Goal: Task Accomplishment & Management: Manage account settings

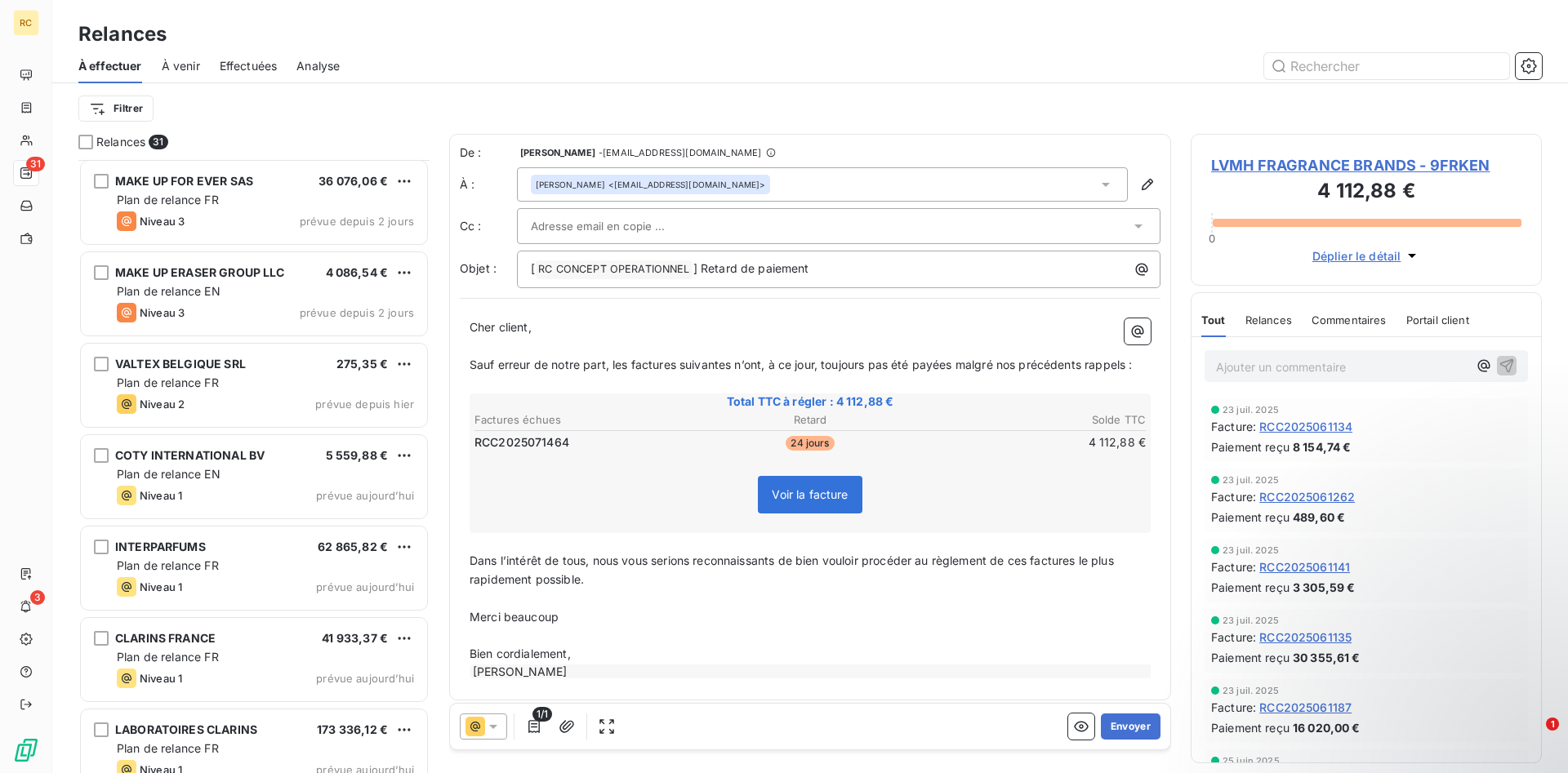
scroll to position [2165, 0]
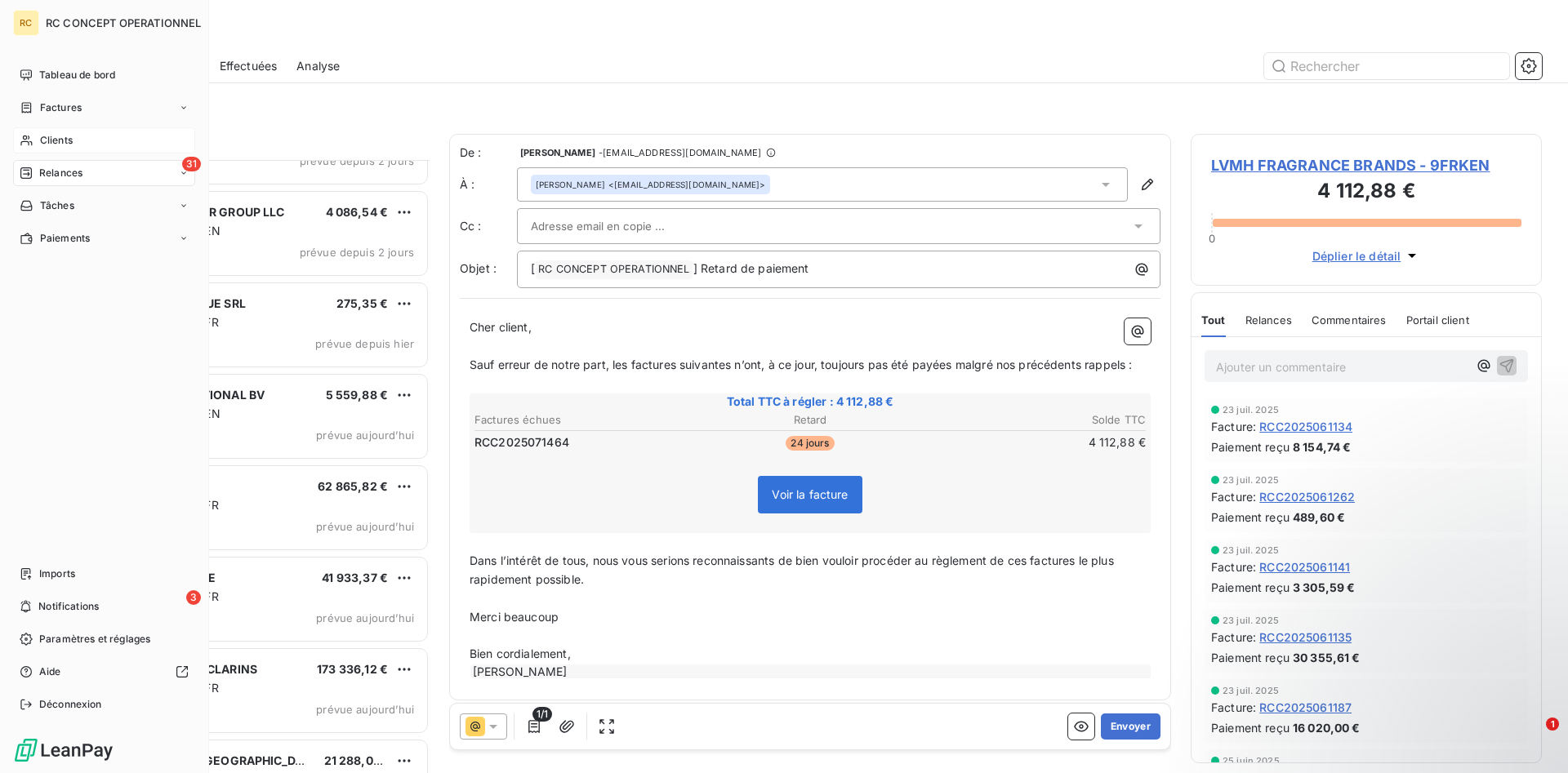
click at [50, 139] on span "Clients" at bounding box center [55, 140] width 33 height 15
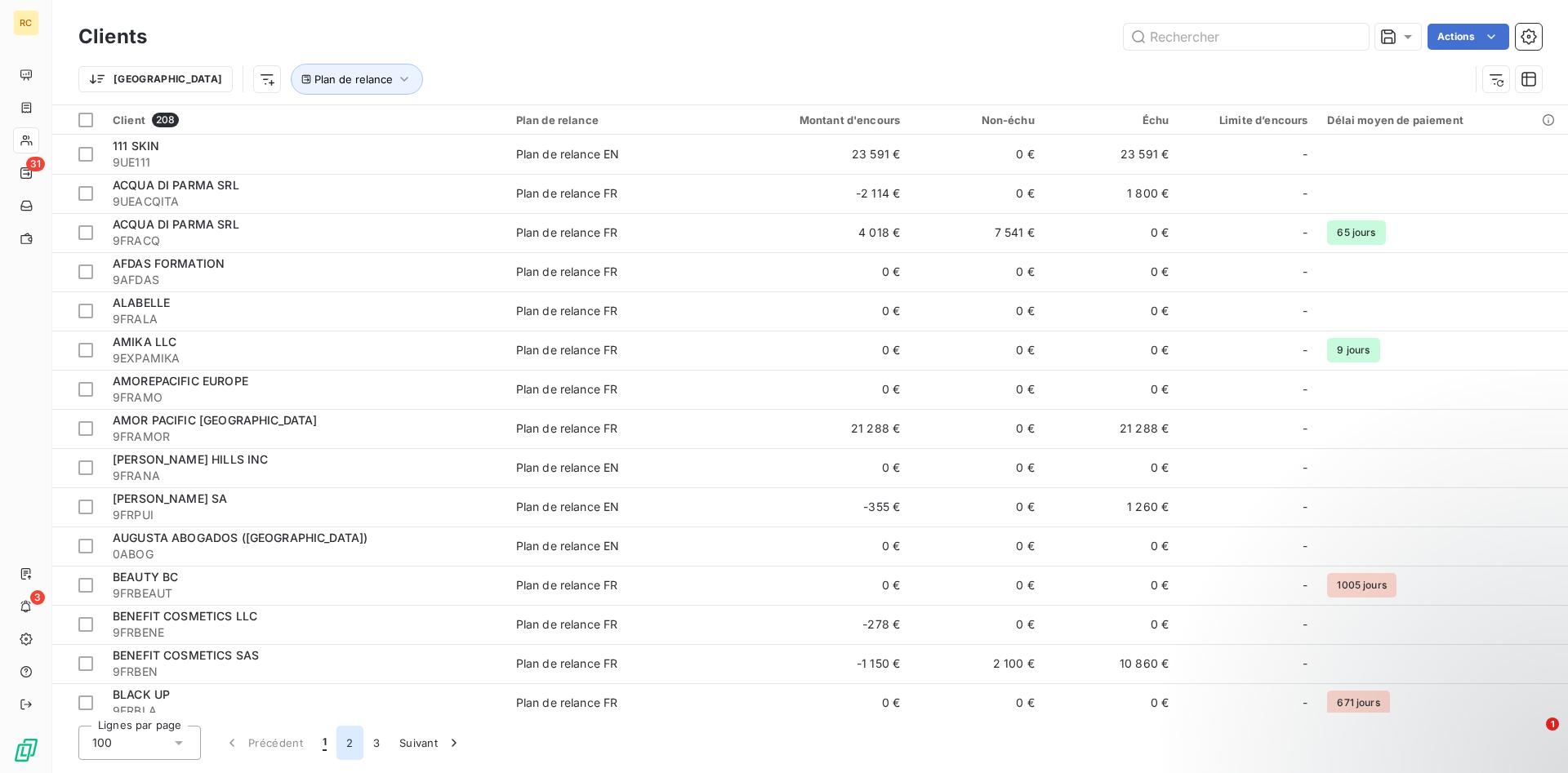
click at [351, 745] on button "2" at bounding box center [350, 742] width 26 height 34
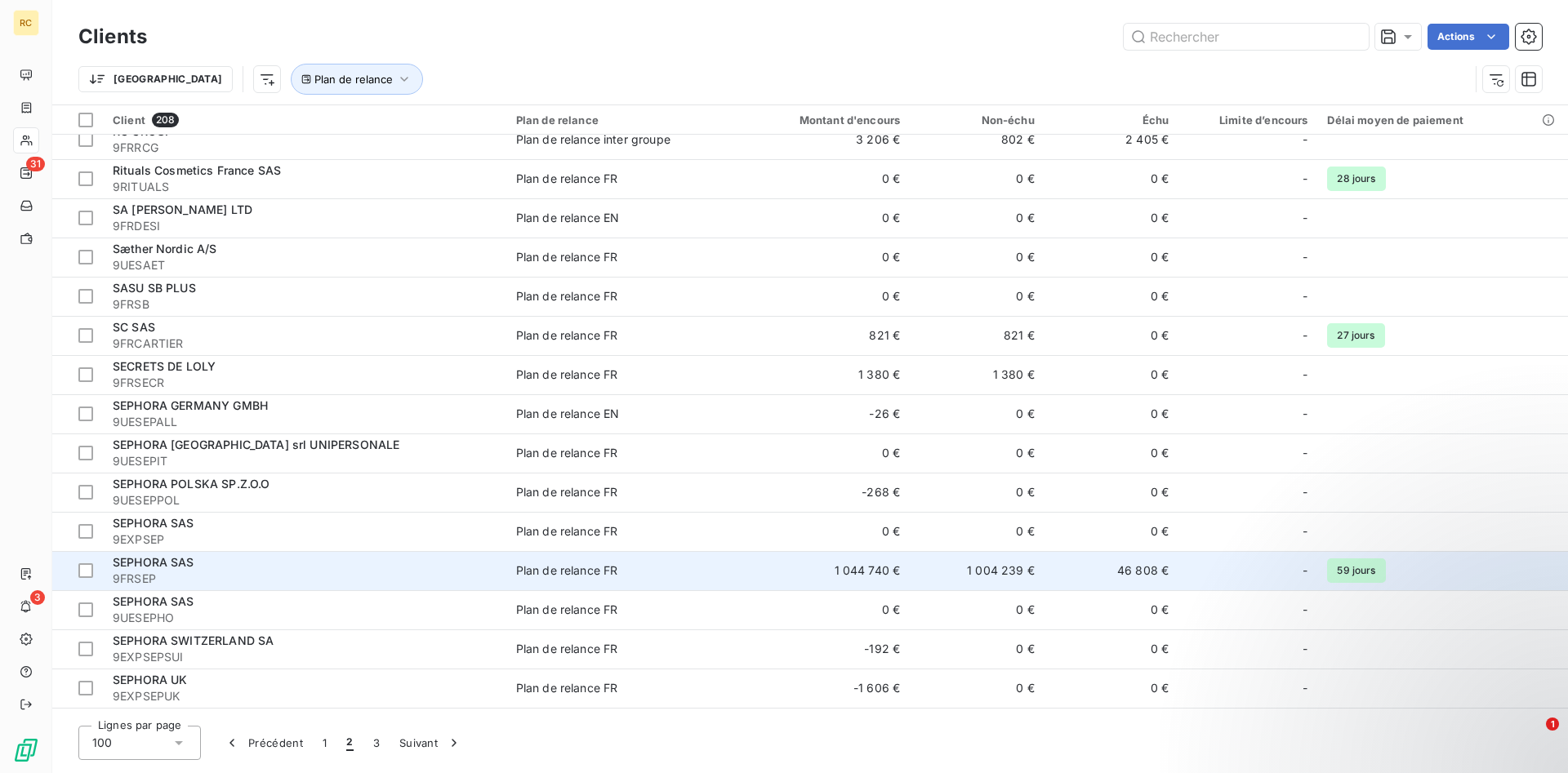
scroll to position [3247, 0]
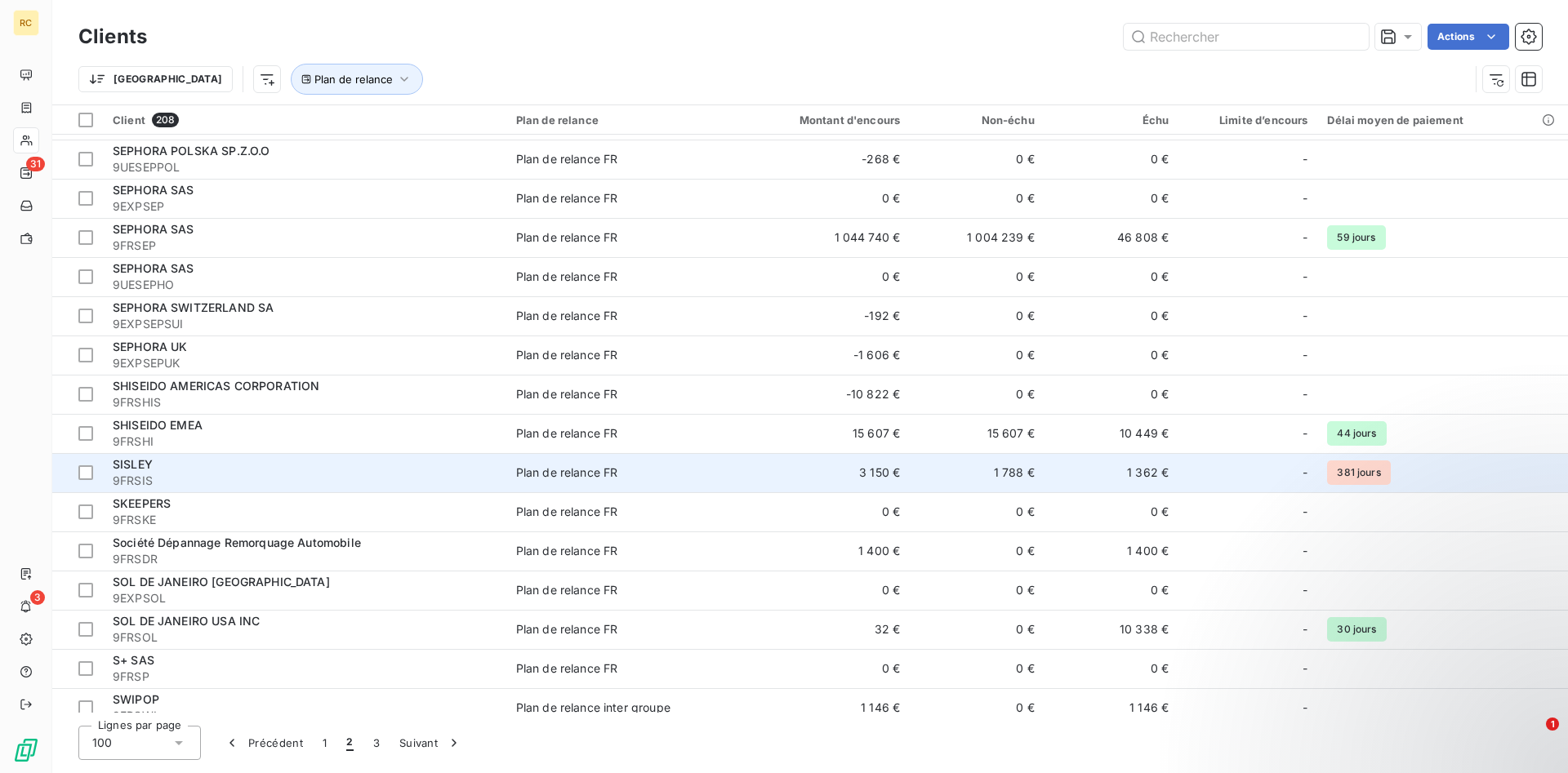
click at [129, 475] on span "9FRSIS" at bounding box center [305, 481] width 384 height 17
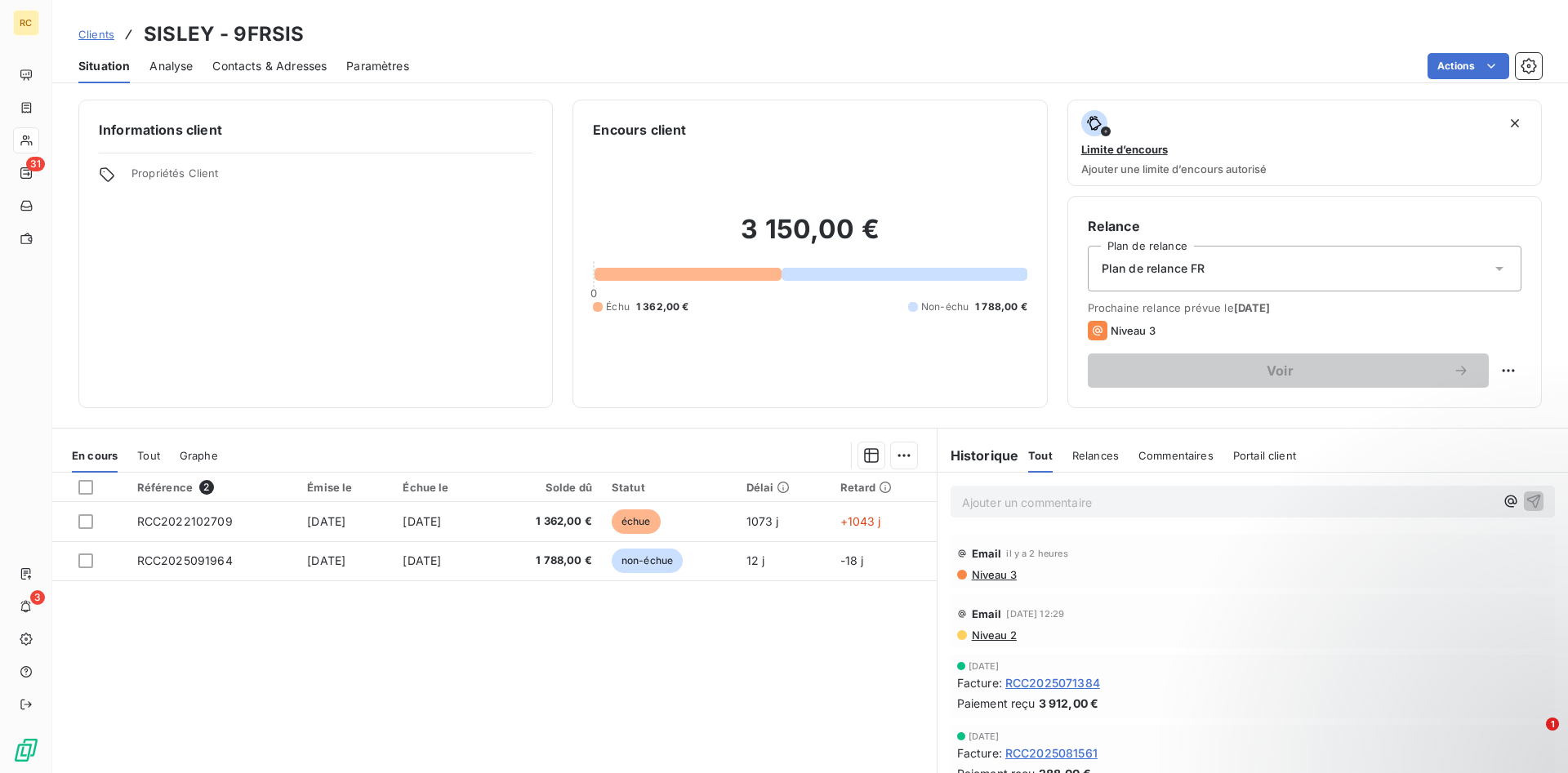
click at [999, 503] on p "Ajouter un commentaire ﻿" at bounding box center [1228, 502] width 532 height 20
click at [748, 583] on div "Référence 2 Émise le Échue le Solde dû Statut Délai Retard RCC2022102709 31 oct…" at bounding box center [494, 629] width 884 height 314
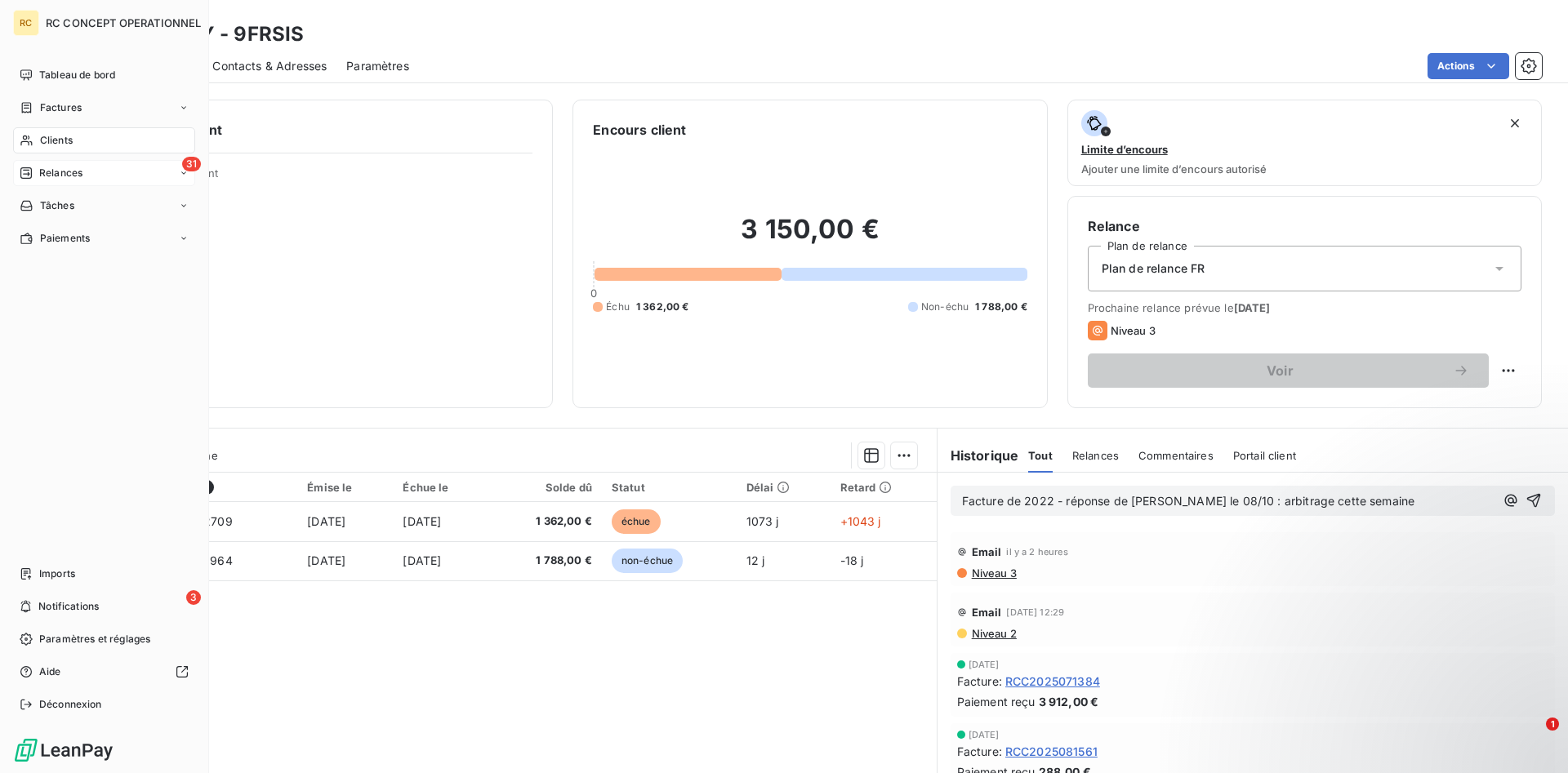
click at [62, 173] on span "Relances" at bounding box center [60, 173] width 43 height 15
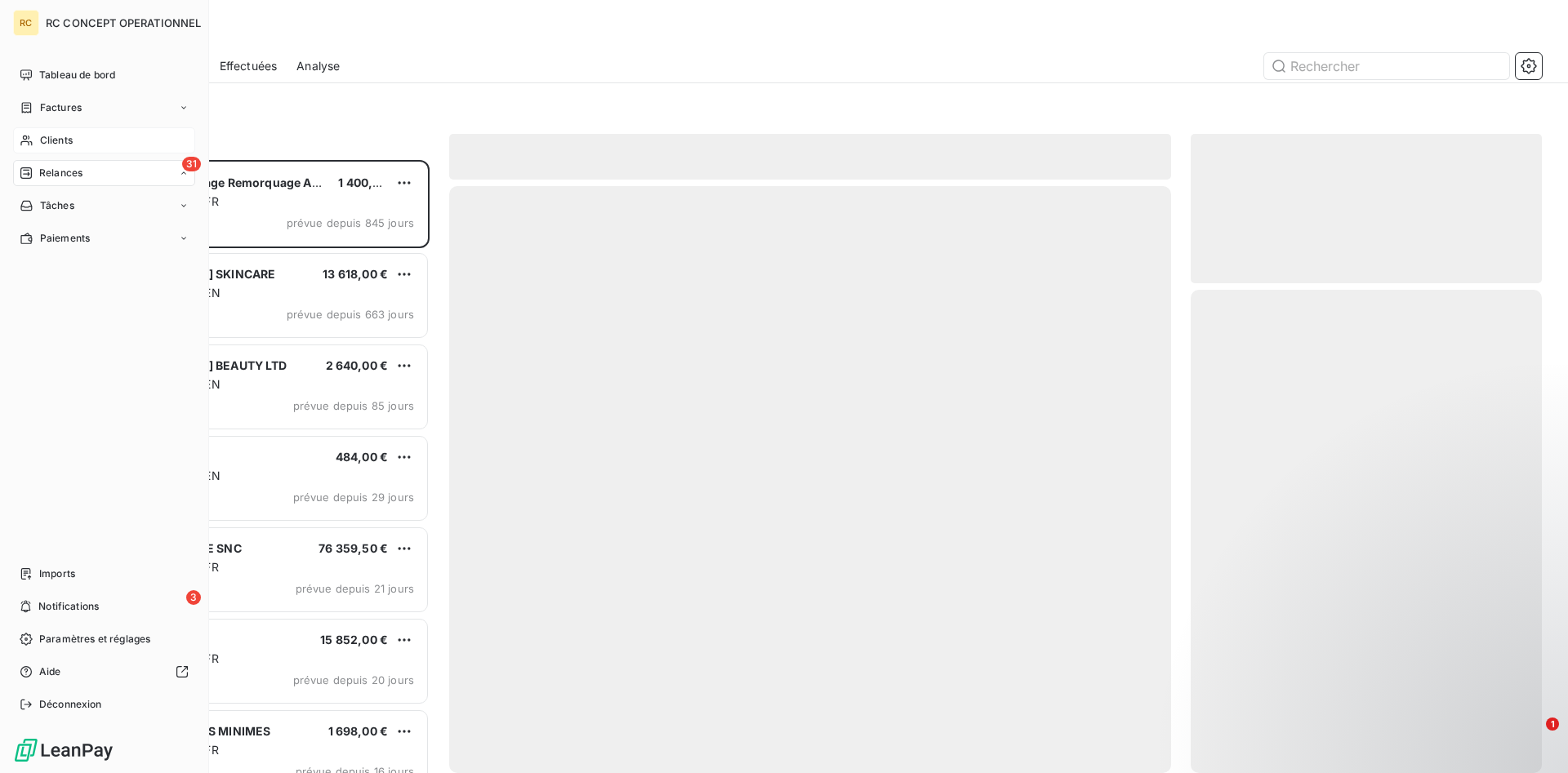
scroll to position [613, 351]
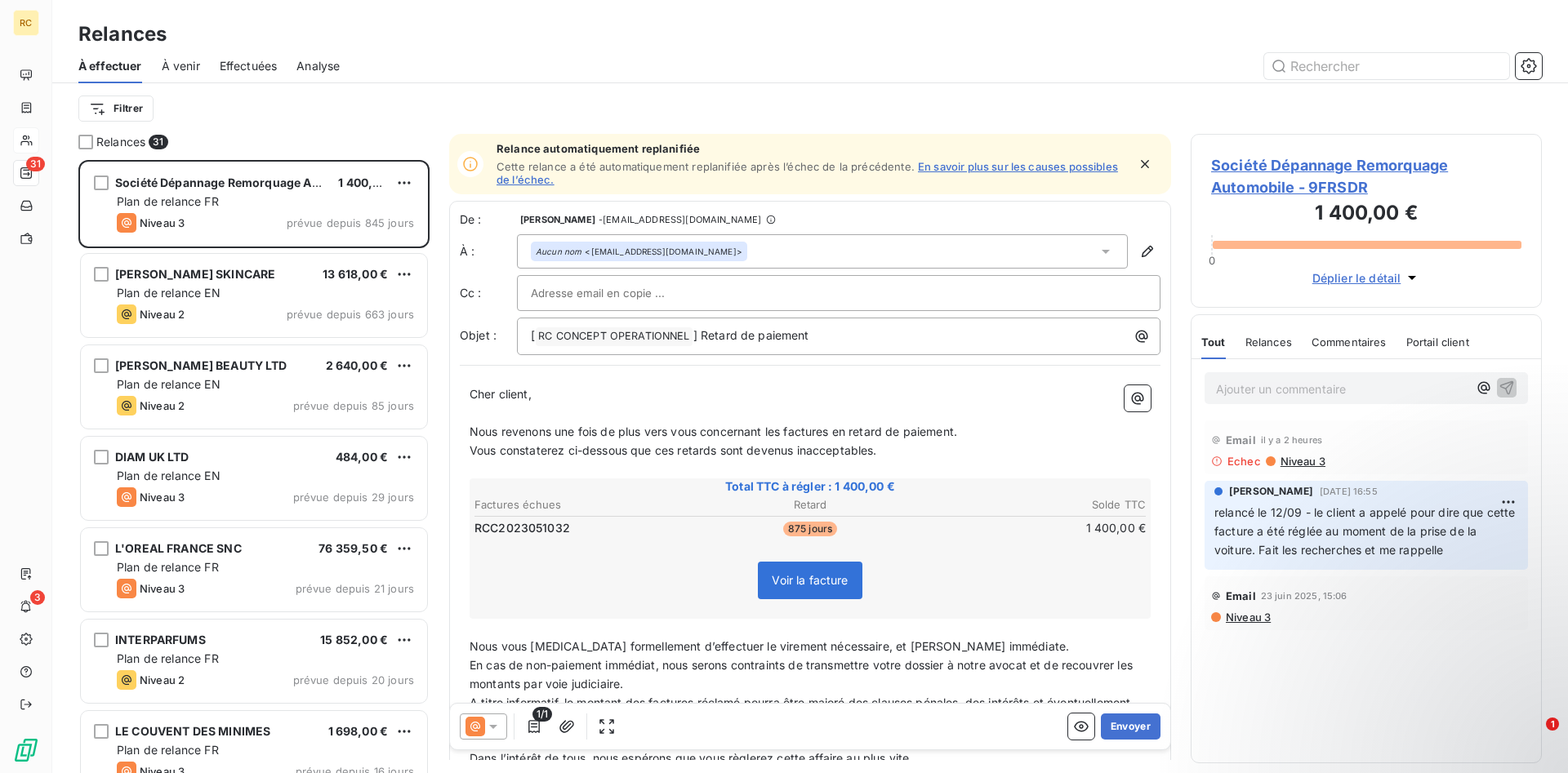
click at [262, 62] on span "Effectuées" at bounding box center [248, 66] width 58 height 17
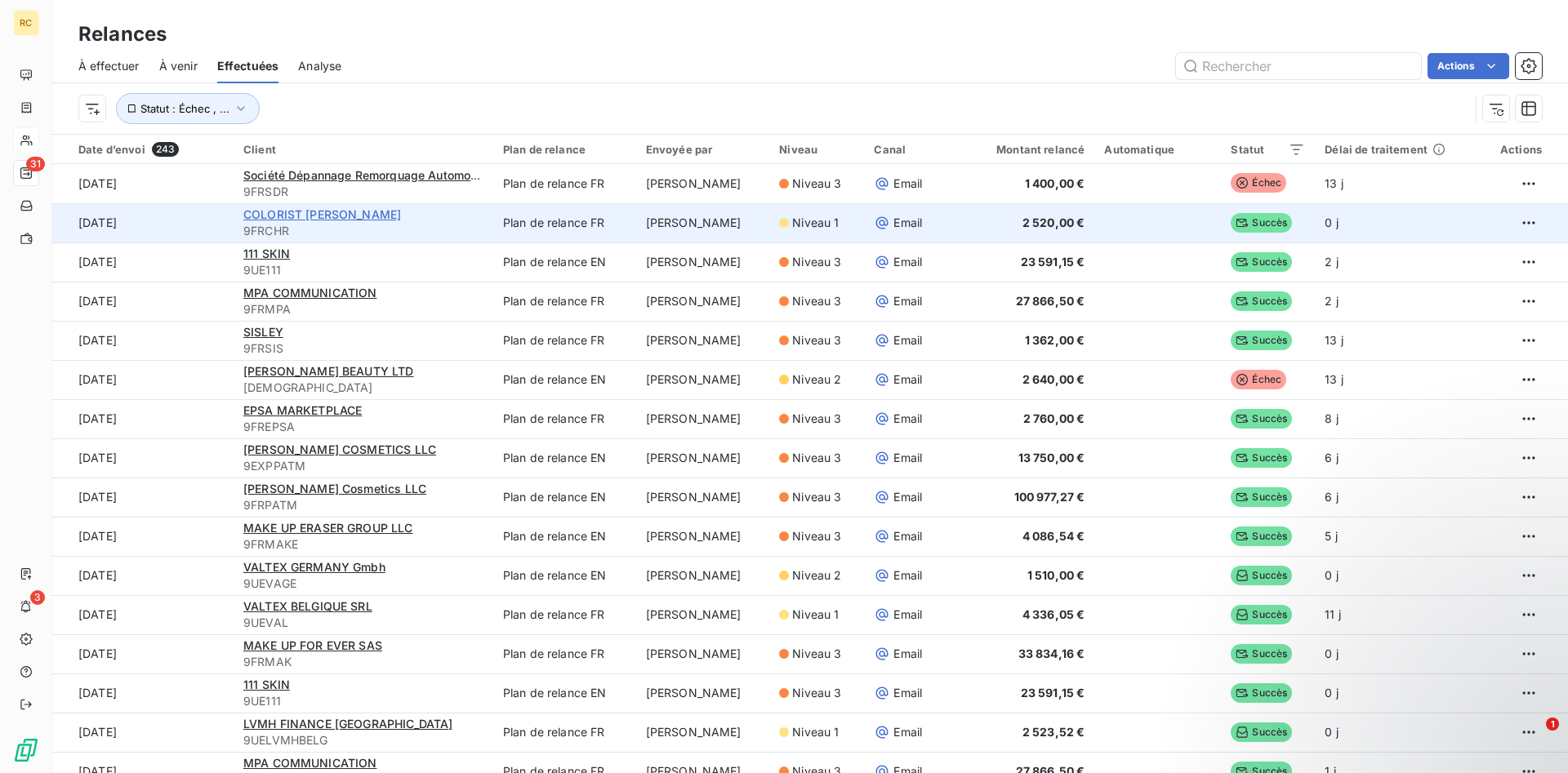
click at [279, 210] on span "COLORIST [PERSON_NAME]" at bounding box center [322, 214] width 158 height 14
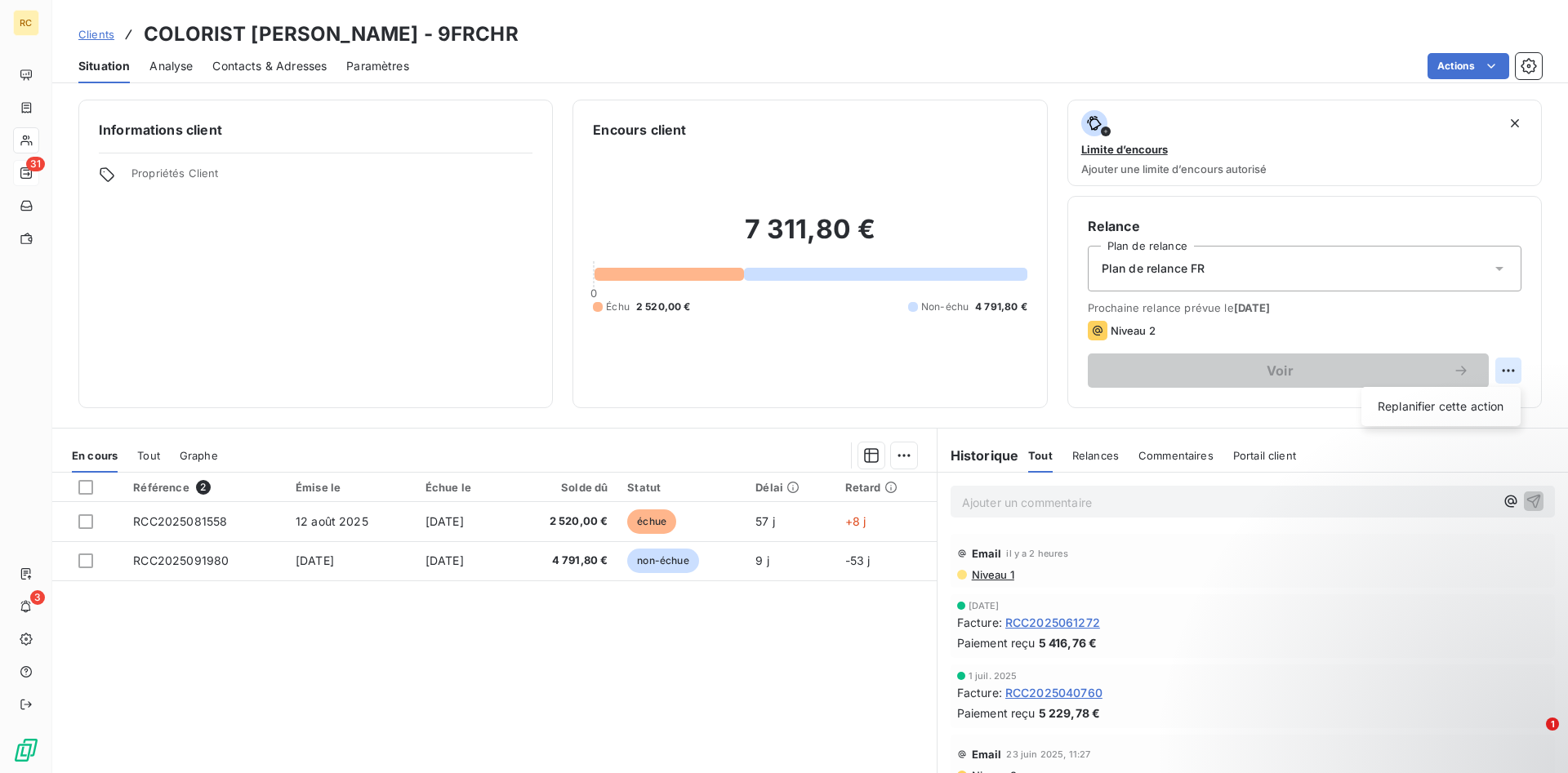
click at [1508, 369] on html "RC 31 3 Clients COLORIST CHRISTOPHE ROBIN SAS - 9FRCHR Situation Analyse Contac…" at bounding box center [784, 386] width 1568 height 773
click at [1446, 408] on div "Replanifier cette action" at bounding box center [1441, 407] width 146 height 26
select select "9"
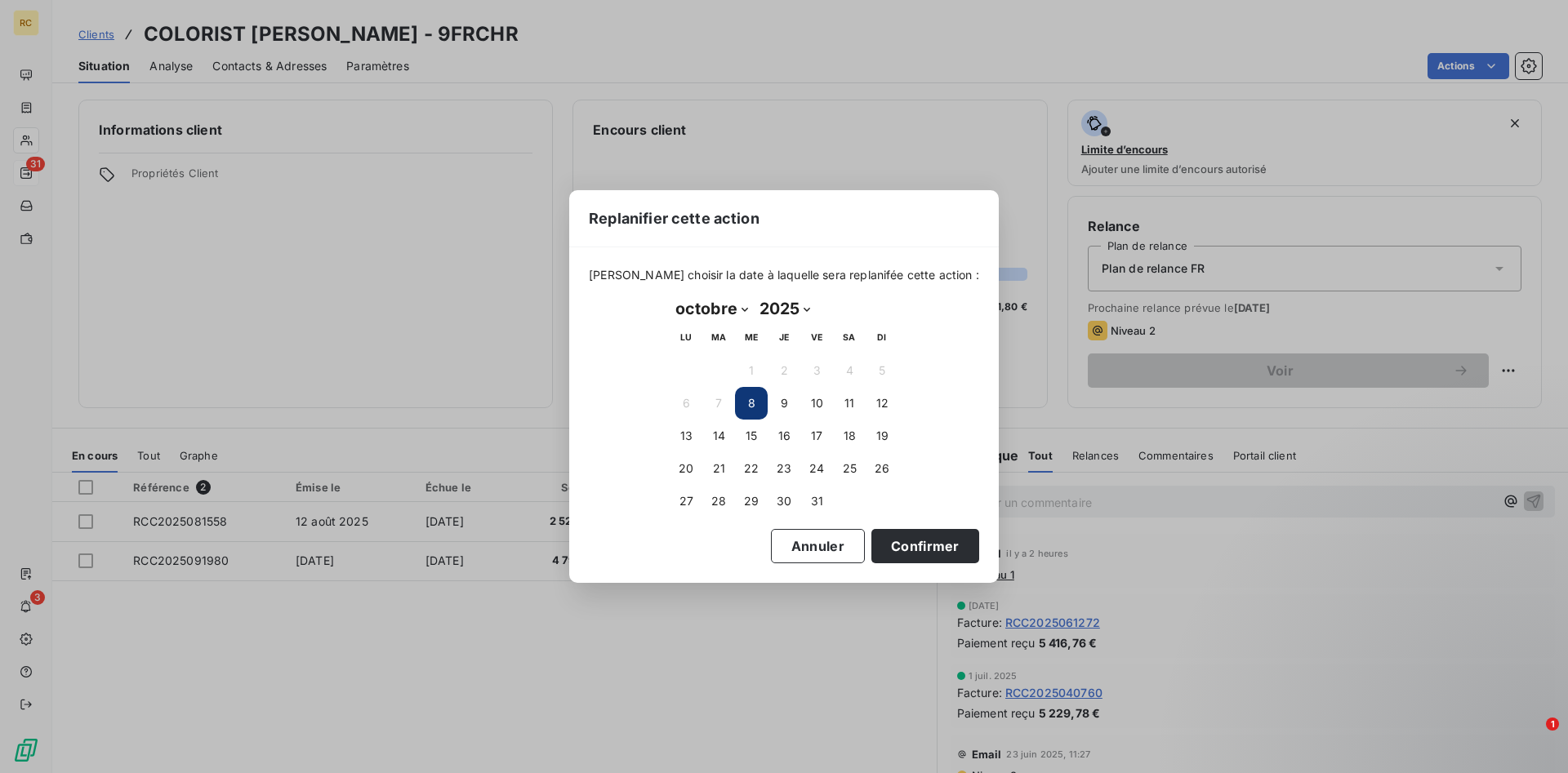
click at [750, 408] on button "8" at bounding box center [751, 402] width 33 height 33
click at [890, 546] on button "Confirmer" at bounding box center [925, 546] width 107 height 34
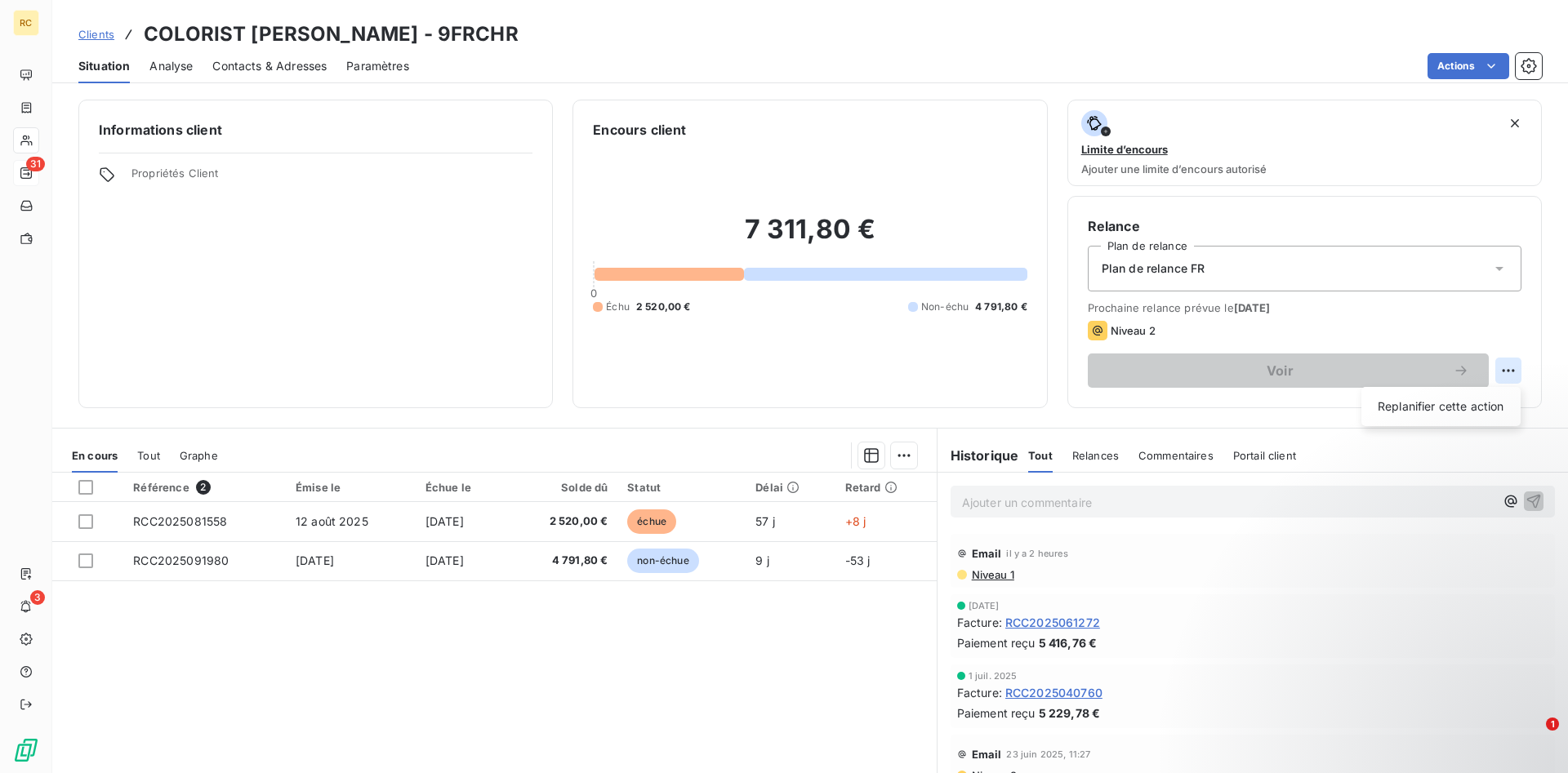
click at [1510, 367] on html "RC 31 3 Clients COLORIST CHRISTOPHE ROBIN SAS - 9FRCHR Situation Analyse Contac…" at bounding box center [784, 386] width 1568 height 773
click at [1505, 372] on html "RC 31 3 Clients COLORIST CHRISTOPHE ROBIN SAS - 9FRCHR Situation Analyse Contac…" at bounding box center [784, 386] width 1568 height 773
click at [1505, 372] on html "RC 31 3 Clients COLORIST CHRISTOPHE ROBIN SAS - 9FRCHR Situation Analyse Contac…" at bounding box center [784, 386] width 1568 height 773
click at [1429, 413] on div "Replanifier cette action" at bounding box center [1441, 407] width 146 height 26
select select "9"
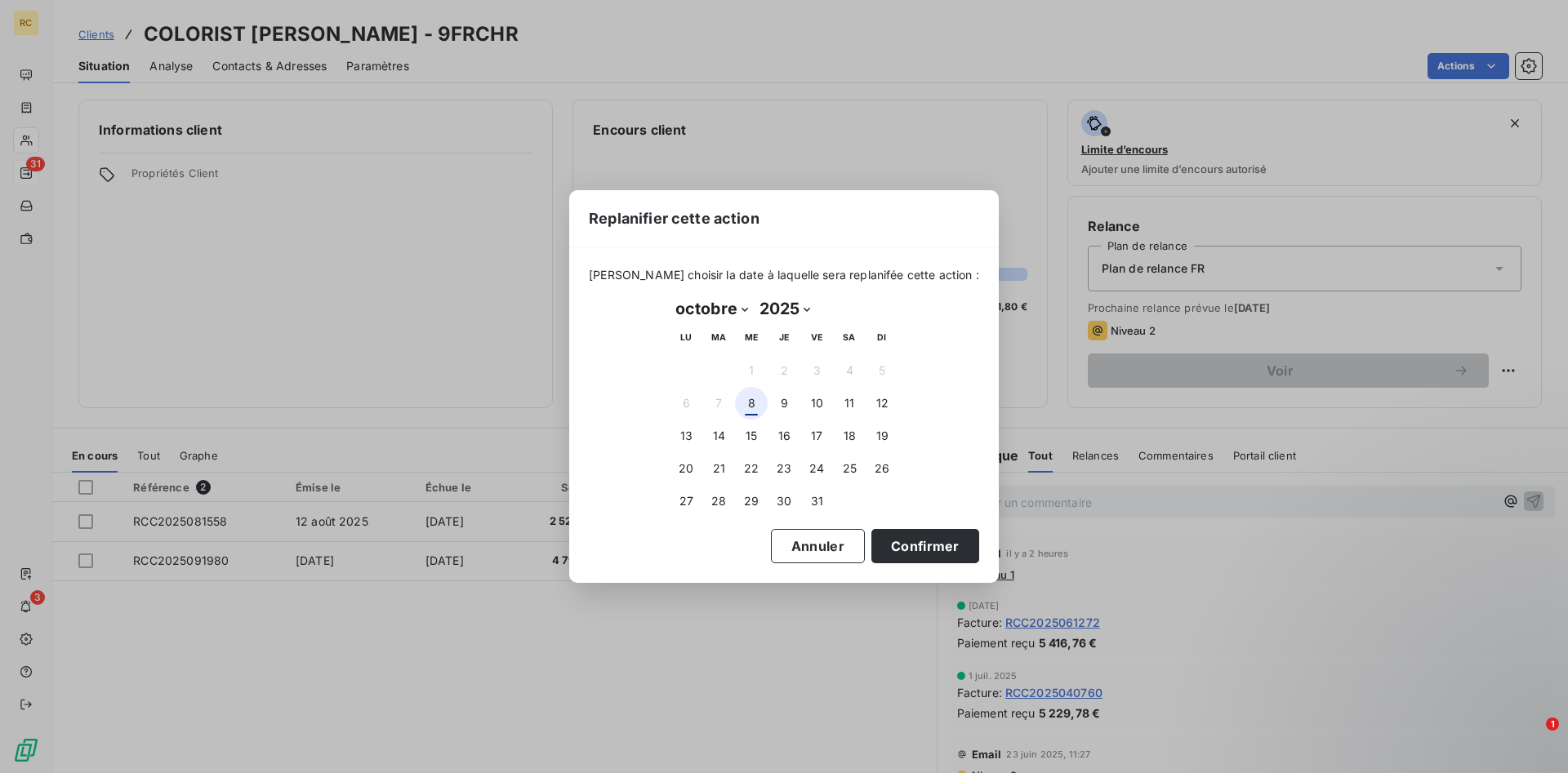
click at [750, 407] on button "8" at bounding box center [751, 402] width 33 height 33
click at [898, 547] on button "Confirmer" at bounding box center [925, 546] width 107 height 34
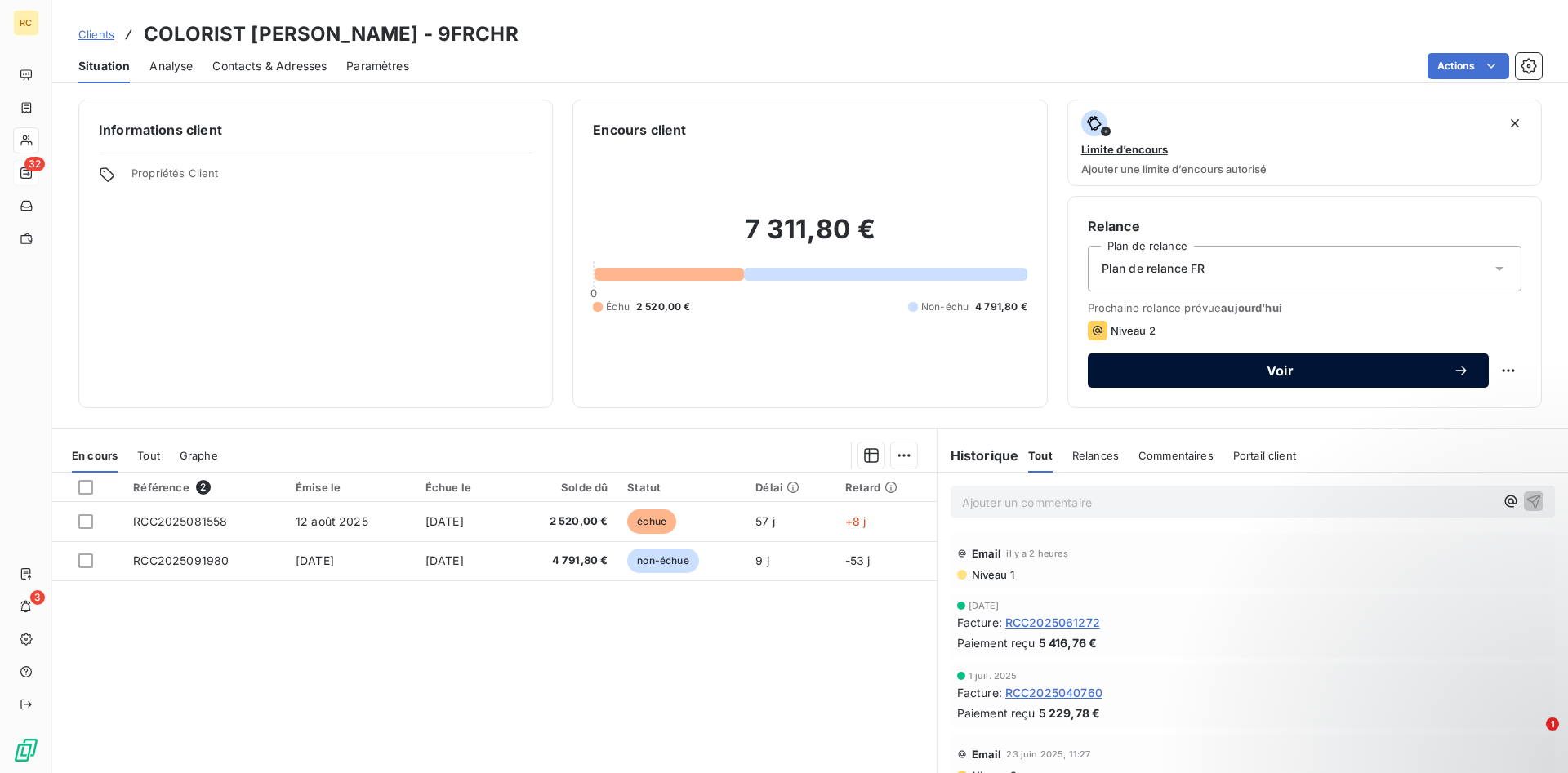
click at [1303, 375] on span "Voir" at bounding box center [1280, 370] width 345 height 13
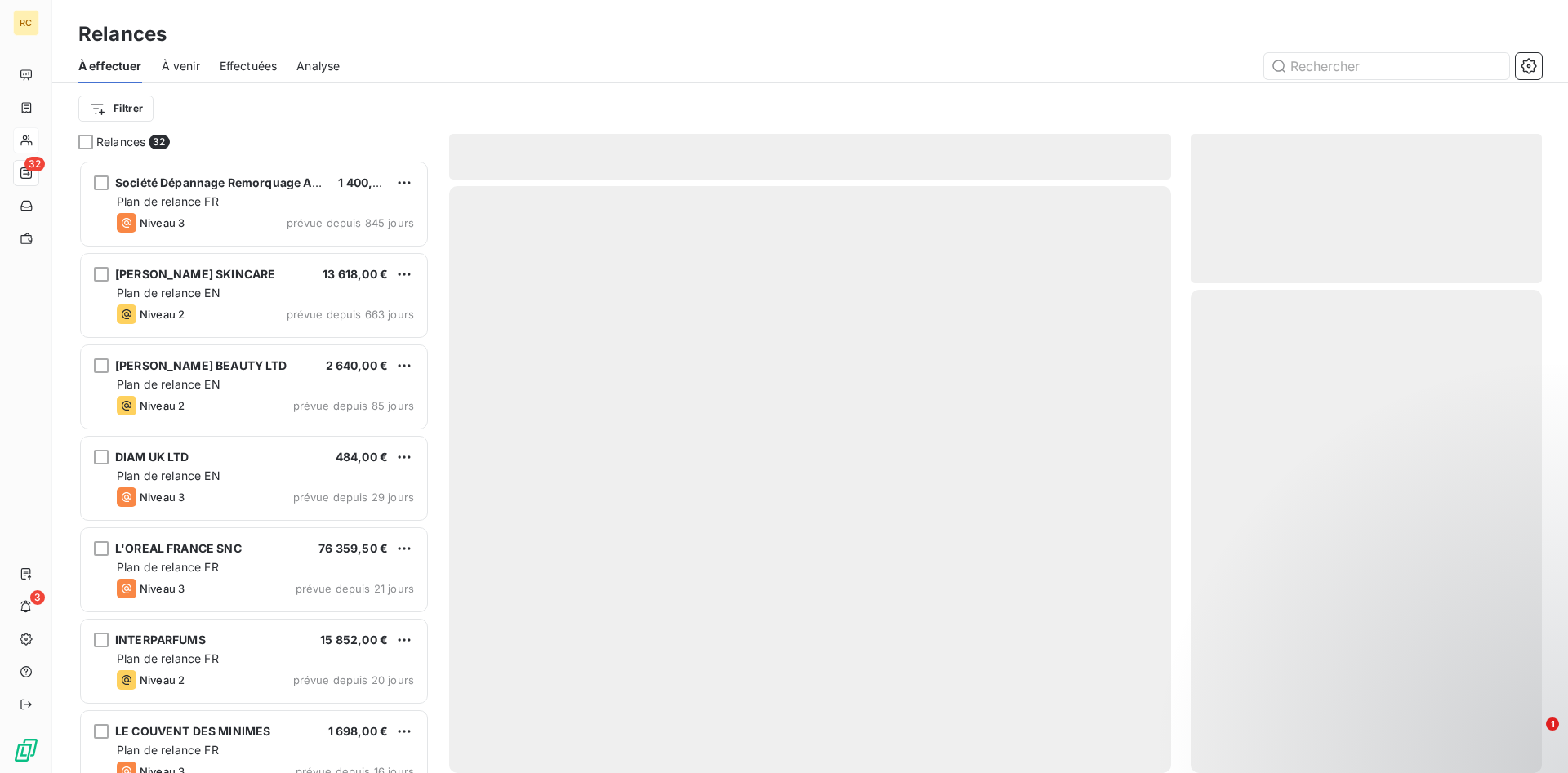
scroll to position [613, 351]
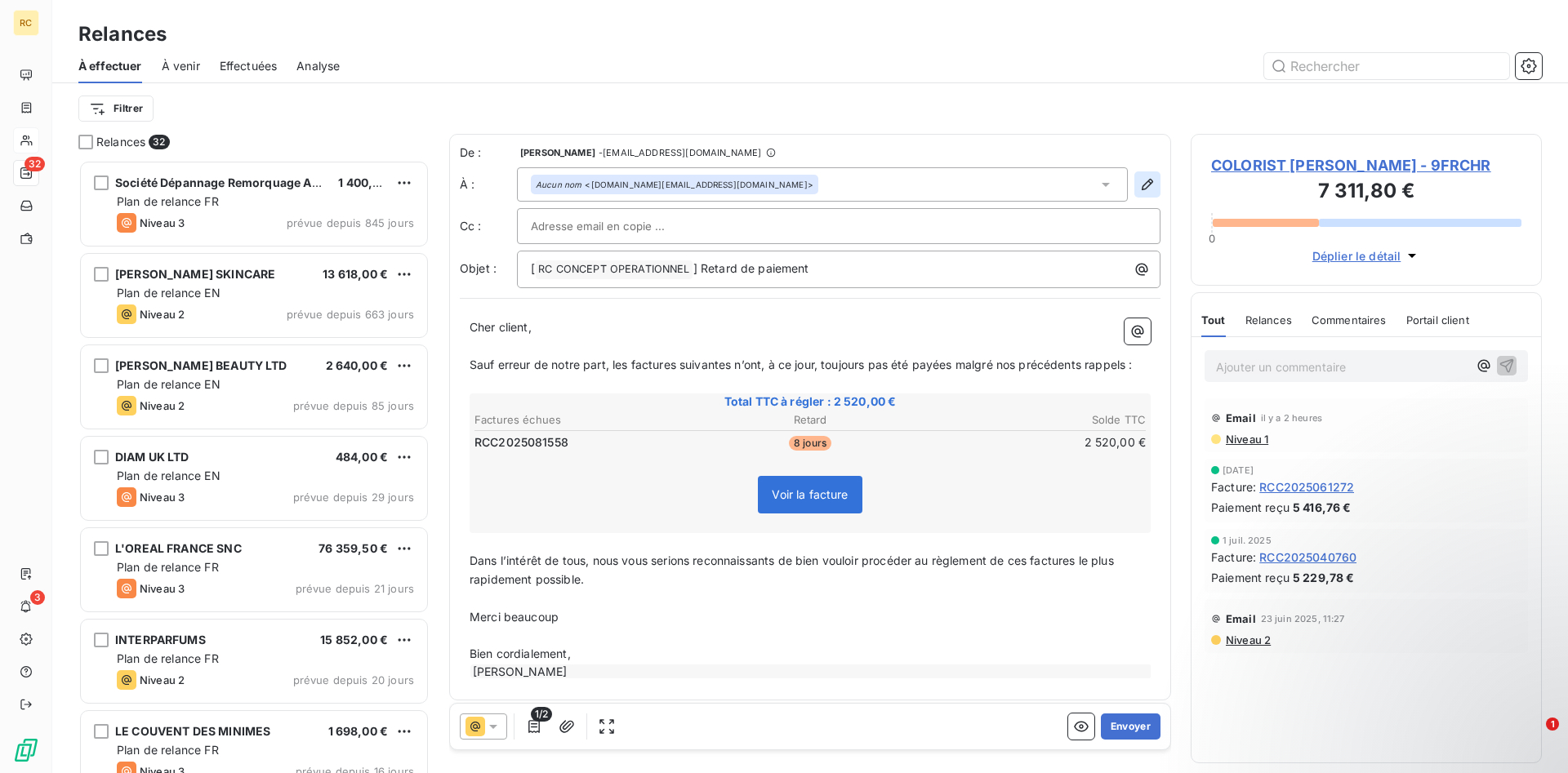
click at [1146, 184] on icon "button" at bounding box center [1147, 184] width 11 height 11
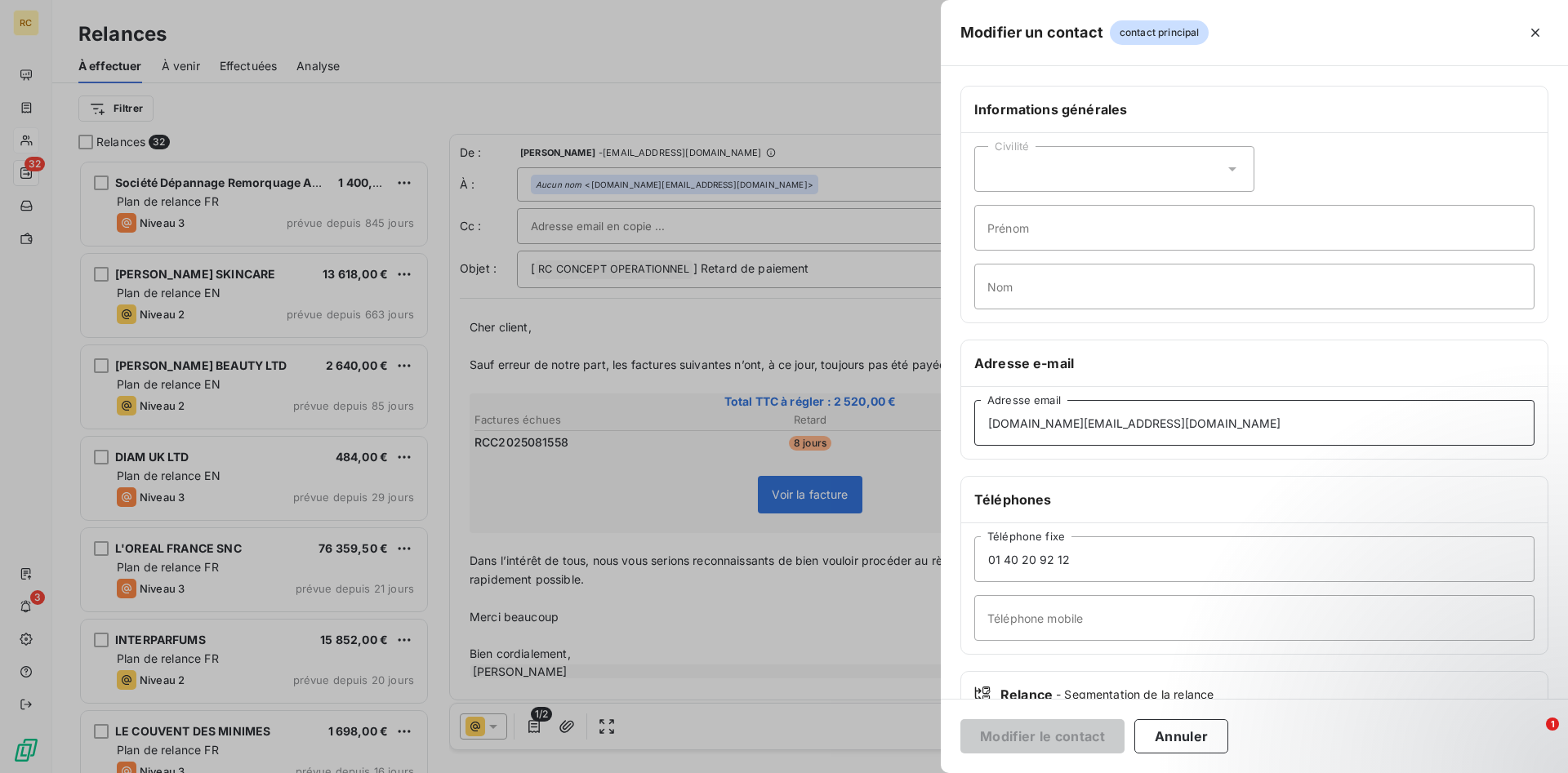
drag, startPoint x: 1193, startPoint y: 421, endPoint x: 906, endPoint y: 419, distance: 287.0
click at [906, 772] on div "Modifier un contact contact principal Informations générales Civilité Prénom No…" at bounding box center [784, 773] width 1568 height 0
drag, startPoint x: 1190, startPoint y: 423, endPoint x: 933, endPoint y: 423, distance: 257.0
click at [974, 423] on input "apinvoices.beauty@thehutgroup.com" at bounding box center [1254, 423] width 560 height 46
paste input "queri"
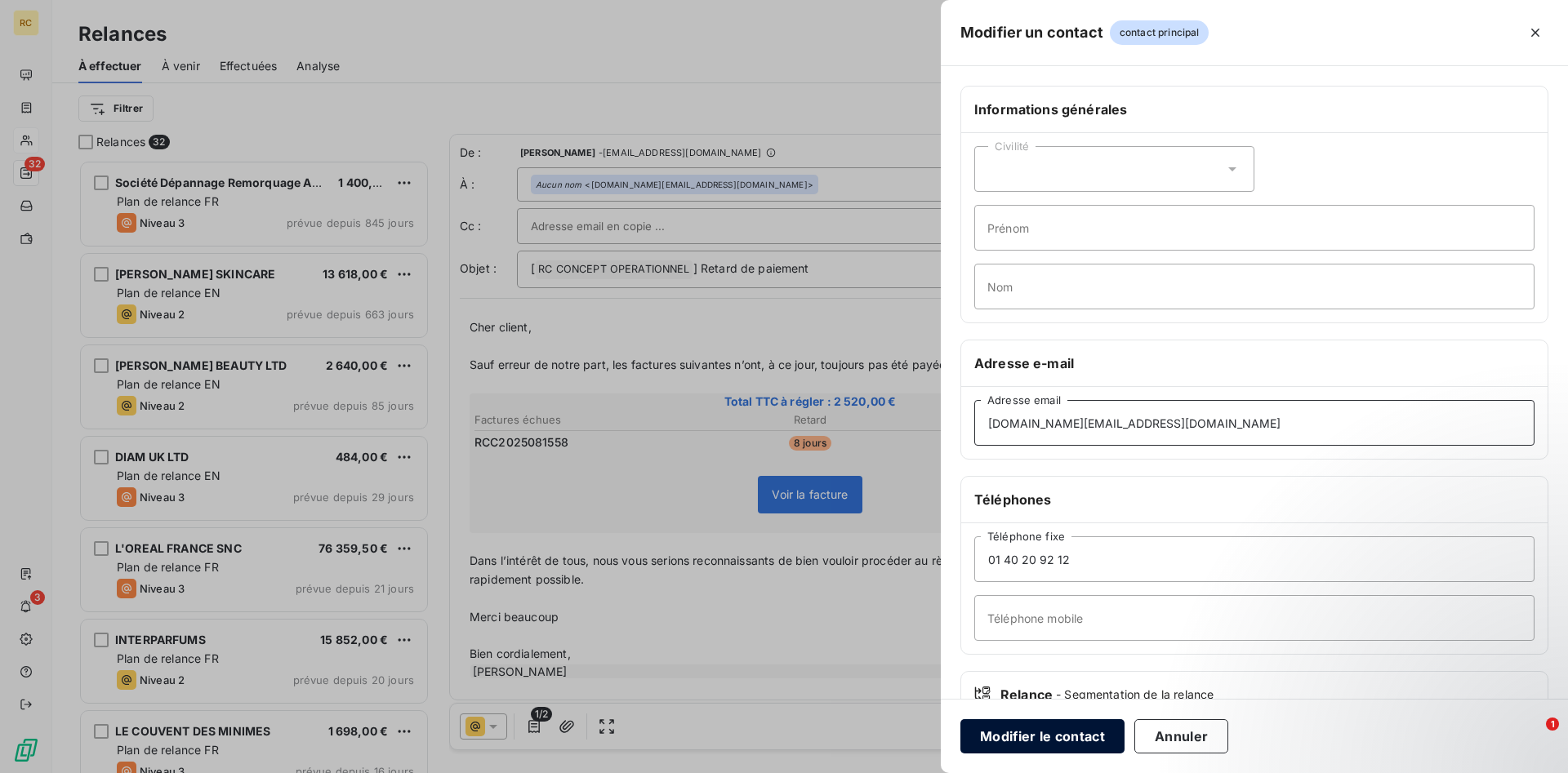
type input "apqueries.beauty@thehutgroup.com"
click at [995, 731] on button "Modifier le contact" at bounding box center [1042, 736] width 164 height 34
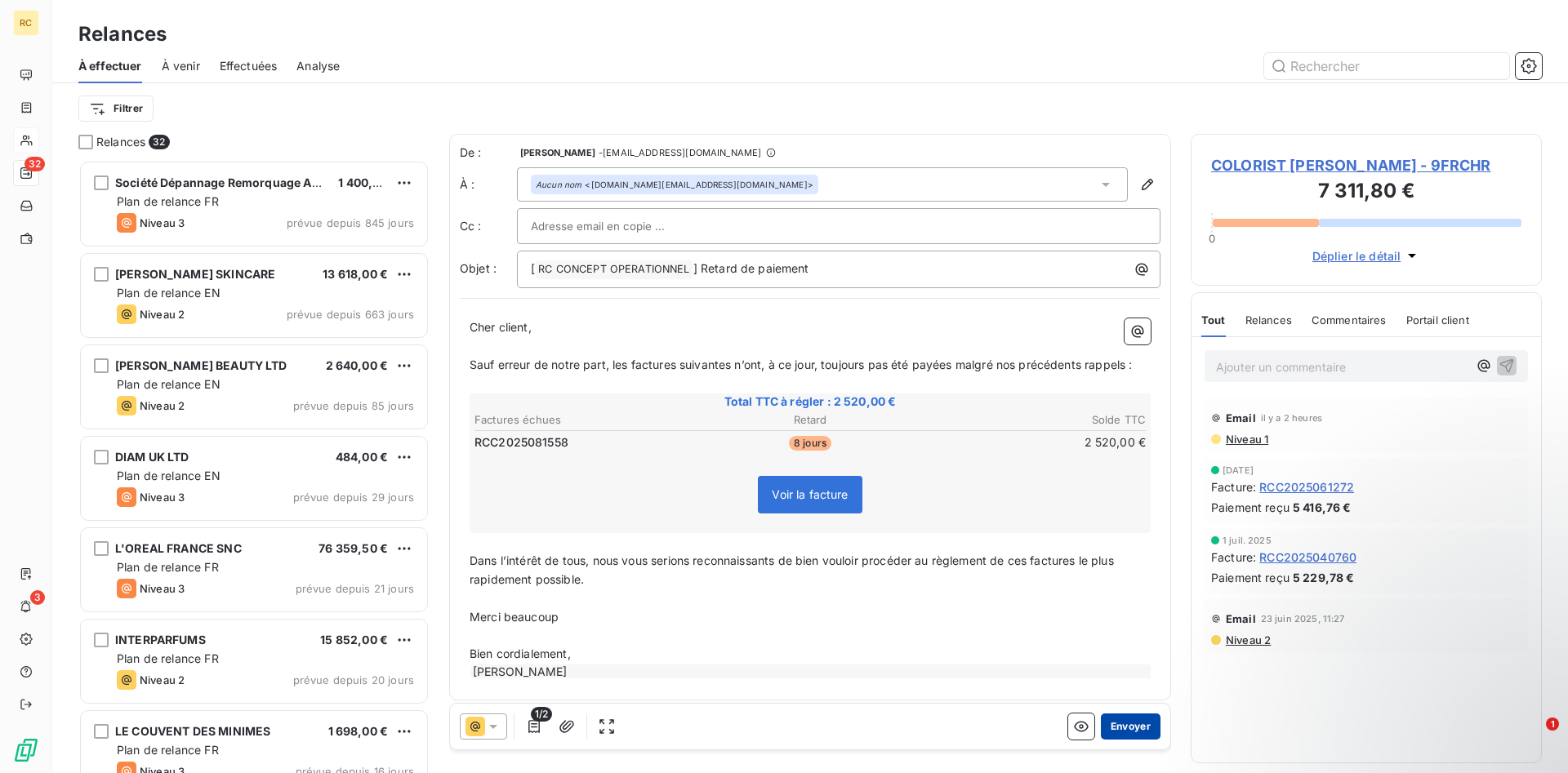
click at [1129, 727] on button "Envoyer" at bounding box center [1131, 726] width 60 height 26
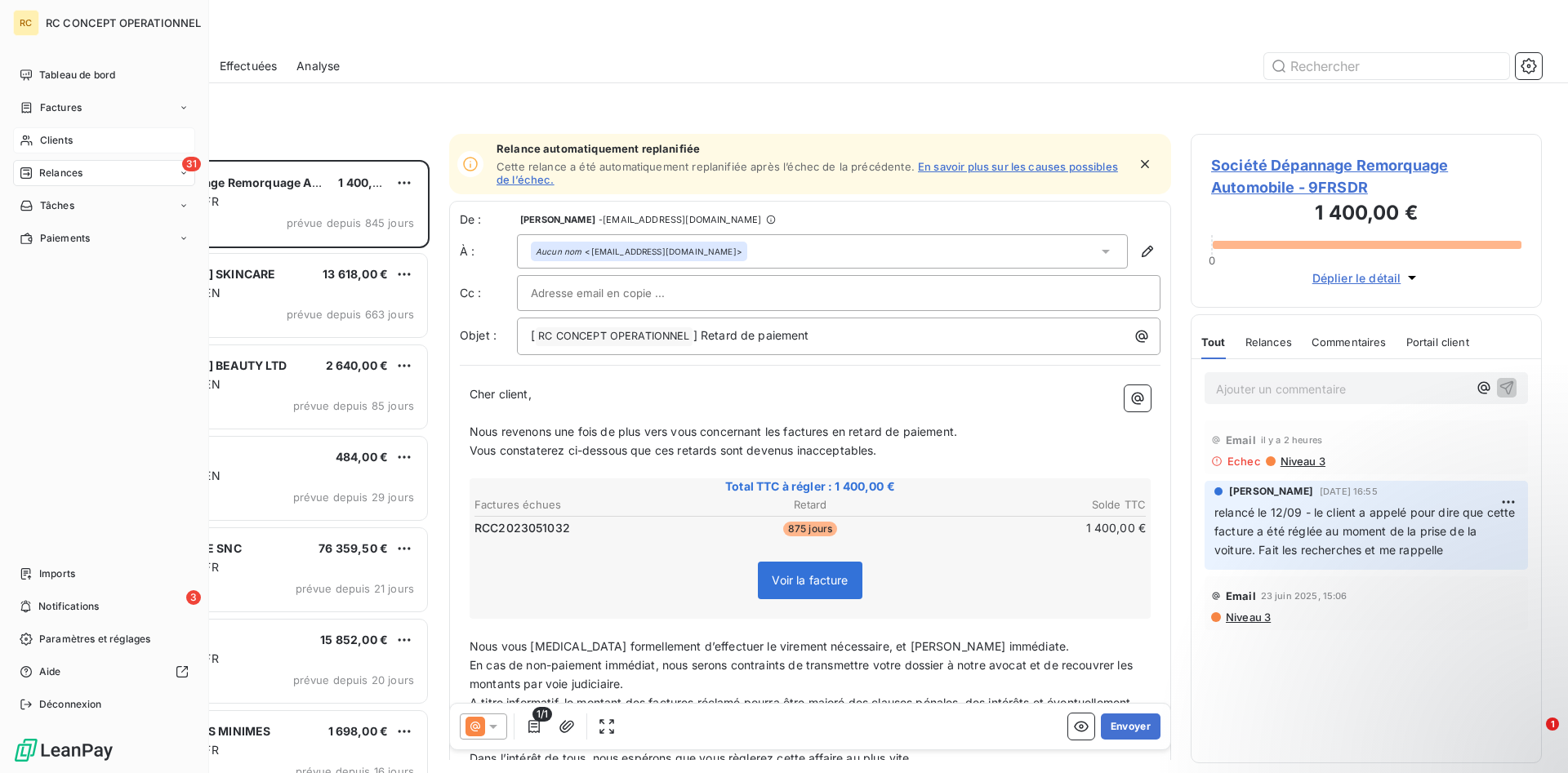
click at [68, 173] on span "Relances" at bounding box center [60, 173] width 43 height 15
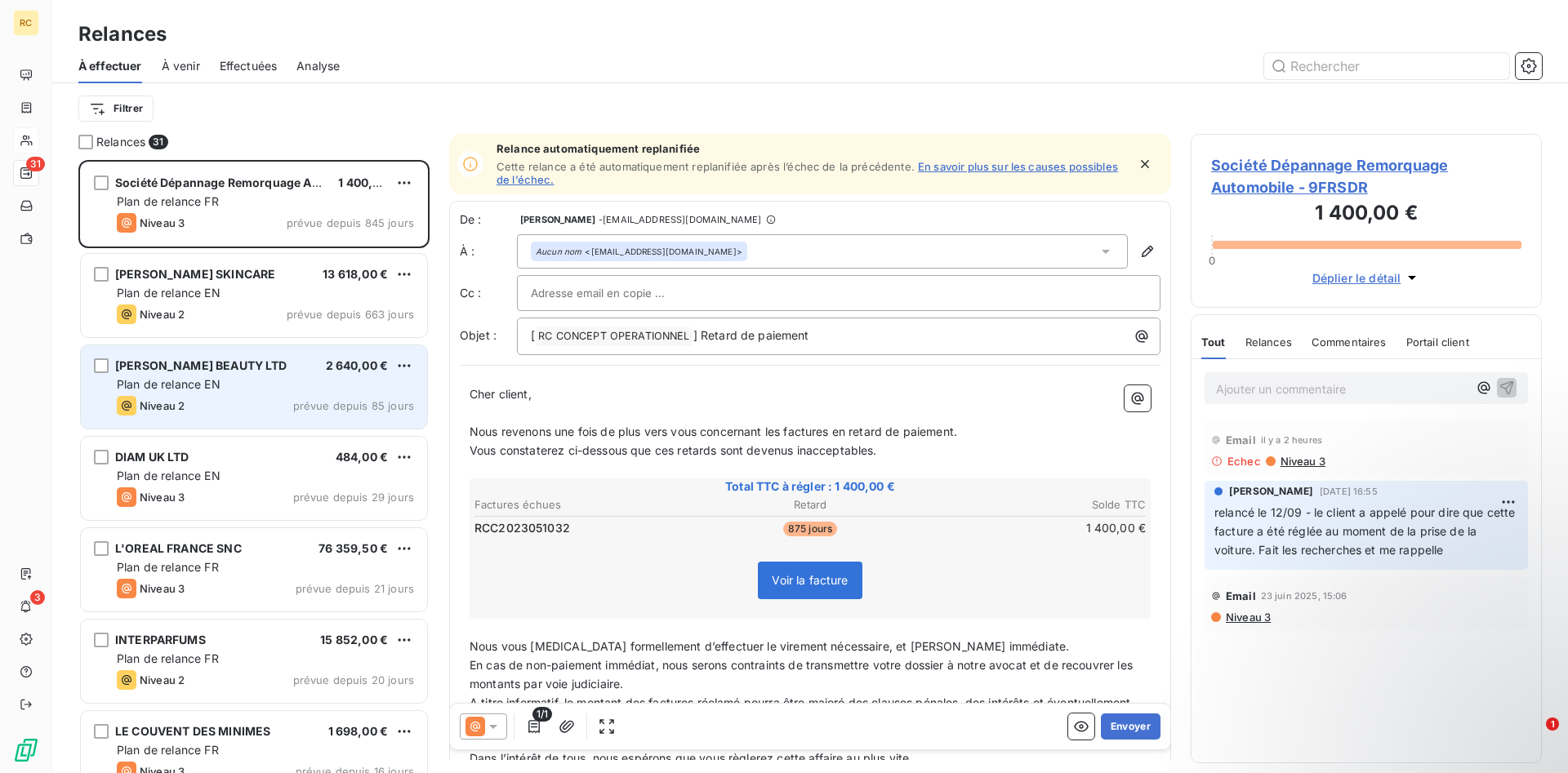
click at [172, 367] on span "[PERSON_NAME] BEAUTY LTD" at bounding box center [202, 365] width 173 height 14
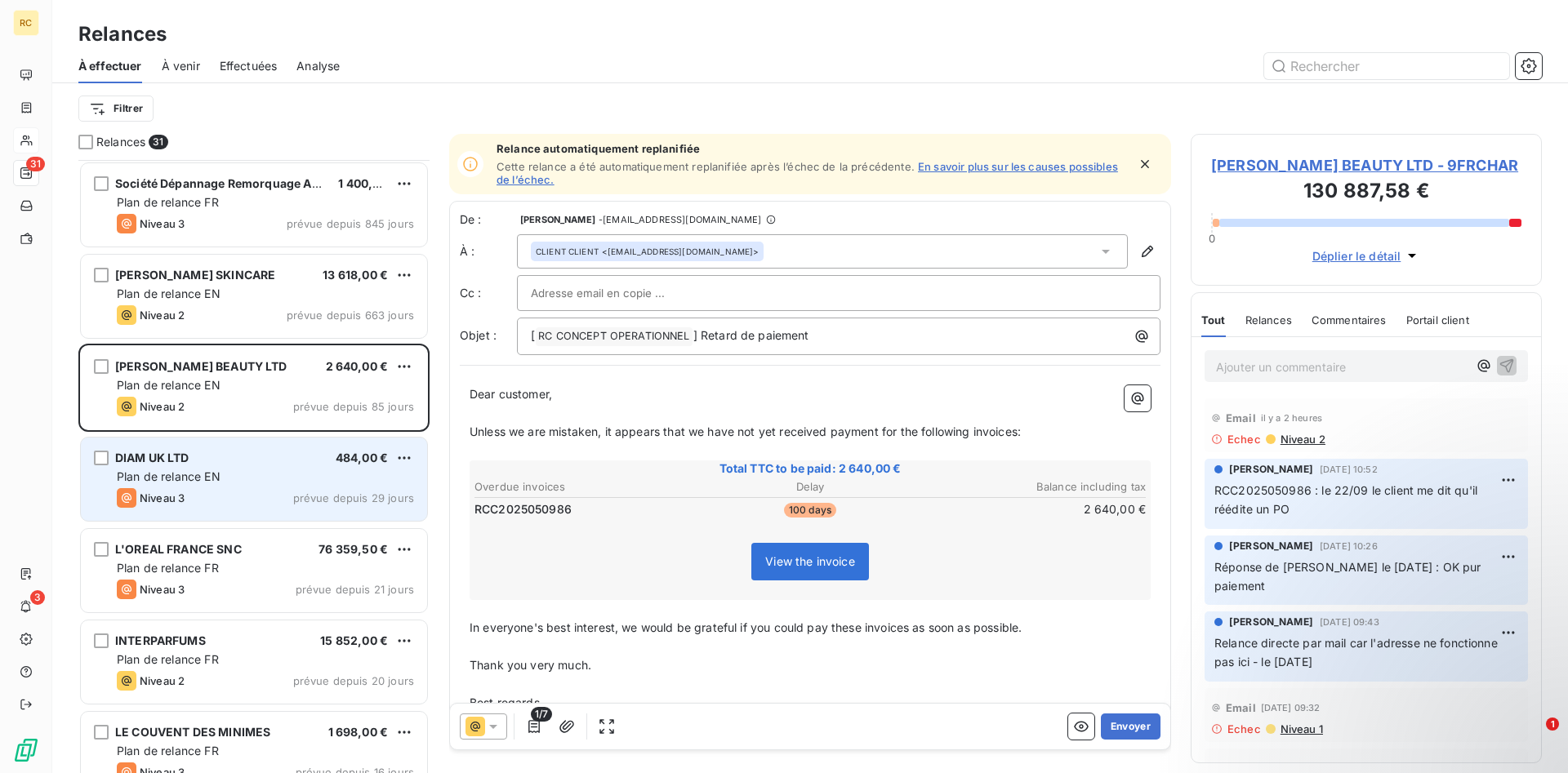
scroll to position [167, 0]
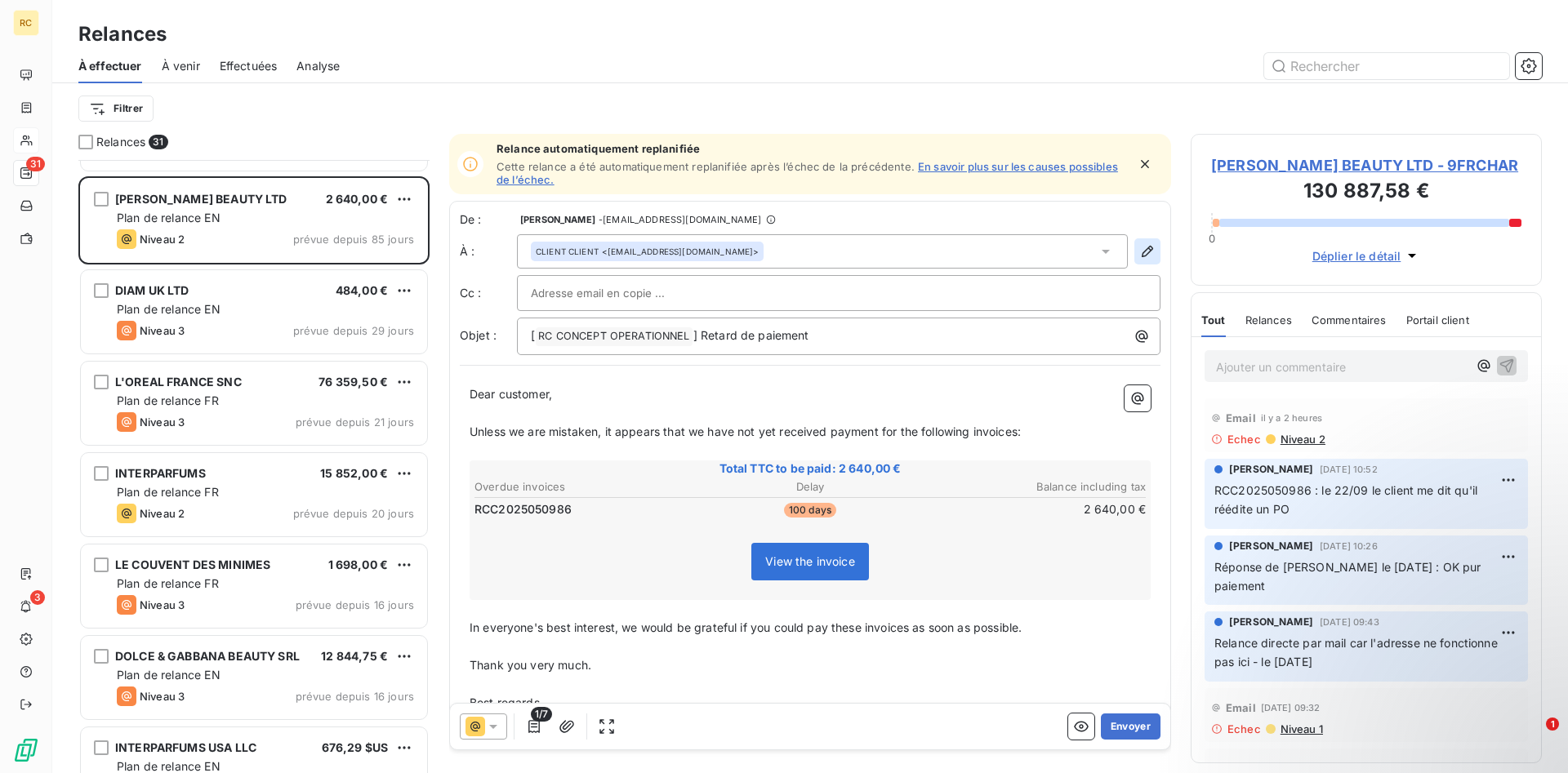
click at [1138, 254] on button "button" at bounding box center [1148, 252] width 26 height 26
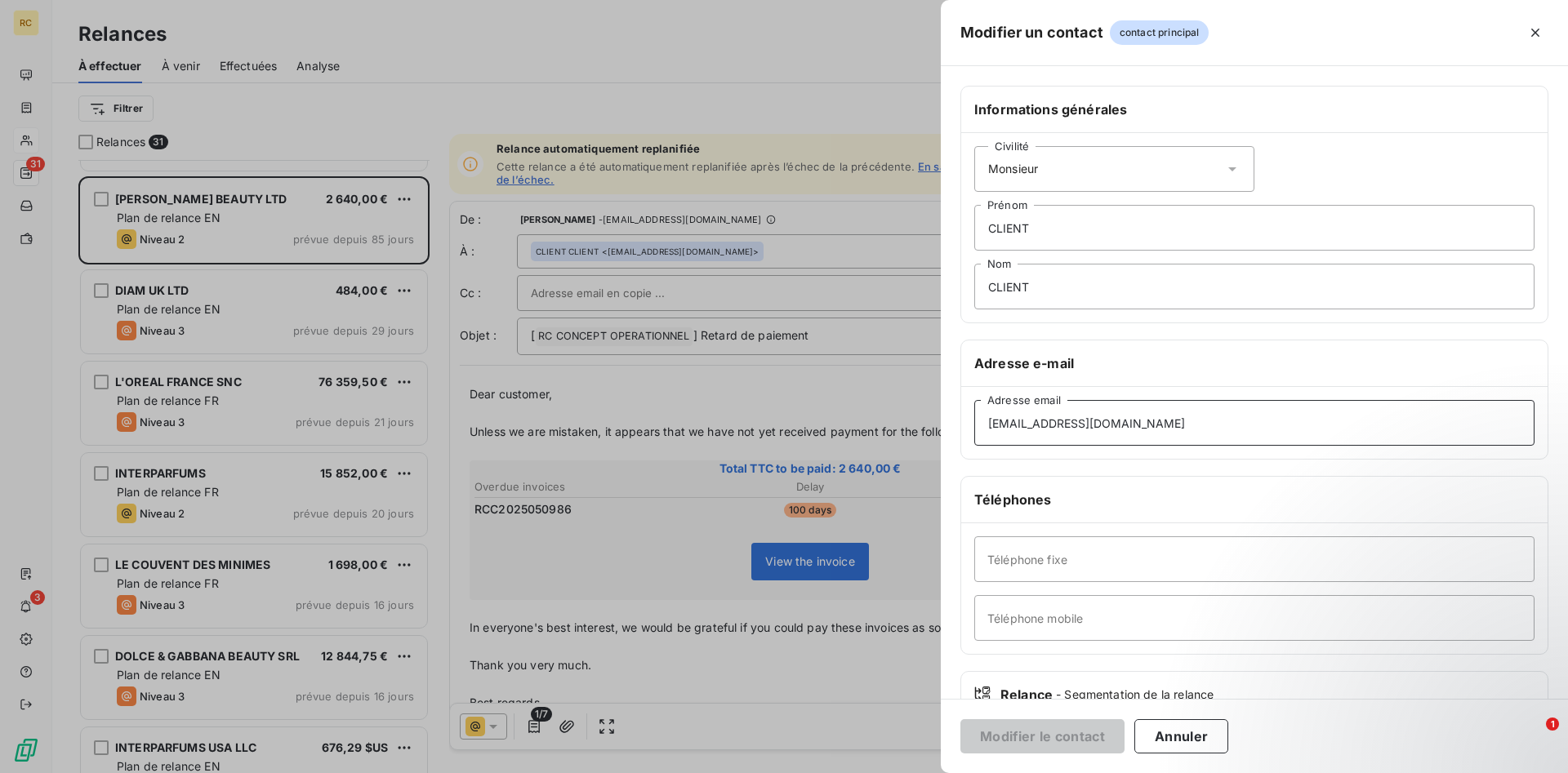
drag, startPoint x: 1133, startPoint y: 424, endPoint x: 981, endPoint y: 420, distance: 152.1
click at [981, 420] on input "apuk@charlottetilbury.com" at bounding box center [1254, 423] width 560 height 46
drag, startPoint x: 1132, startPoint y: 425, endPoint x: 957, endPoint y: 423, distance: 175.0
click at [974, 420] on input "apuk@charlottetilbury.com" at bounding box center [1254, 423] width 560 height 46
click at [988, 421] on input "apuk@charlottetilbury.com" at bounding box center [1254, 423] width 560 height 46
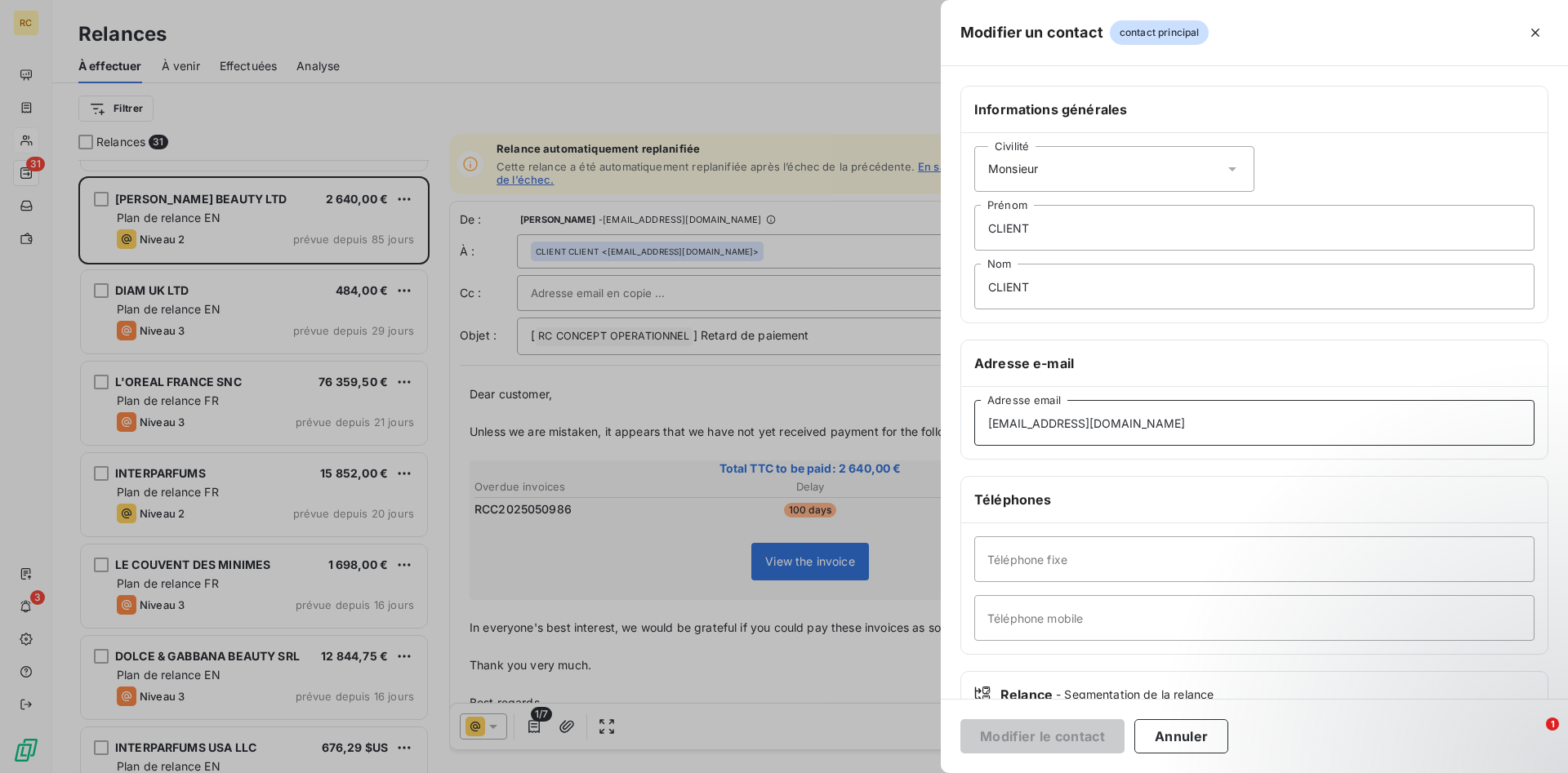
click at [1169, 424] on input "apuk@charlottetilbury.com" at bounding box center [1254, 423] width 560 height 46
type input "apuk@charlottetilbury.com"
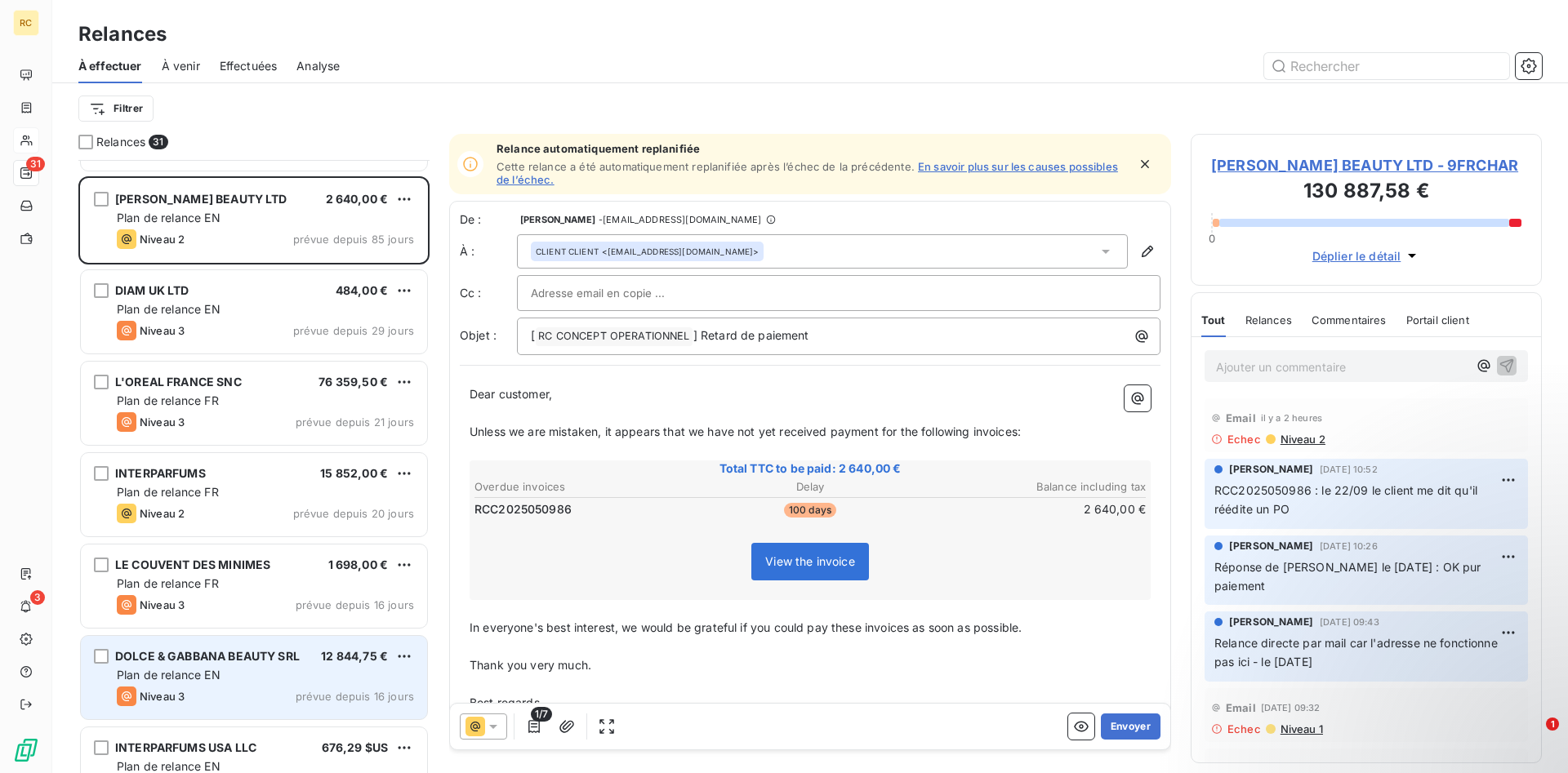
click at [247, 654] on span "DOLCE & GABBANA BEAUTY SRL" at bounding box center [208, 656] width 185 height 14
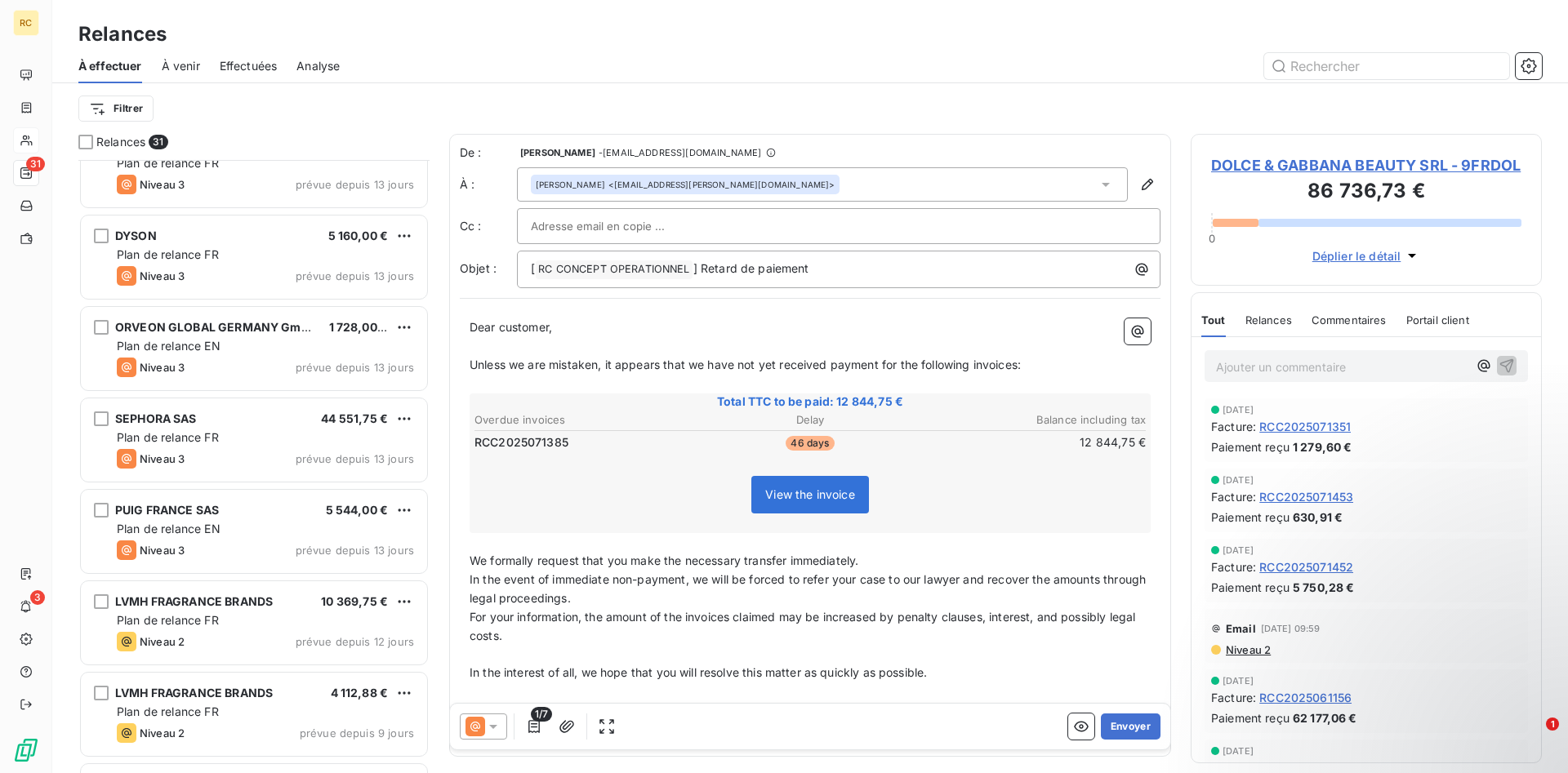
scroll to position [1000, 0]
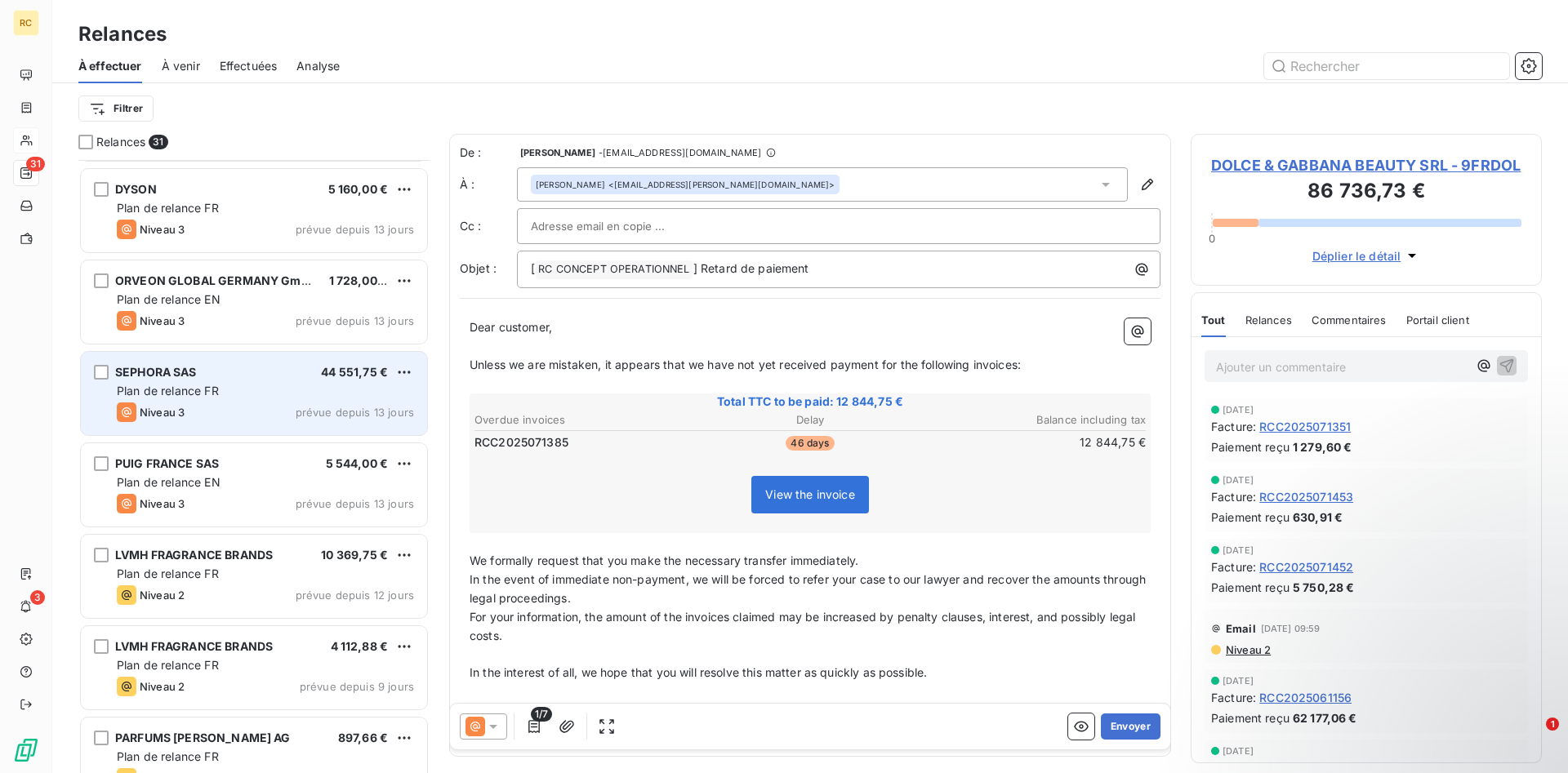
click at [165, 383] on div "Plan de relance FR" at bounding box center [265, 391] width 297 height 17
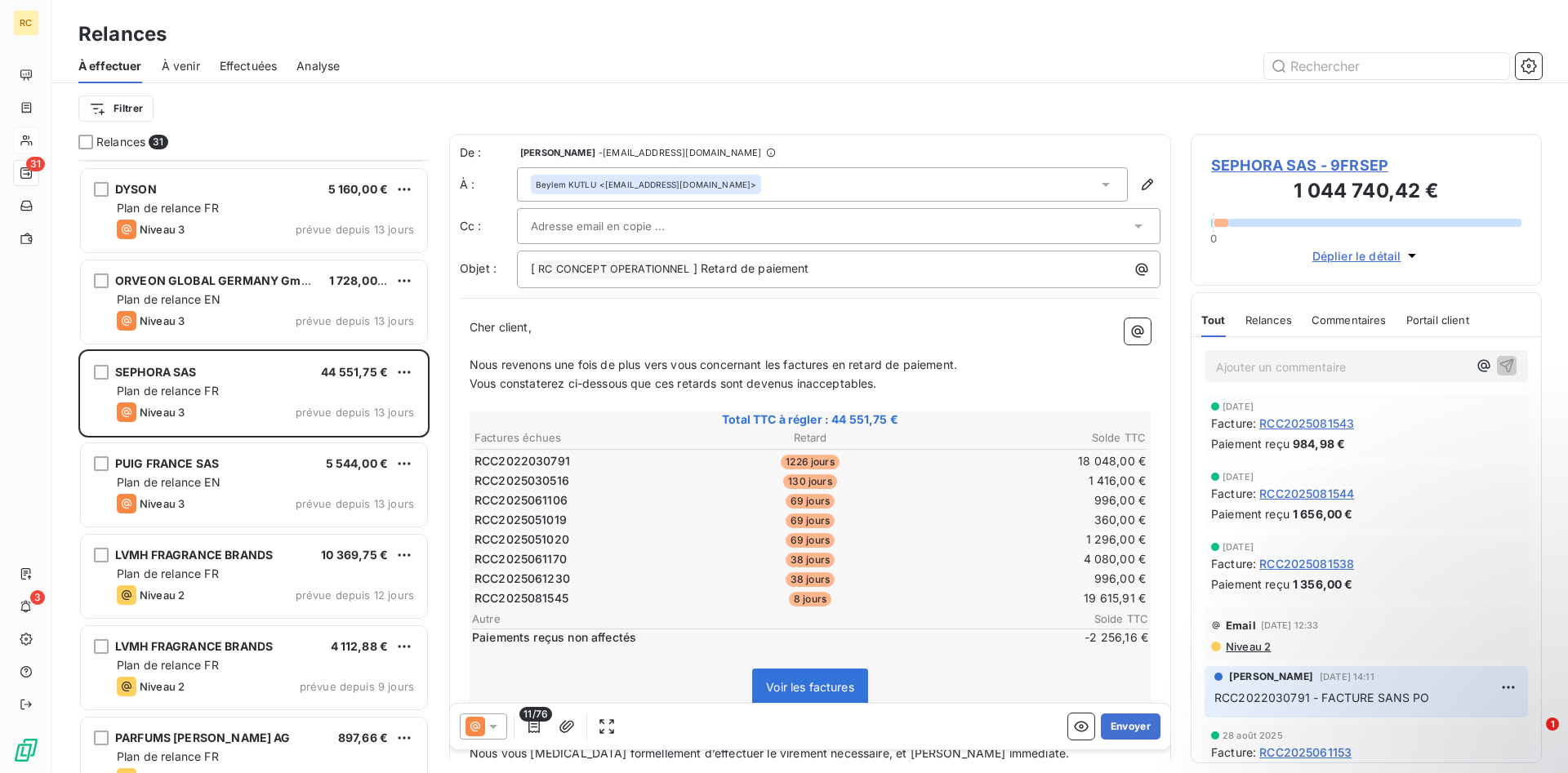
scroll to position [999, 0]
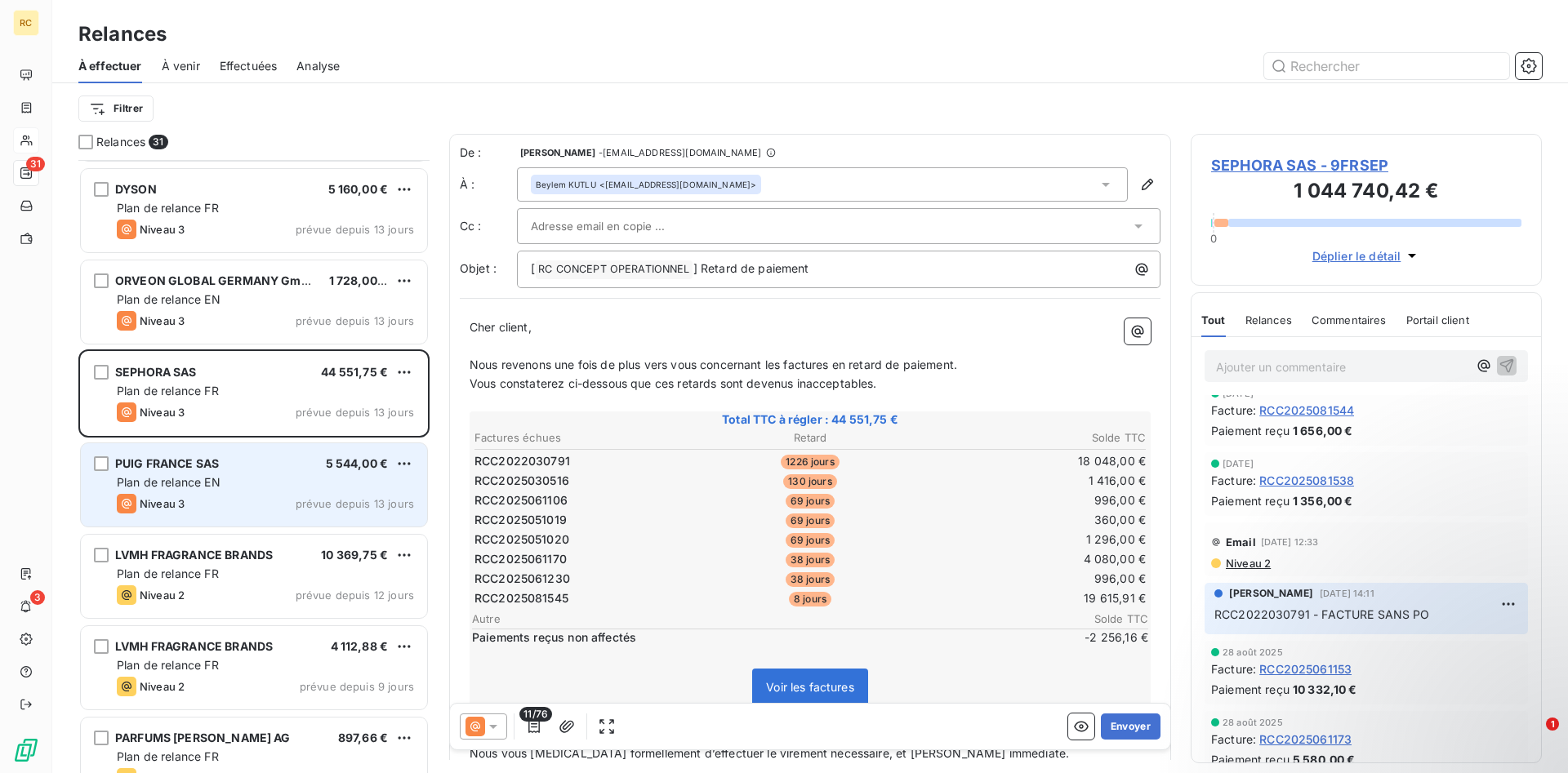
click at [146, 489] on span "Plan de relance EN" at bounding box center [169, 482] width 104 height 14
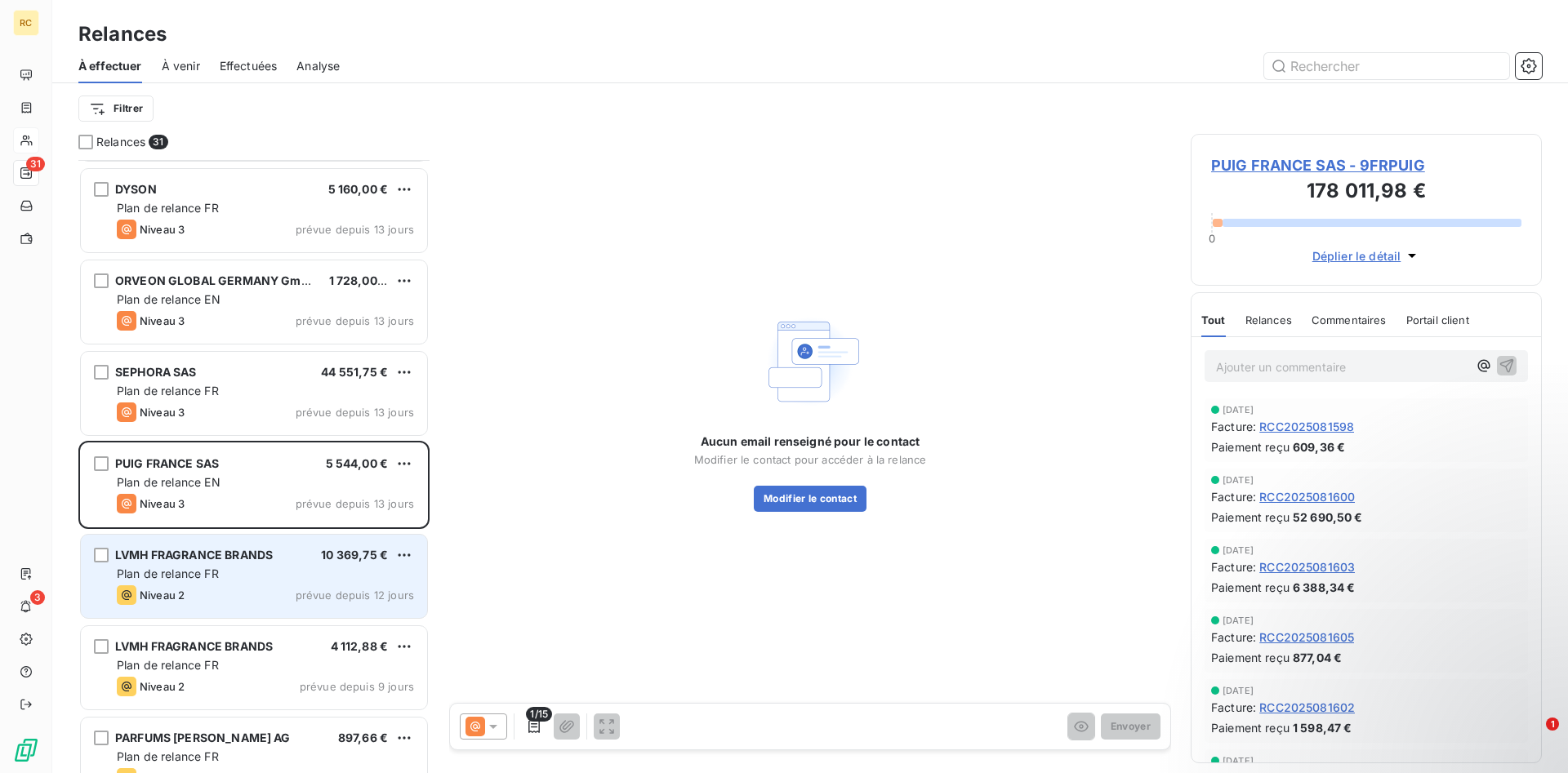
click at [169, 561] on span "LVMH FRAGRANCE BRANDS" at bounding box center [194, 555] width 158 height 14
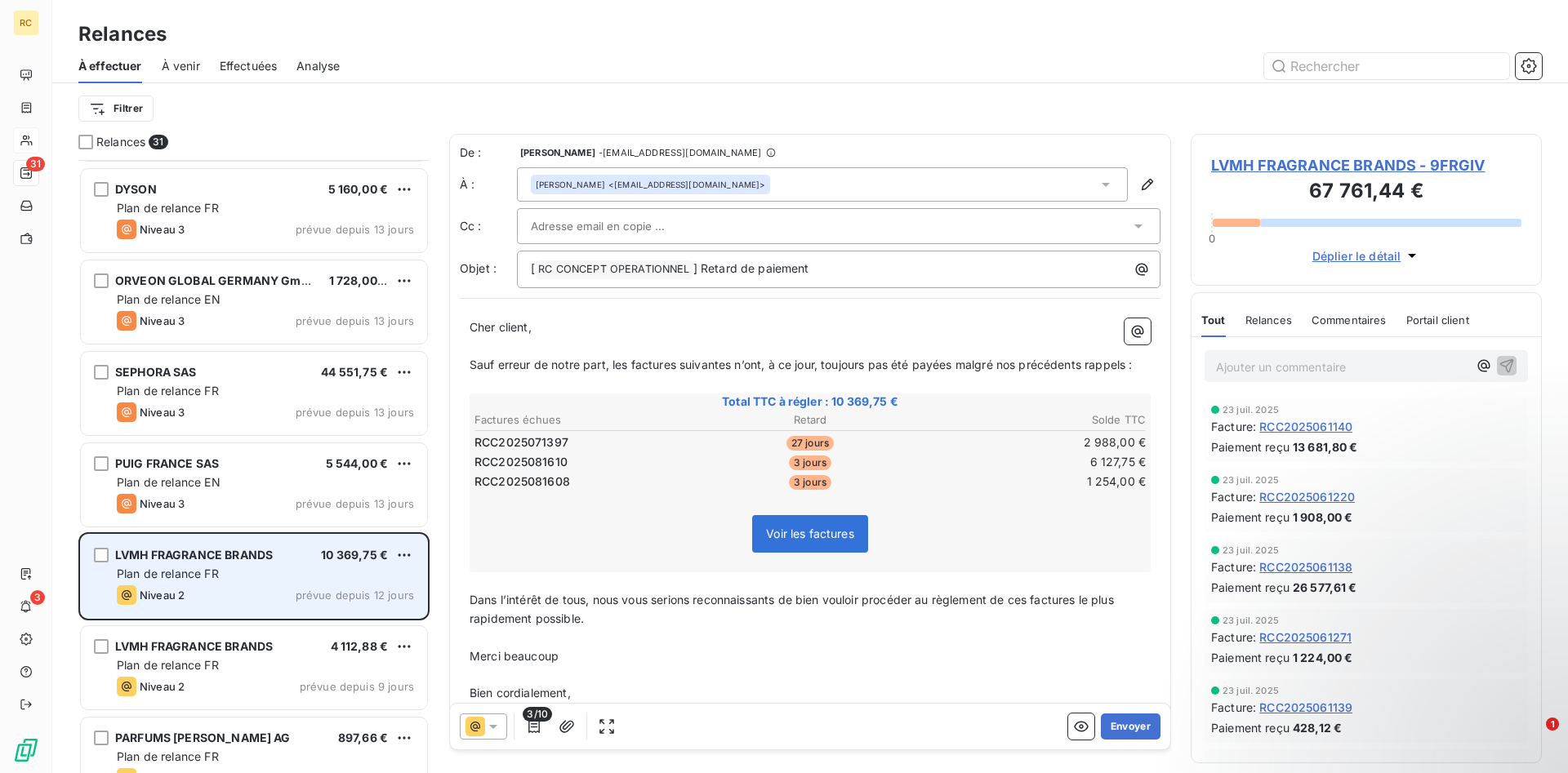
scroll to position [1083, 0]
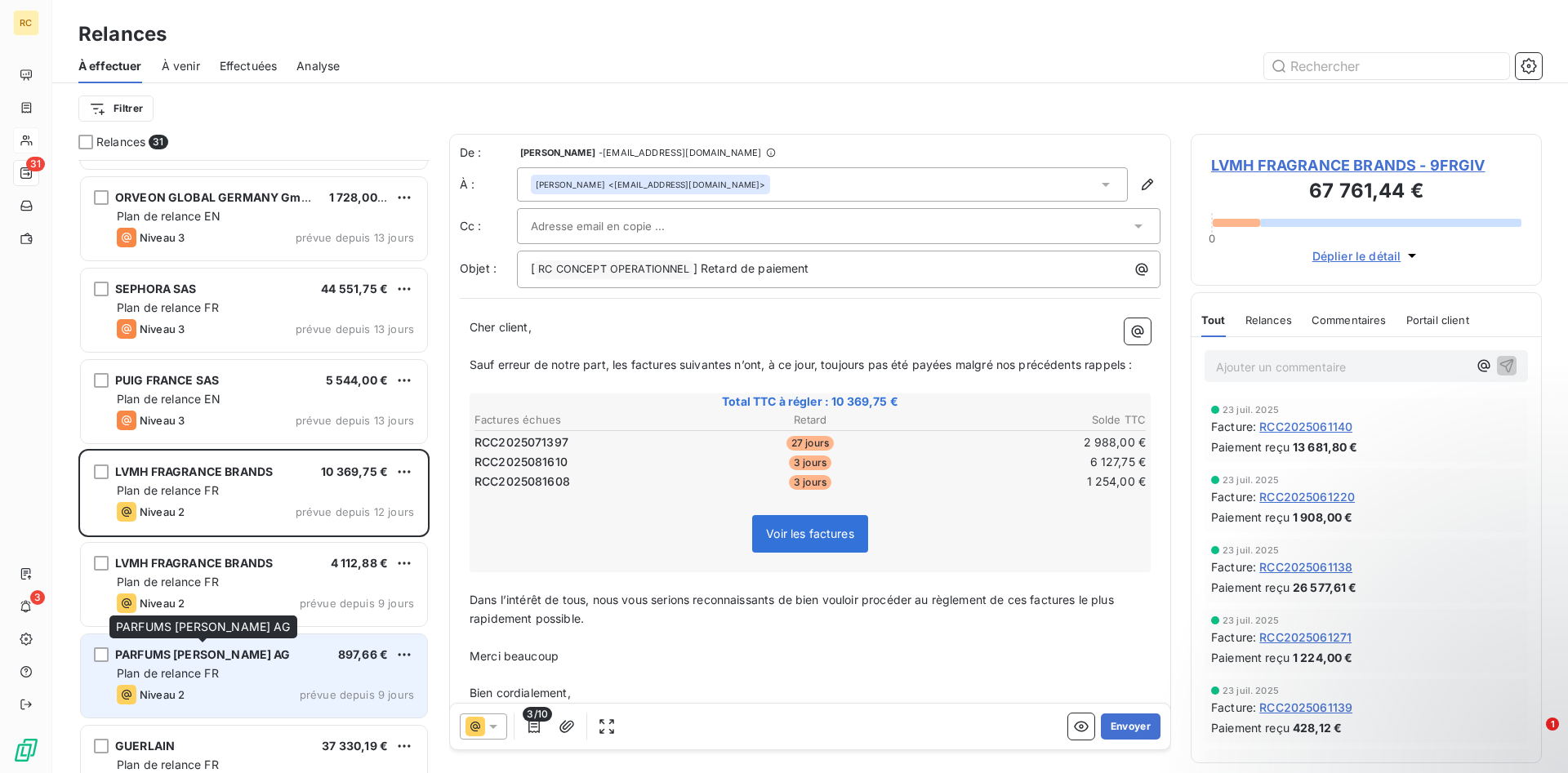
click at [181, 650] on span "PARFUMS [PERSON_NAME] AG" at bounding box center [203, 654] width 175 height 14
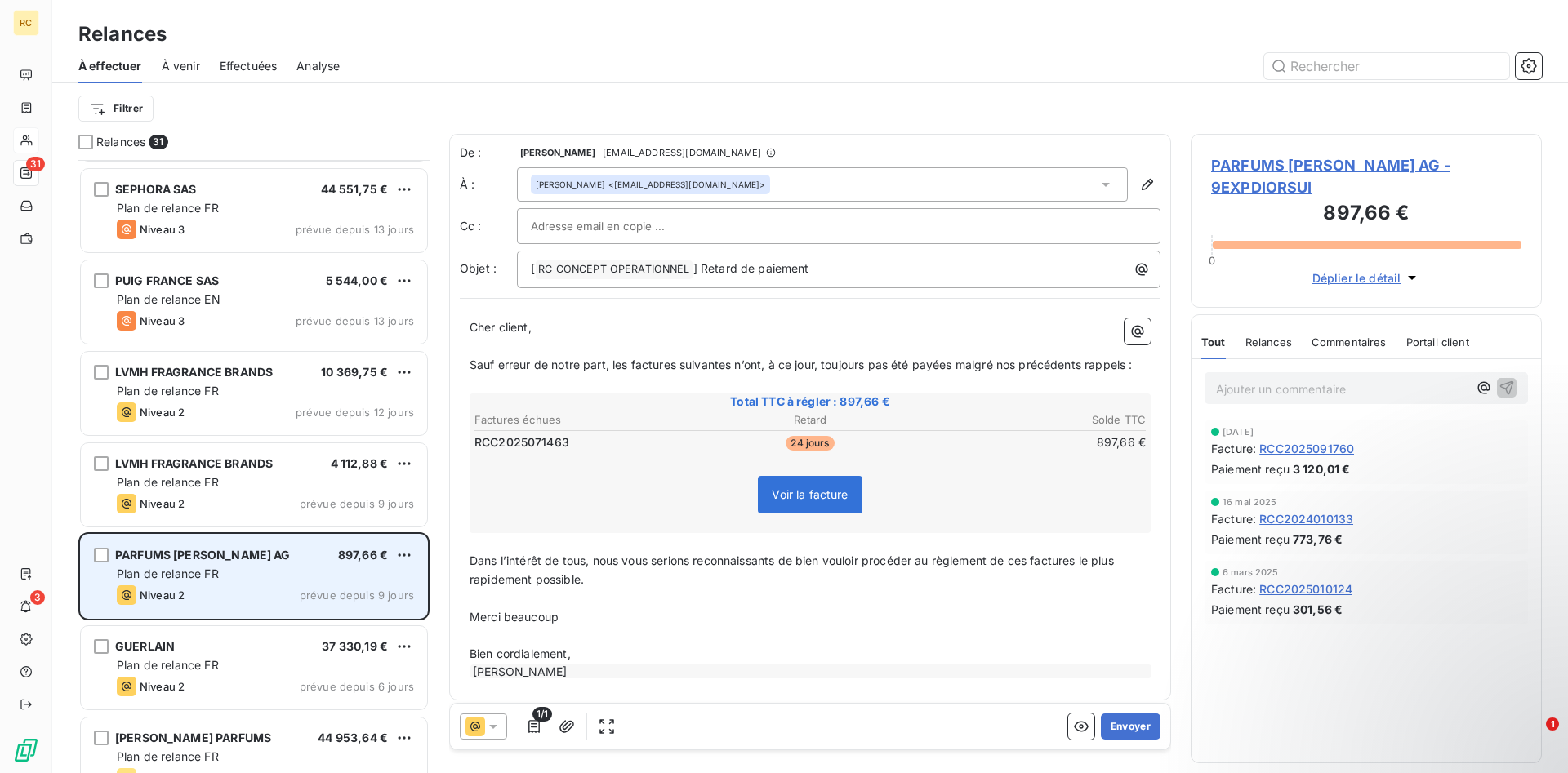
scroll to position [1249, 0]
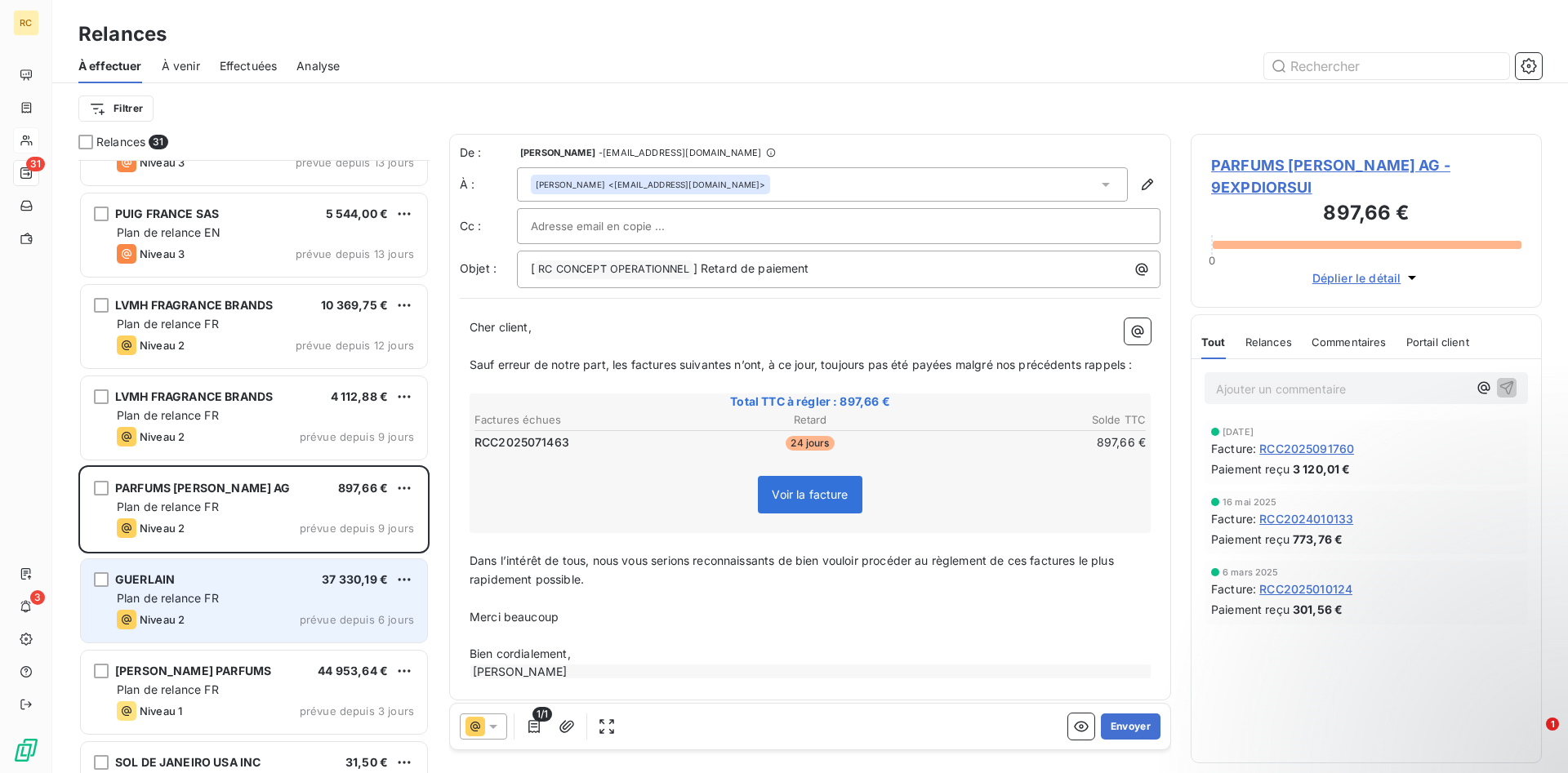
click at [153, 580] on span "GUERLAIN" at bounding box center [145, 579] width 60 height 14
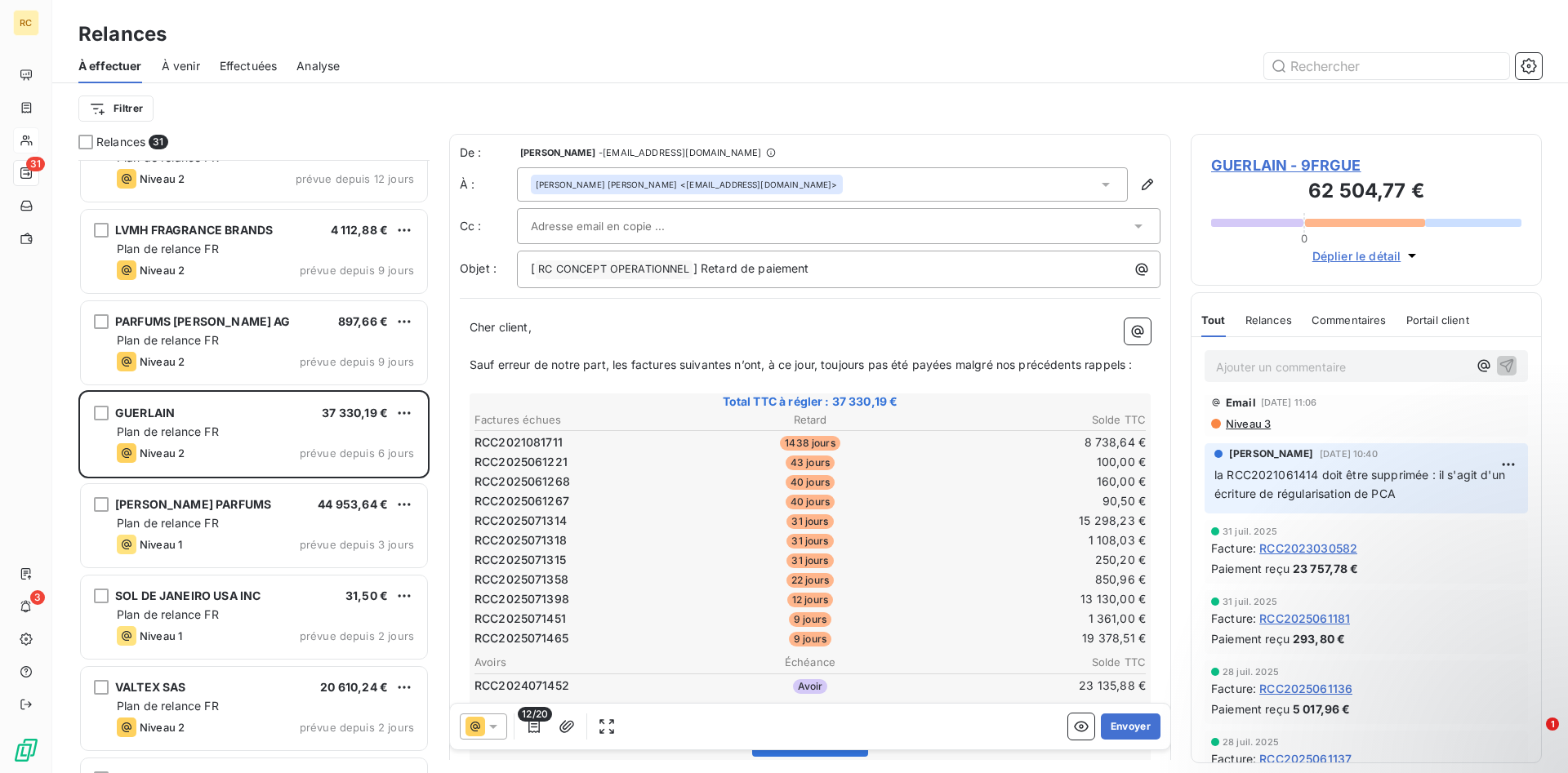
scroll to position [250, 0]
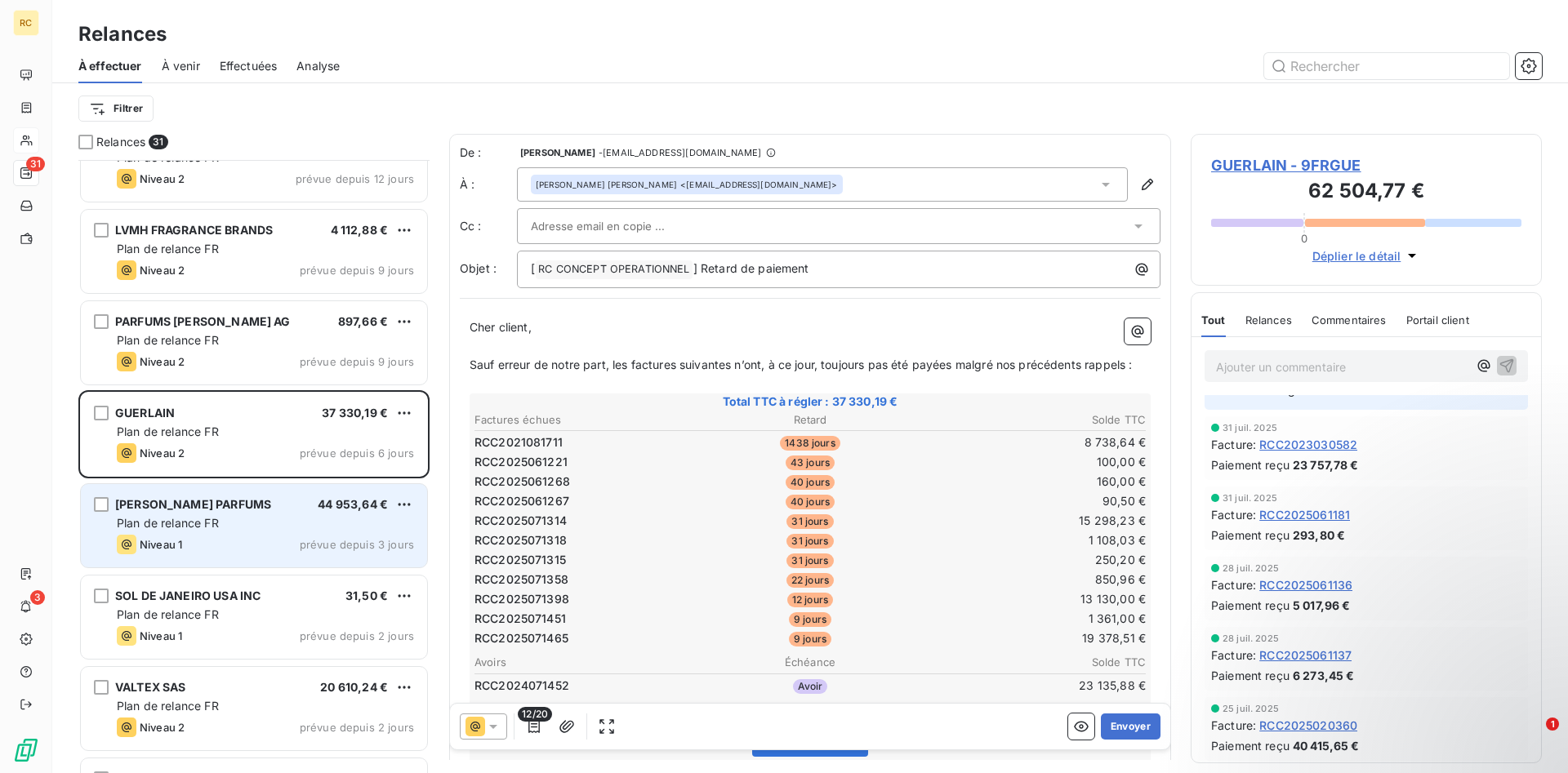
click at [203, 504] on span "[PERSON_NAME] PARFUMS" at bounding box center [193, 504] width 156 height 14
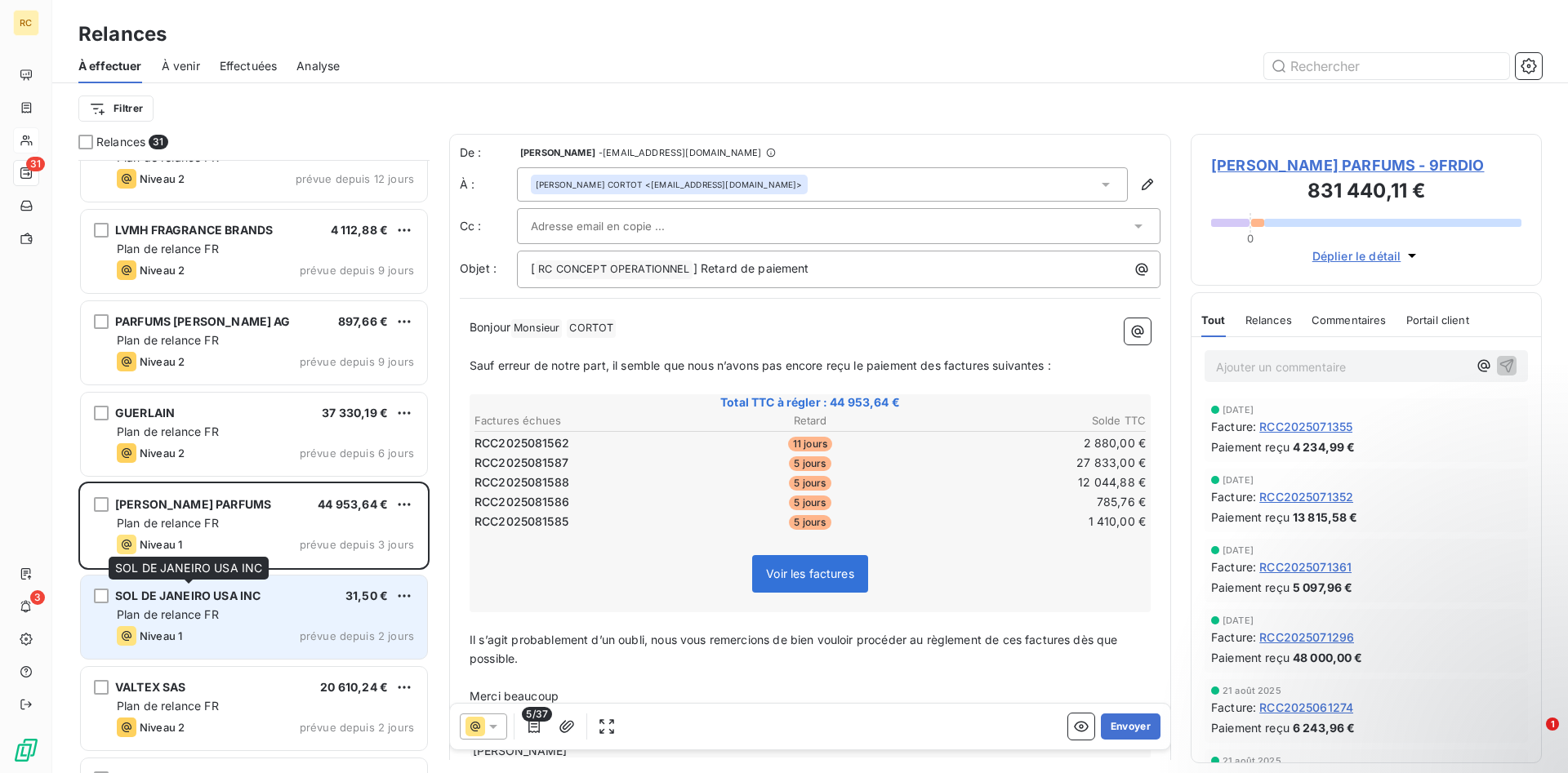
click at [189, 600] on span "SOL DE JANEIRO USA INC" at bounding box center [188, 595] width 145 height 14
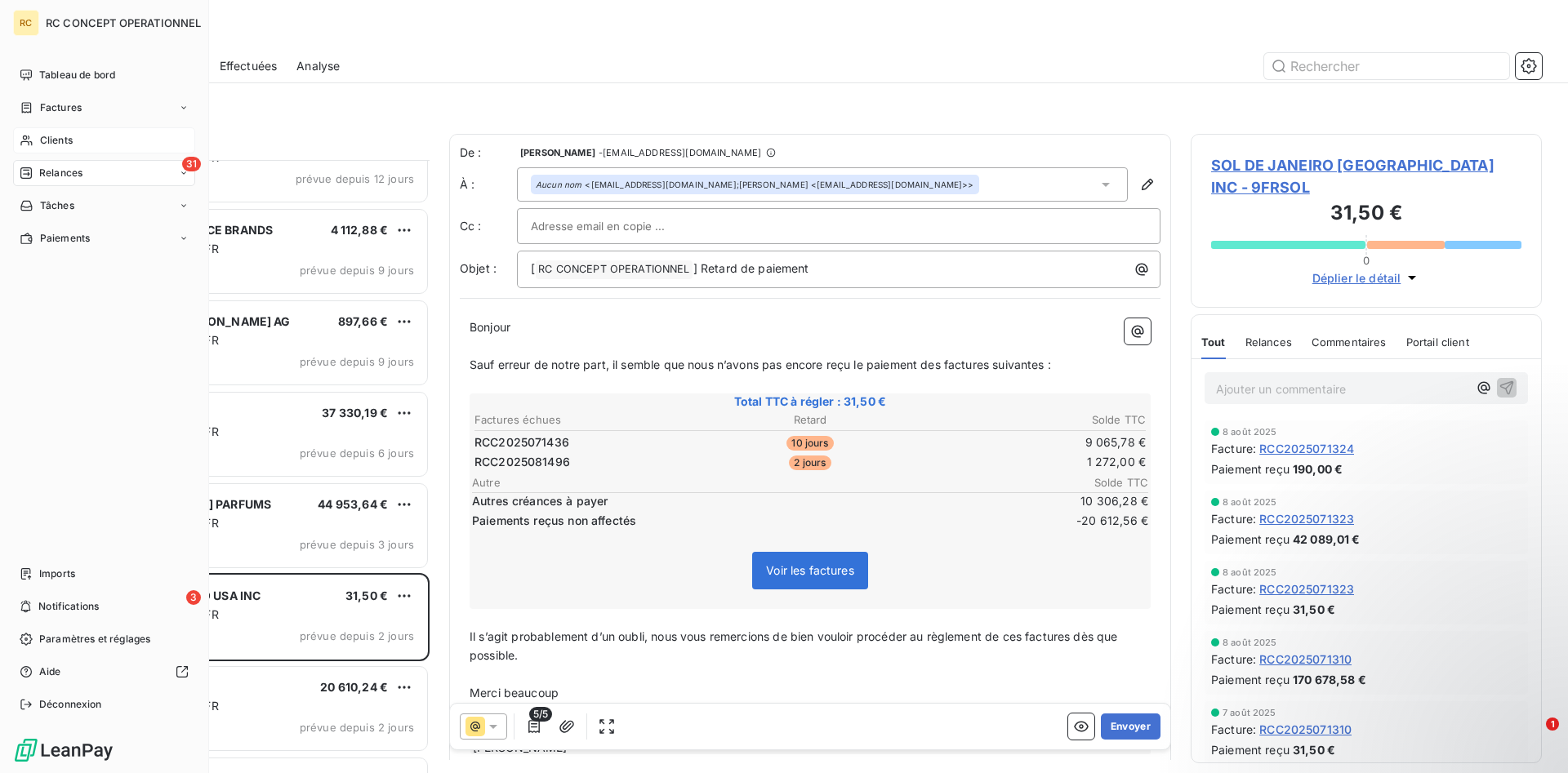
click at [54, 140] on span "Clients" at bounding box center [55, 140] width 33 height 15
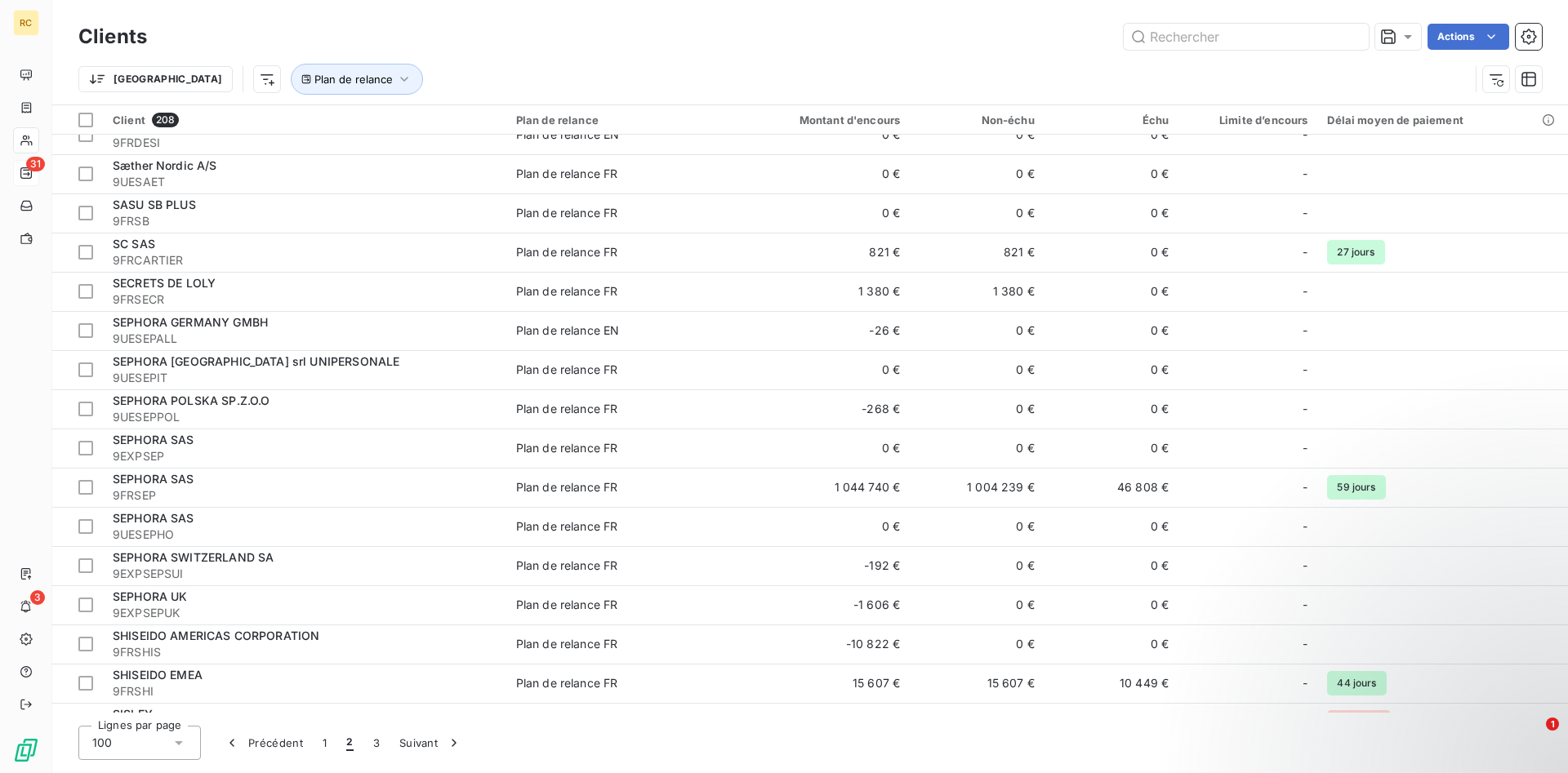
scroll to position [3340, 0]
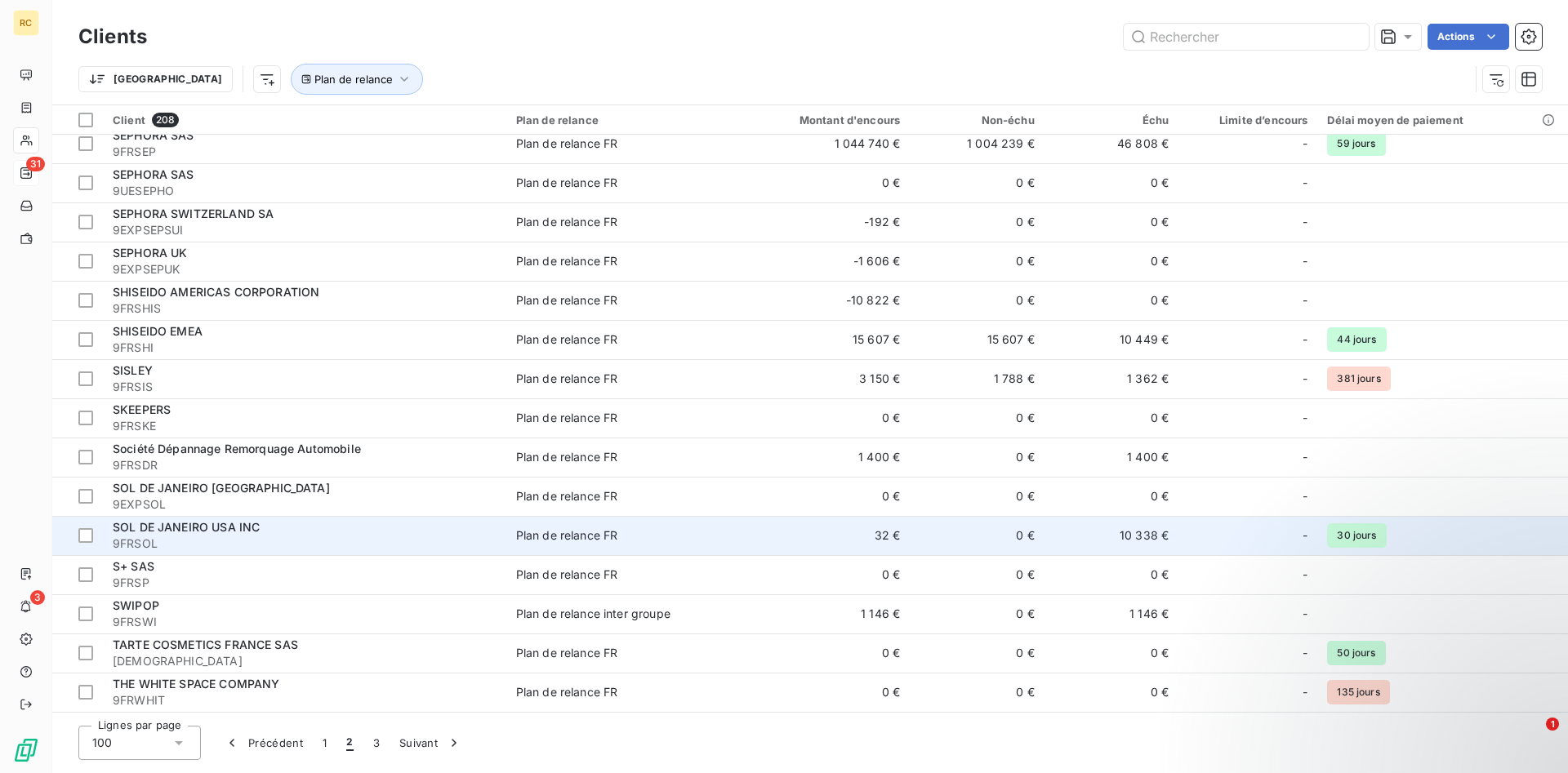
click at [214, 531] on span "SOL DE JANEIRO USA INC" at bounding box center [186, 527] width 147 height 14
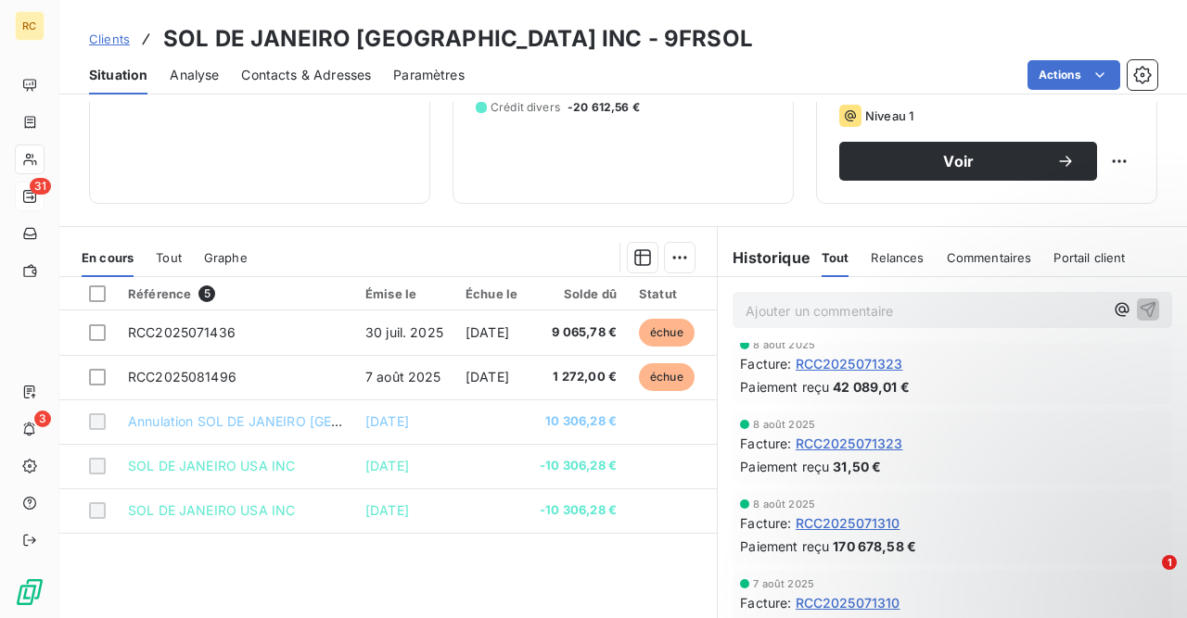
scroll to position [329, 0]
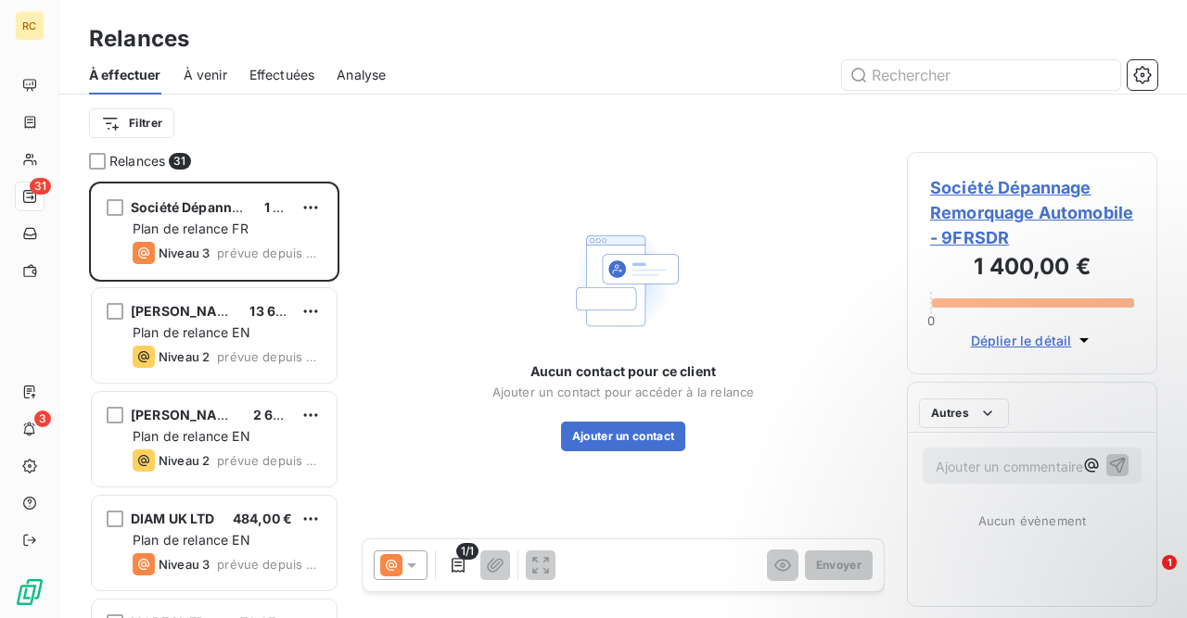
scroll to position [437, 250]
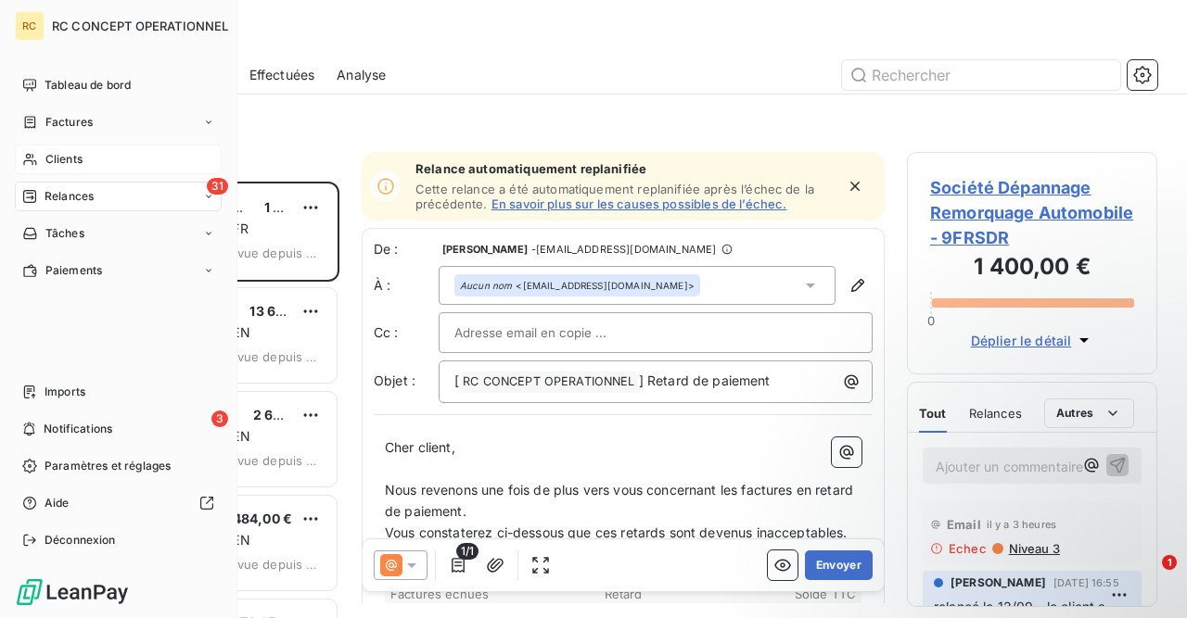
click at [62, 161] on span "Clients" at bounding box center [63, 159] width 37 height 17
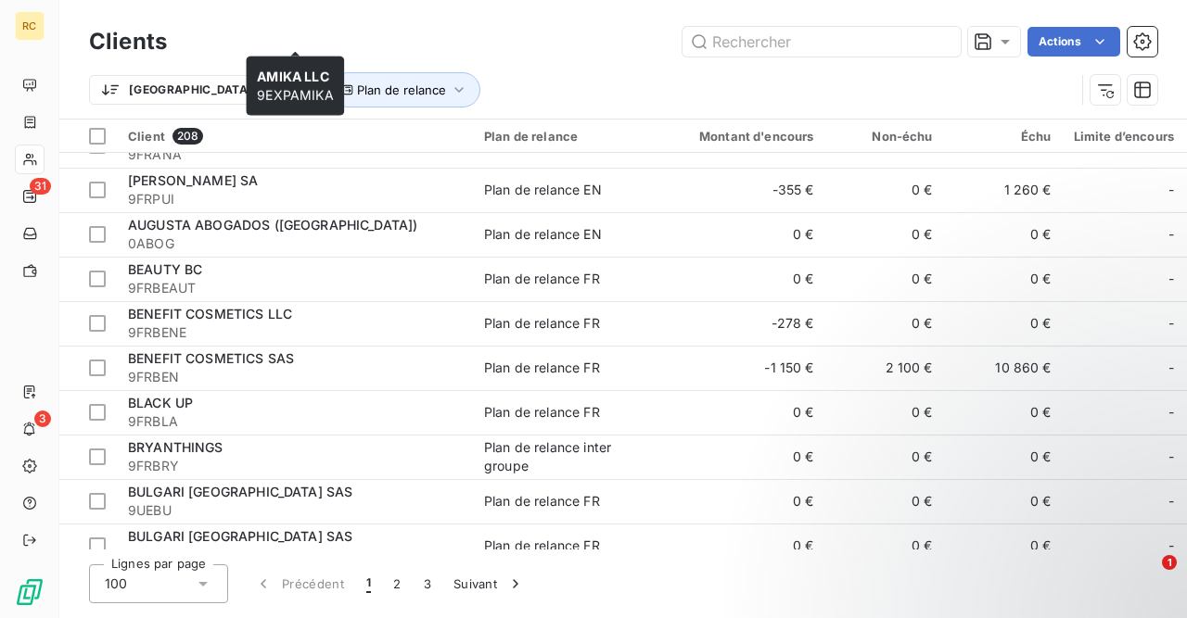
scroll to position [387, 0]
click at [399, 589] on button "2" at bounding box center [397, 584] width 30 height 39
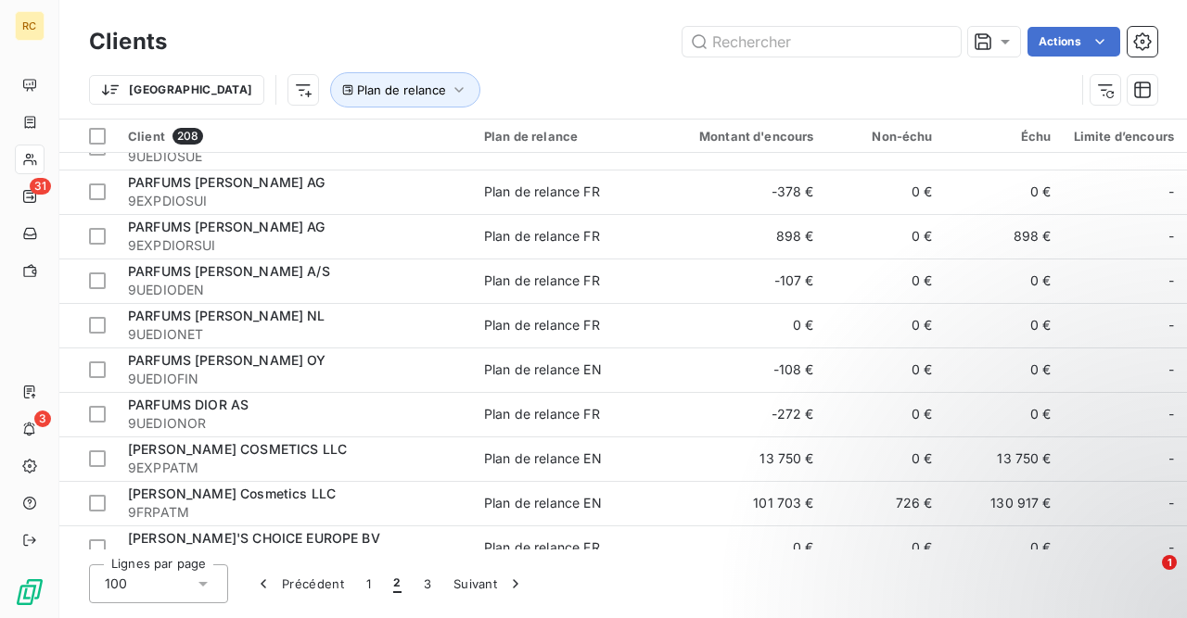
scroll to position [2394, 0]
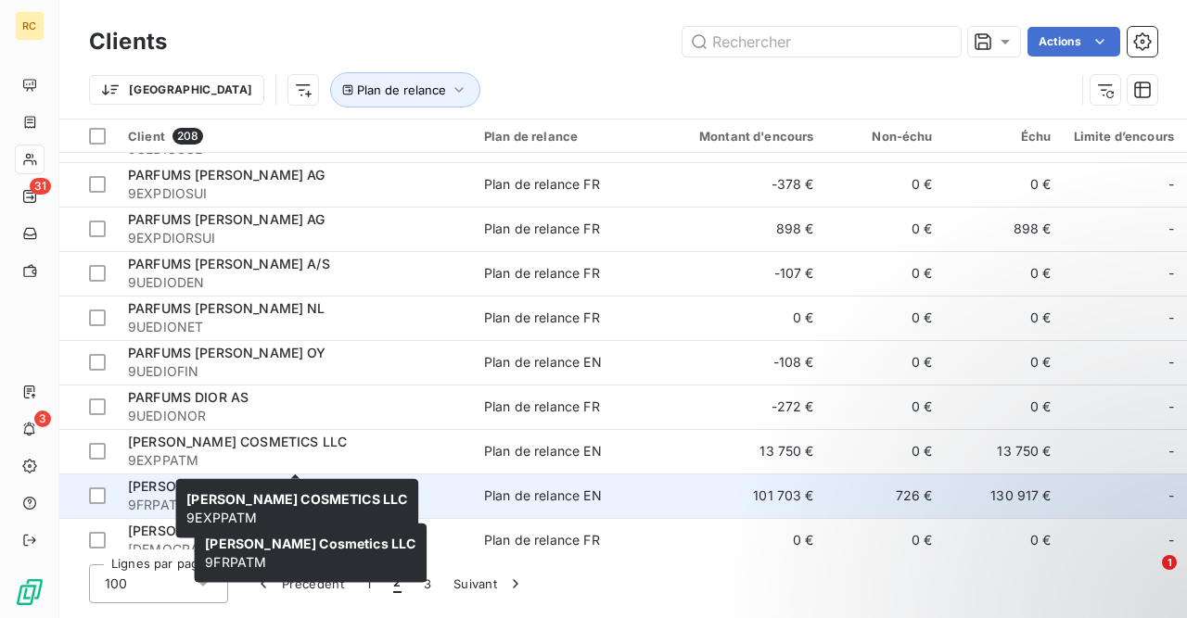
click at [177, 477] on td "[PERSON_NAME] Cosmetics LLC 9FRPATM" at bounding box center [295, 496] width 356 height 44
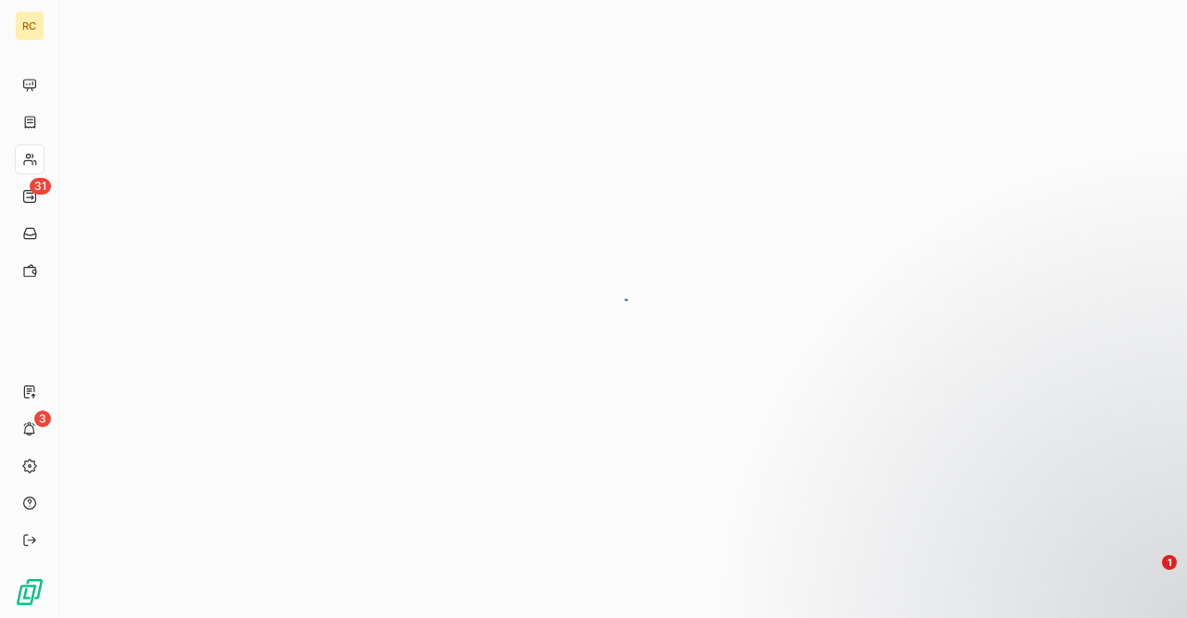
click at [177, 477] on div "RC 31 3" at bounding box center [593, 309] width 1187 height 618
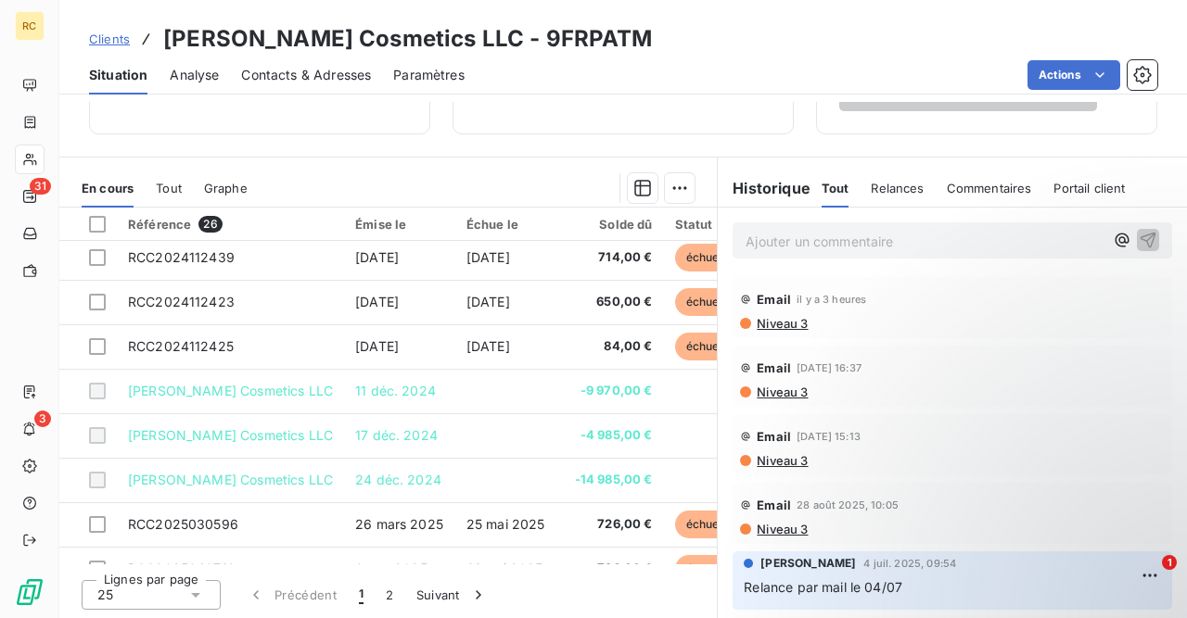
scroll to position [789, 0]
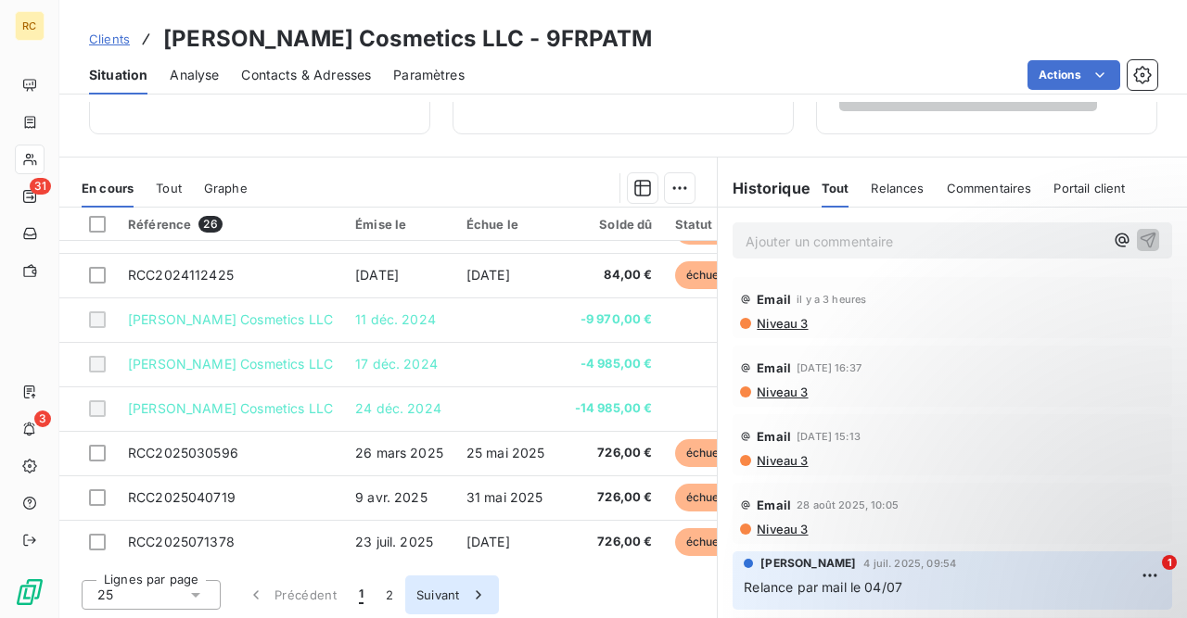
click at [438, 598] on button "Suivant" at bounding box center [452, 595] width 94 height 39
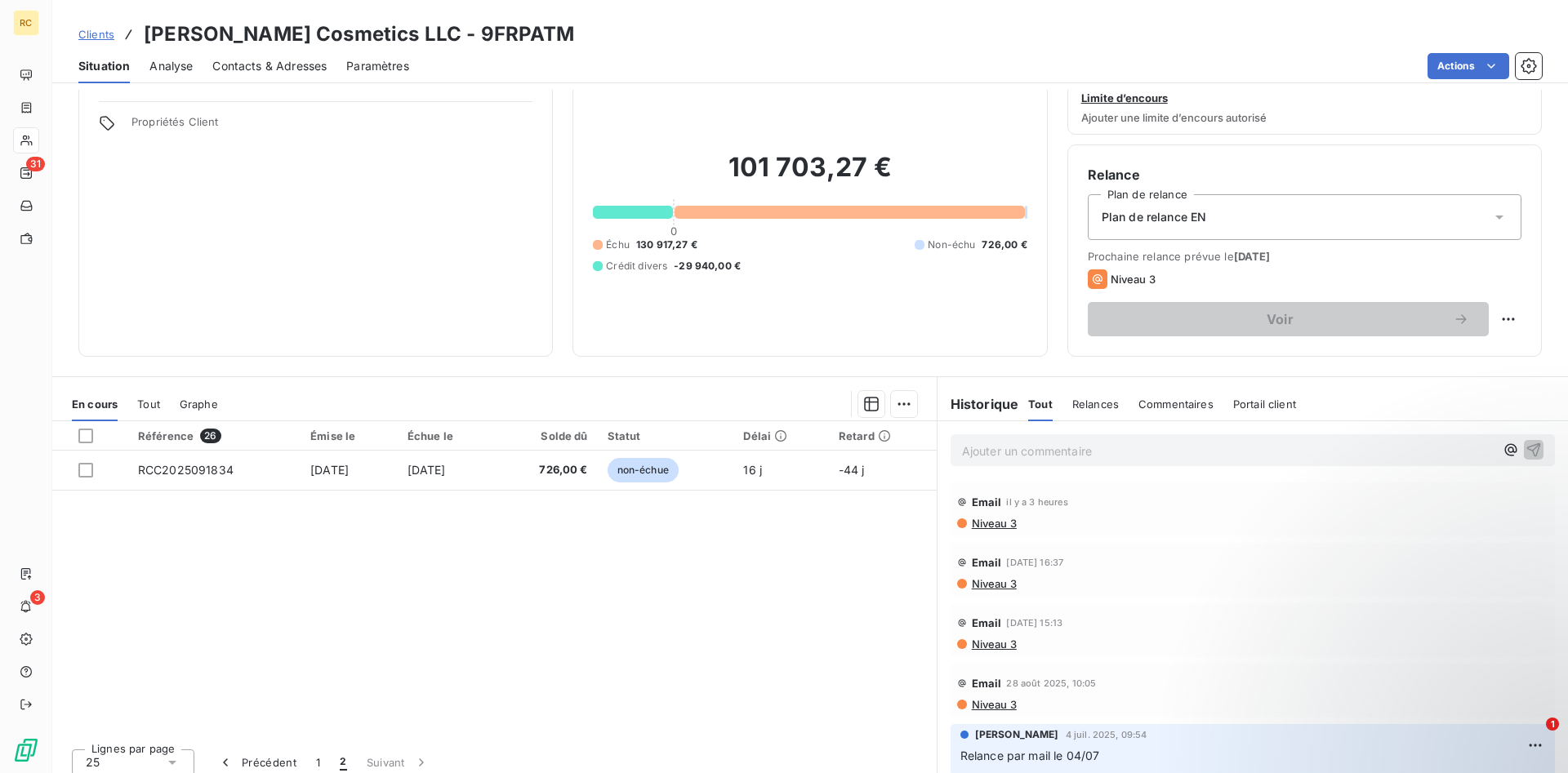
scroll to position [63, 0]
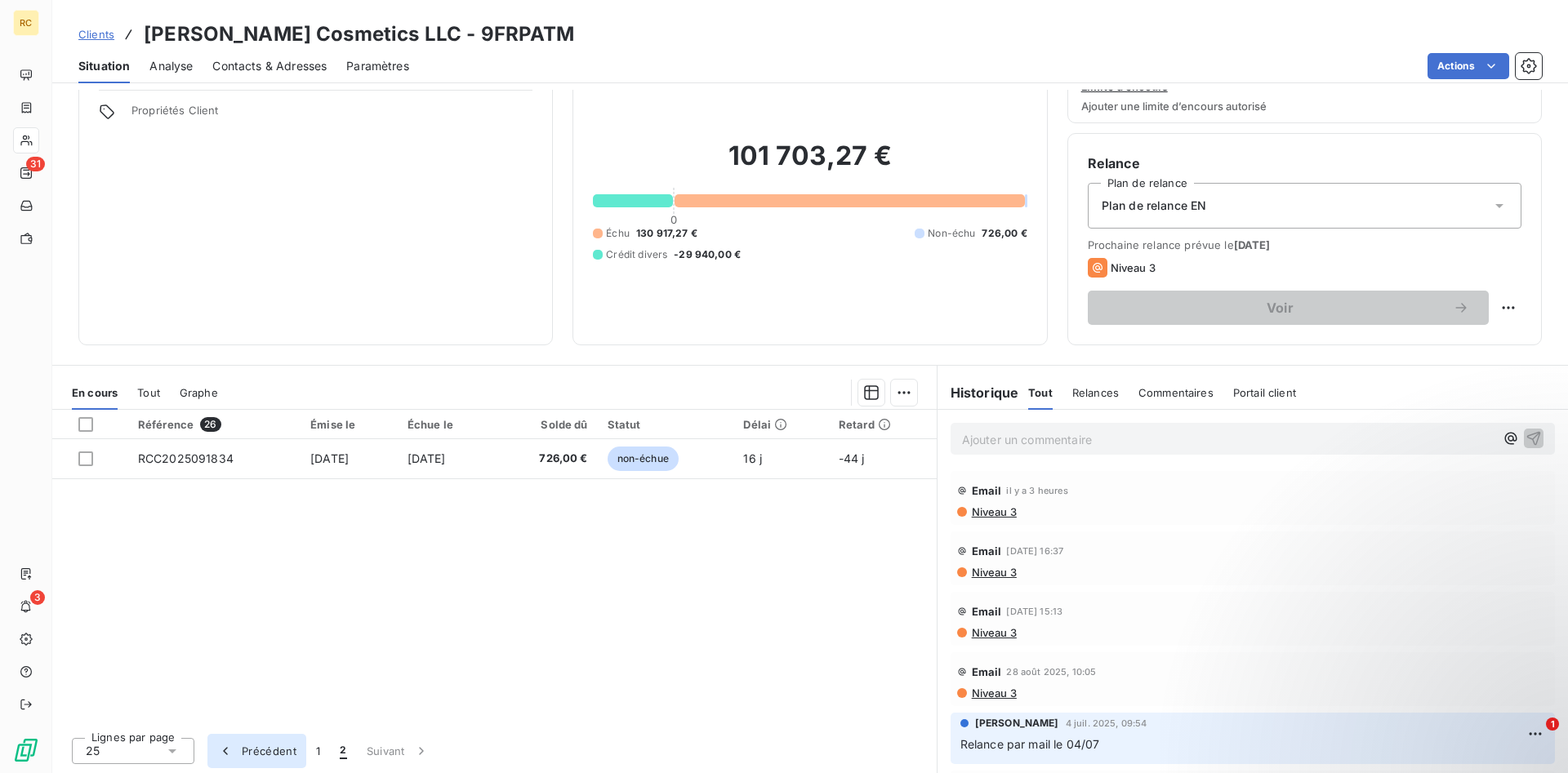
click at [260, 543] on button "Précédent" at bounding box center [256, 750] width 99 height 34
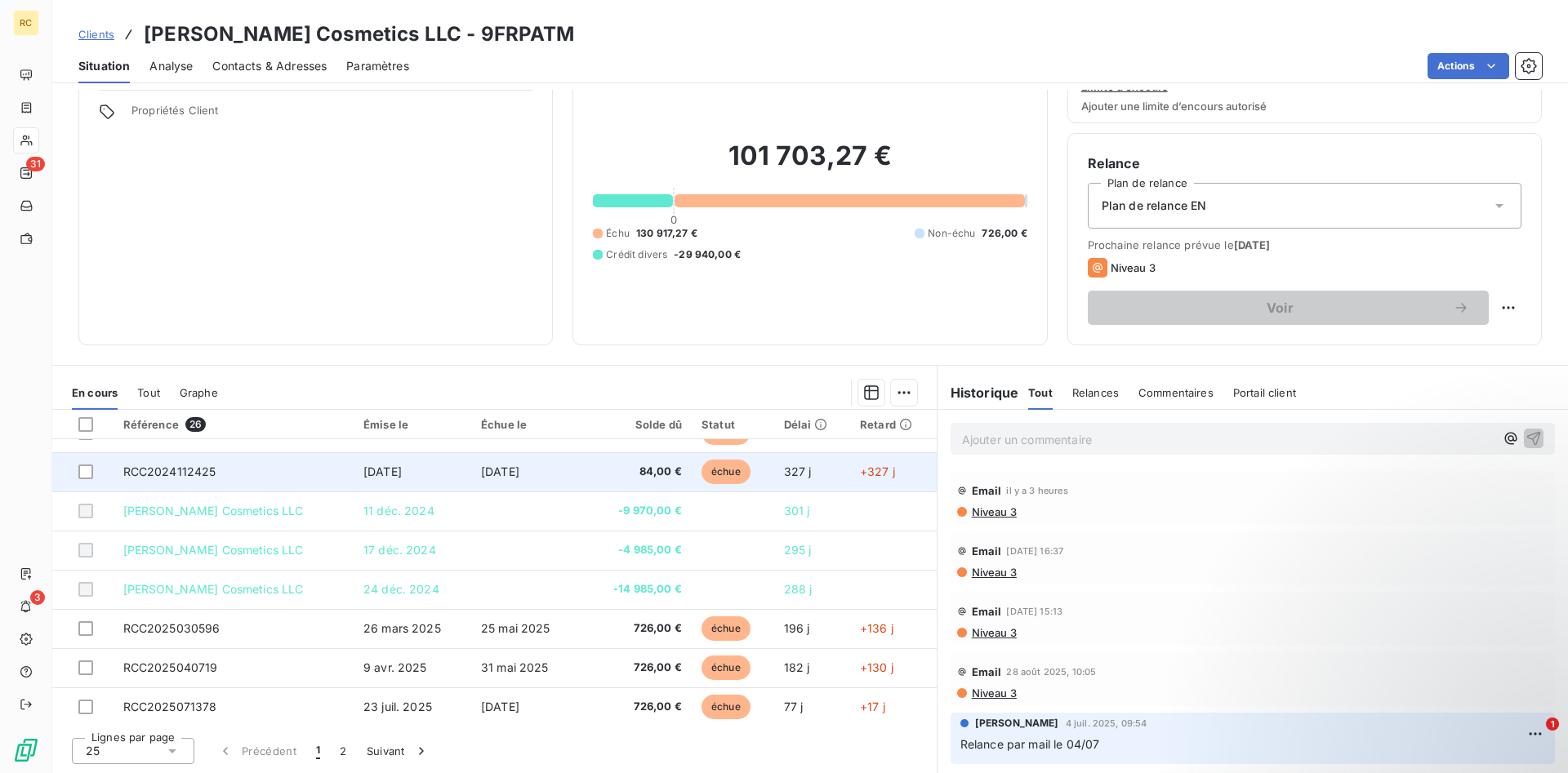
scroll to position [696, 0]
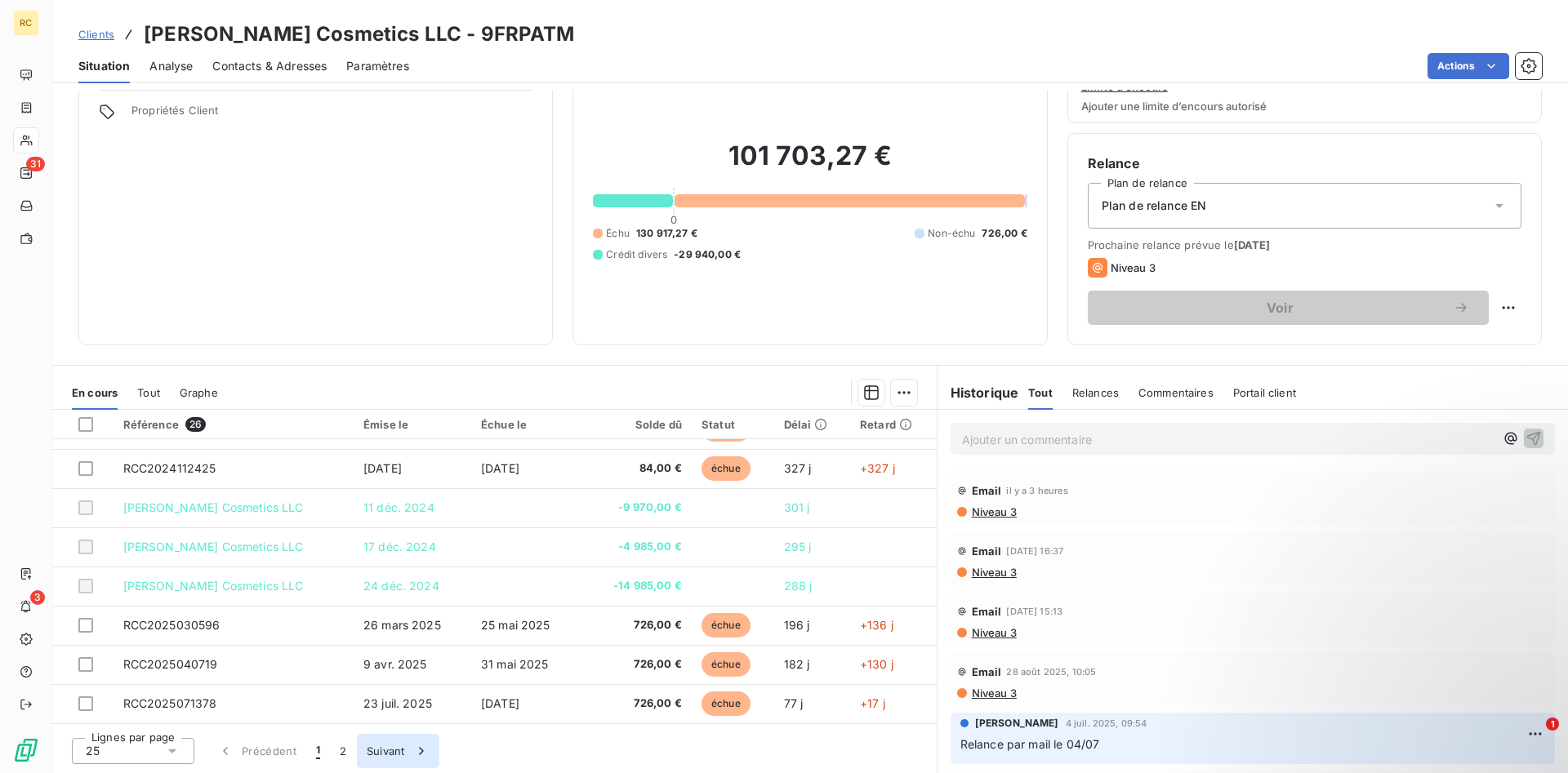
click at [386, 543] on button "Suivant" at bounding box center [398, 750] width 83 height 34
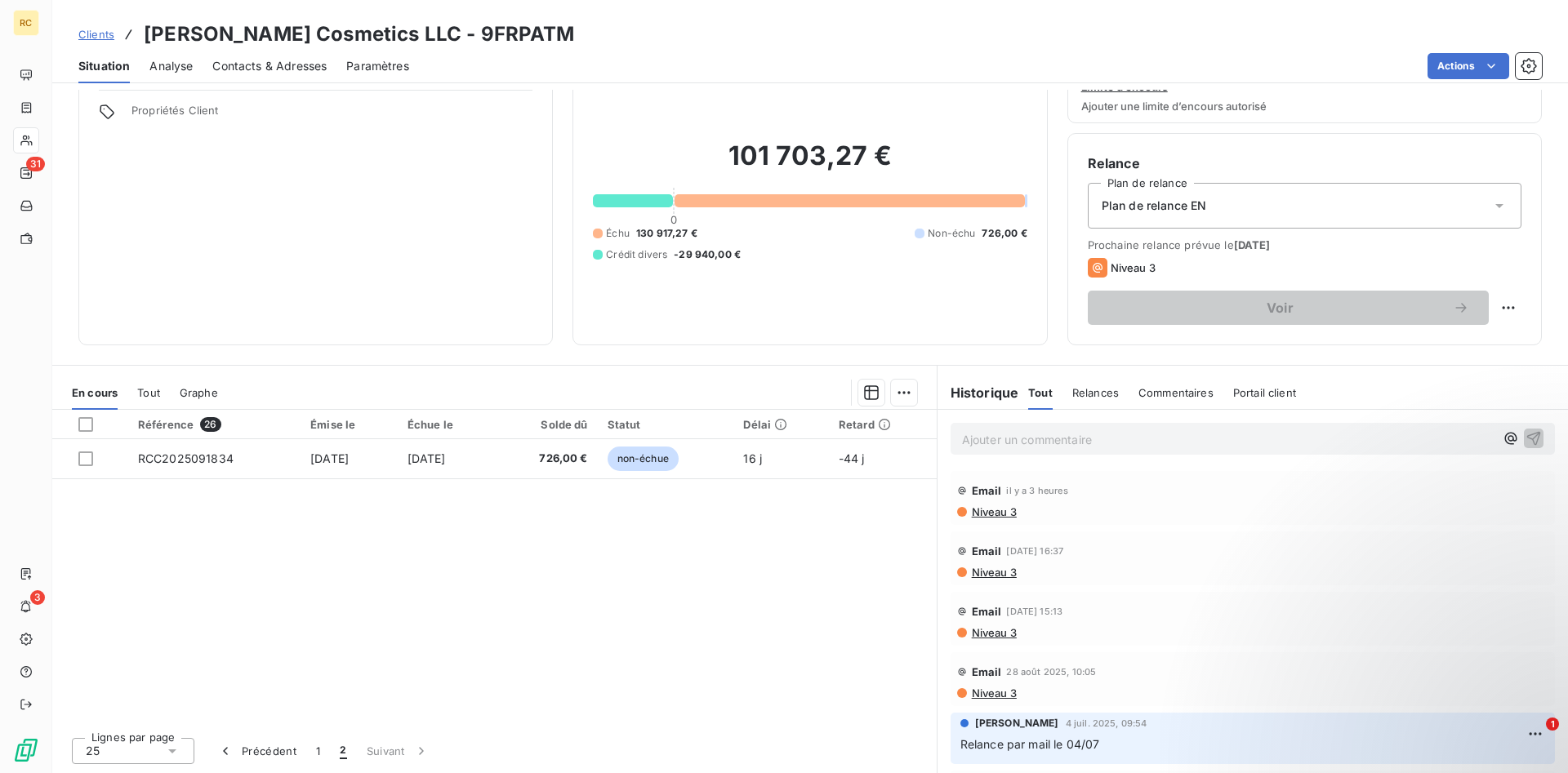
click at [258, 543] on div "Référence 26 Émise le Échue le Solde dû Statut Délai Retard RCC2025091834 [DATE…" at bounding box center [494, 566] width 884 height 314
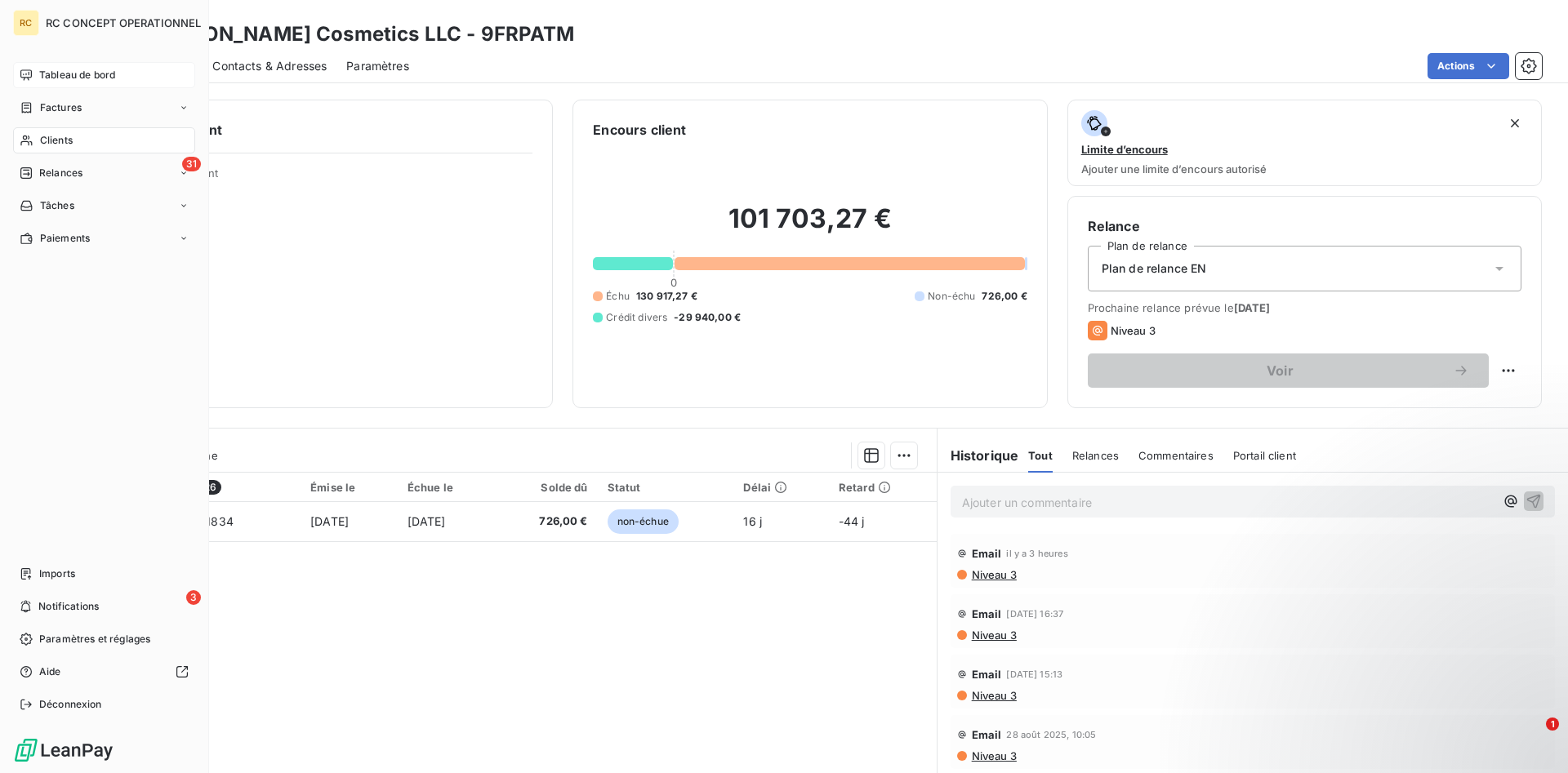
click at [52, 74] on span "Tableau de bord" at bounding box center [77, 75] width 76 height 15
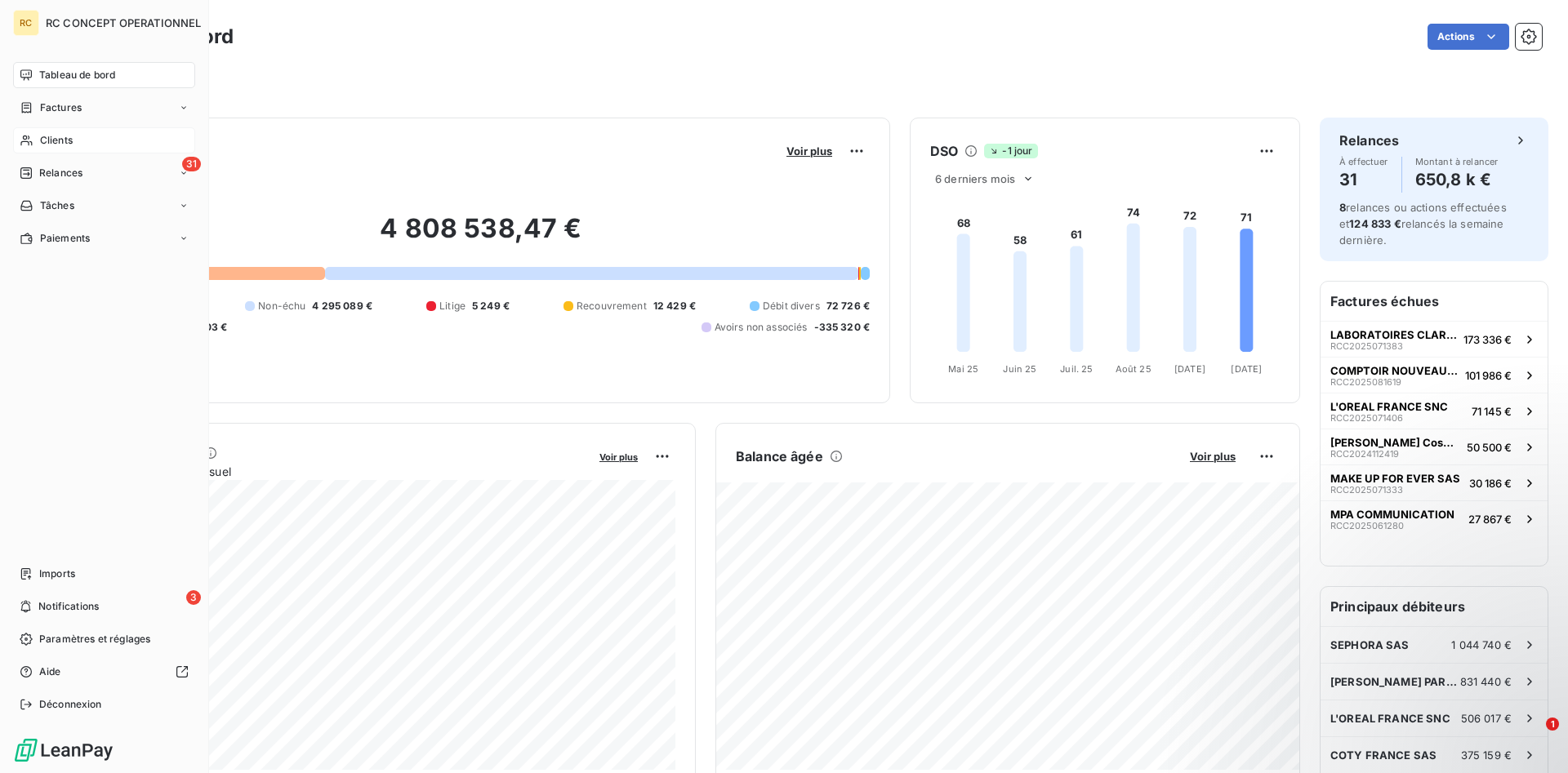
click at [62, 144] on span "Clients" at bounding box center [55, 140] width 33 height 15
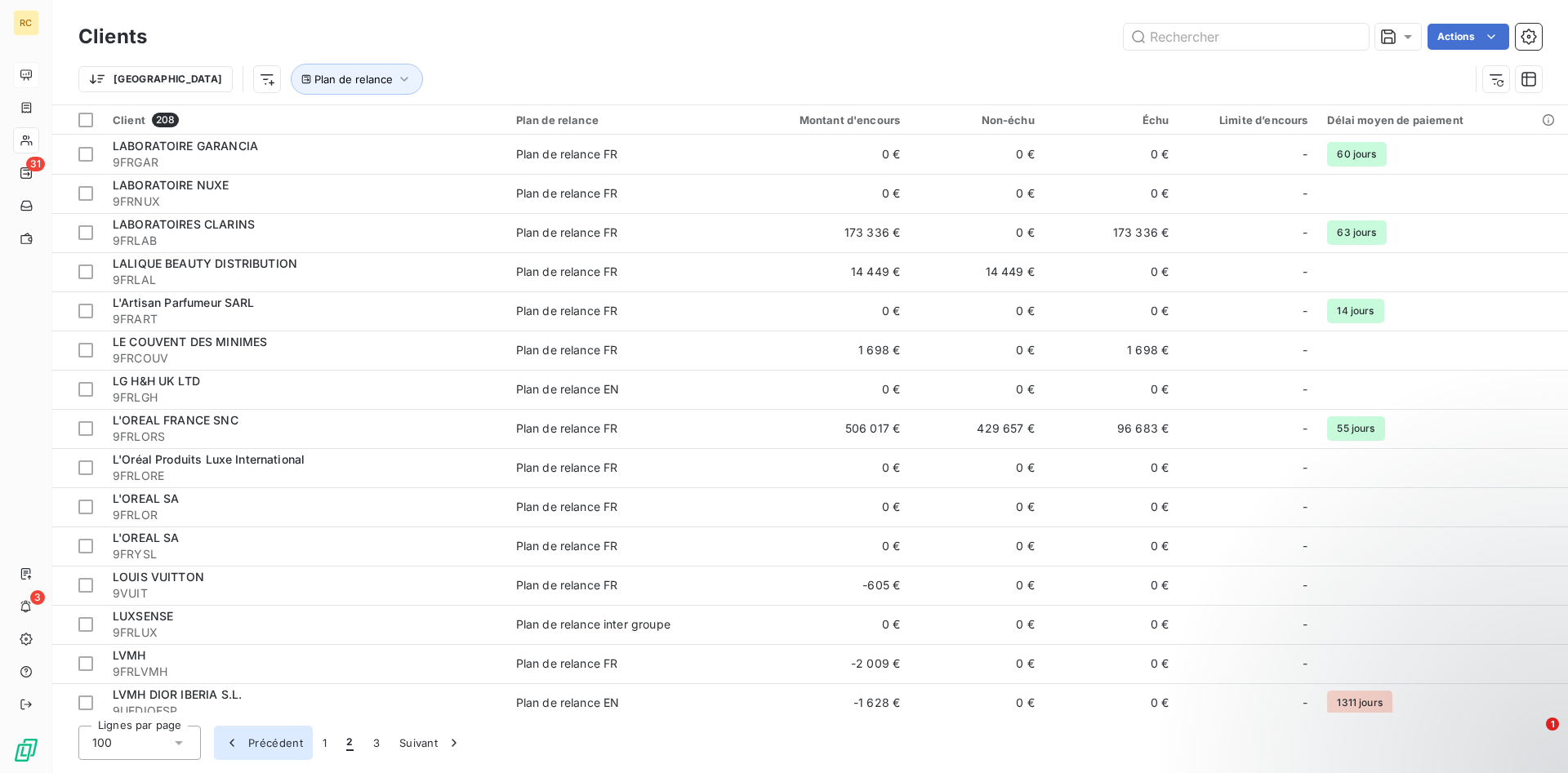
click at [281, 543] on button "Précédent" at bounding box center [263, 742] width 99 height 34
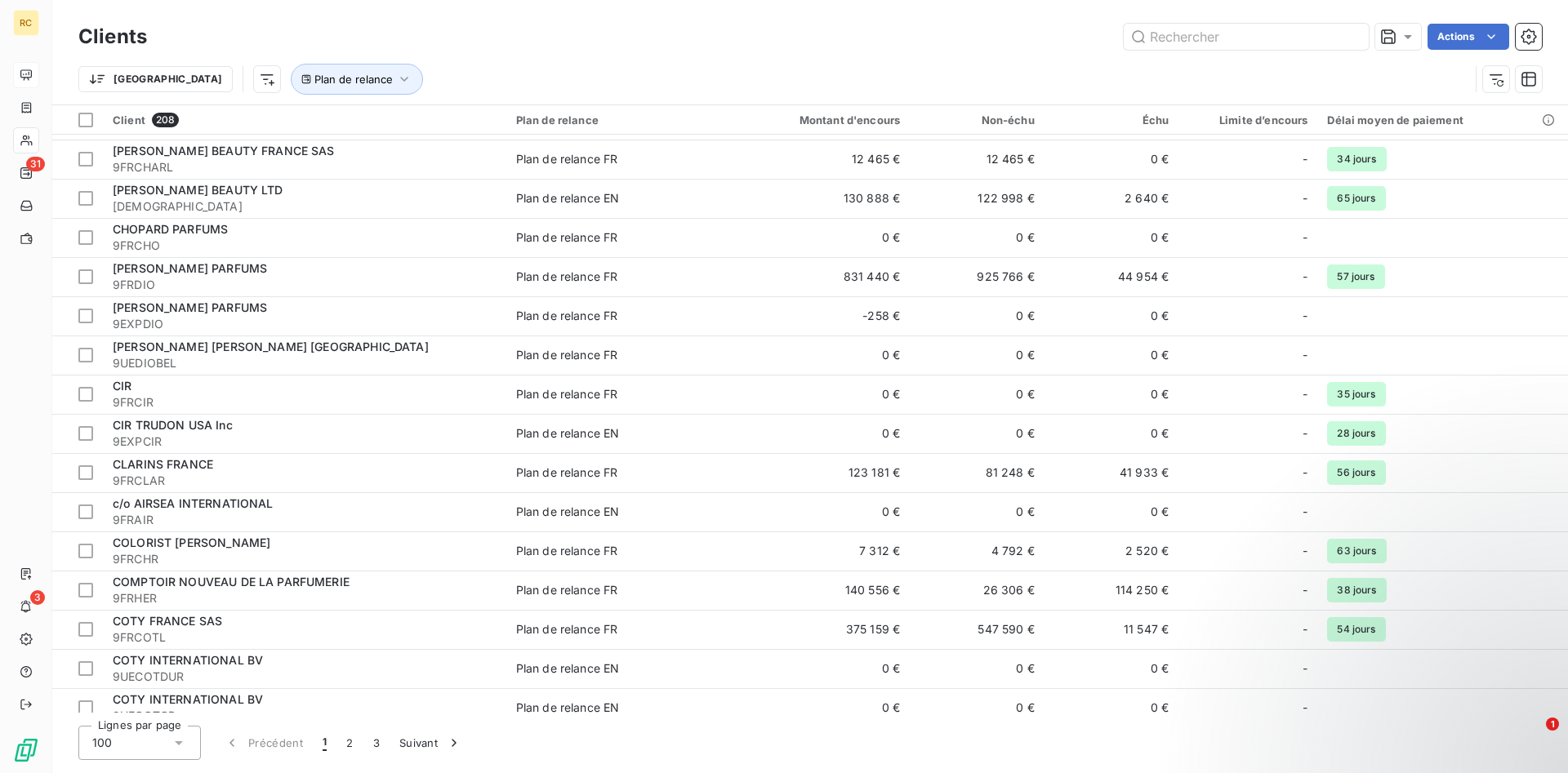
scroll to position [1415, 0]
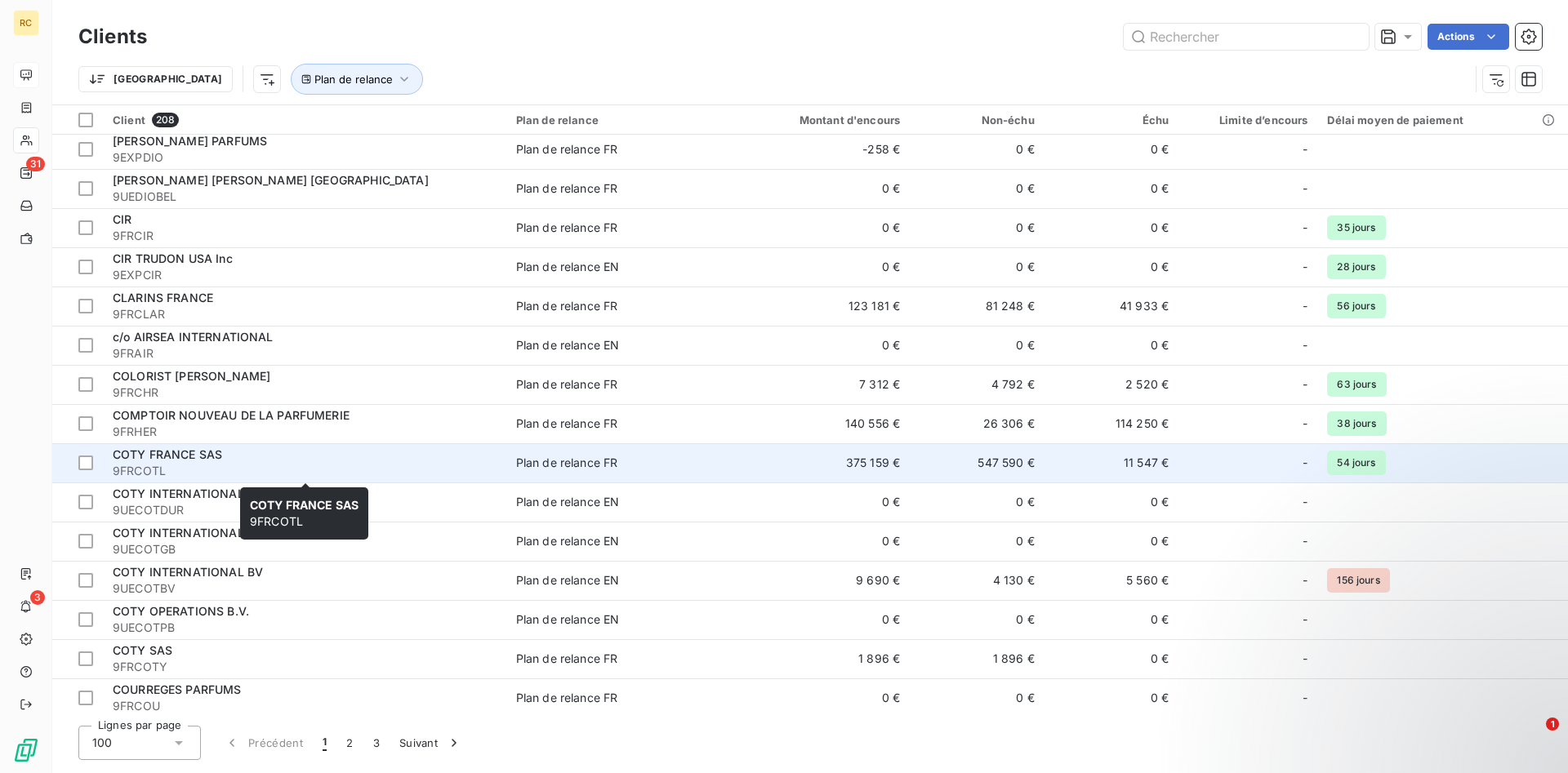
click at [141, 455] on span "COTY FRANCE SAS" at bounding box center [167, 454] width 109 height 14
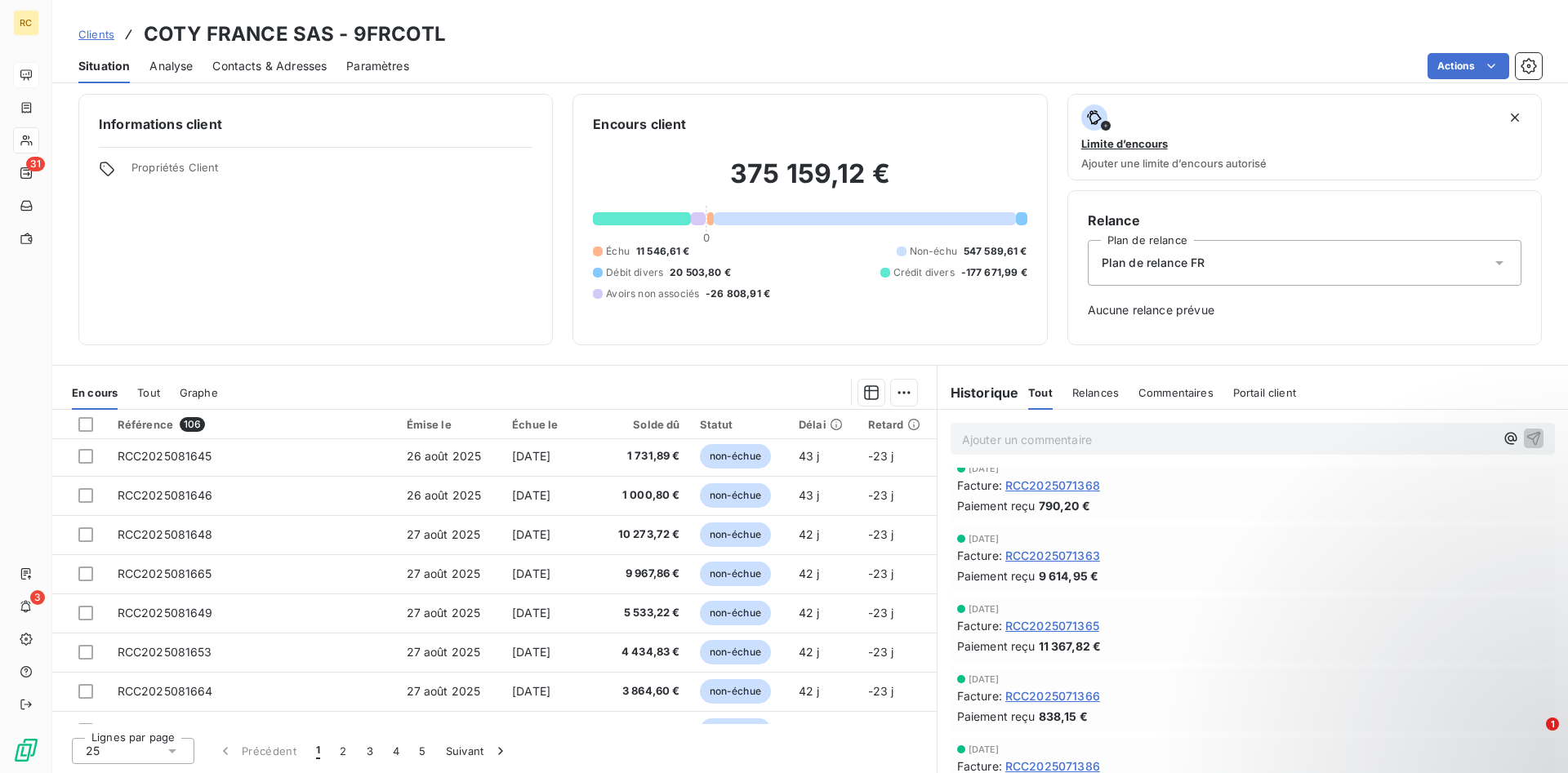
scroll to position [696, 0]
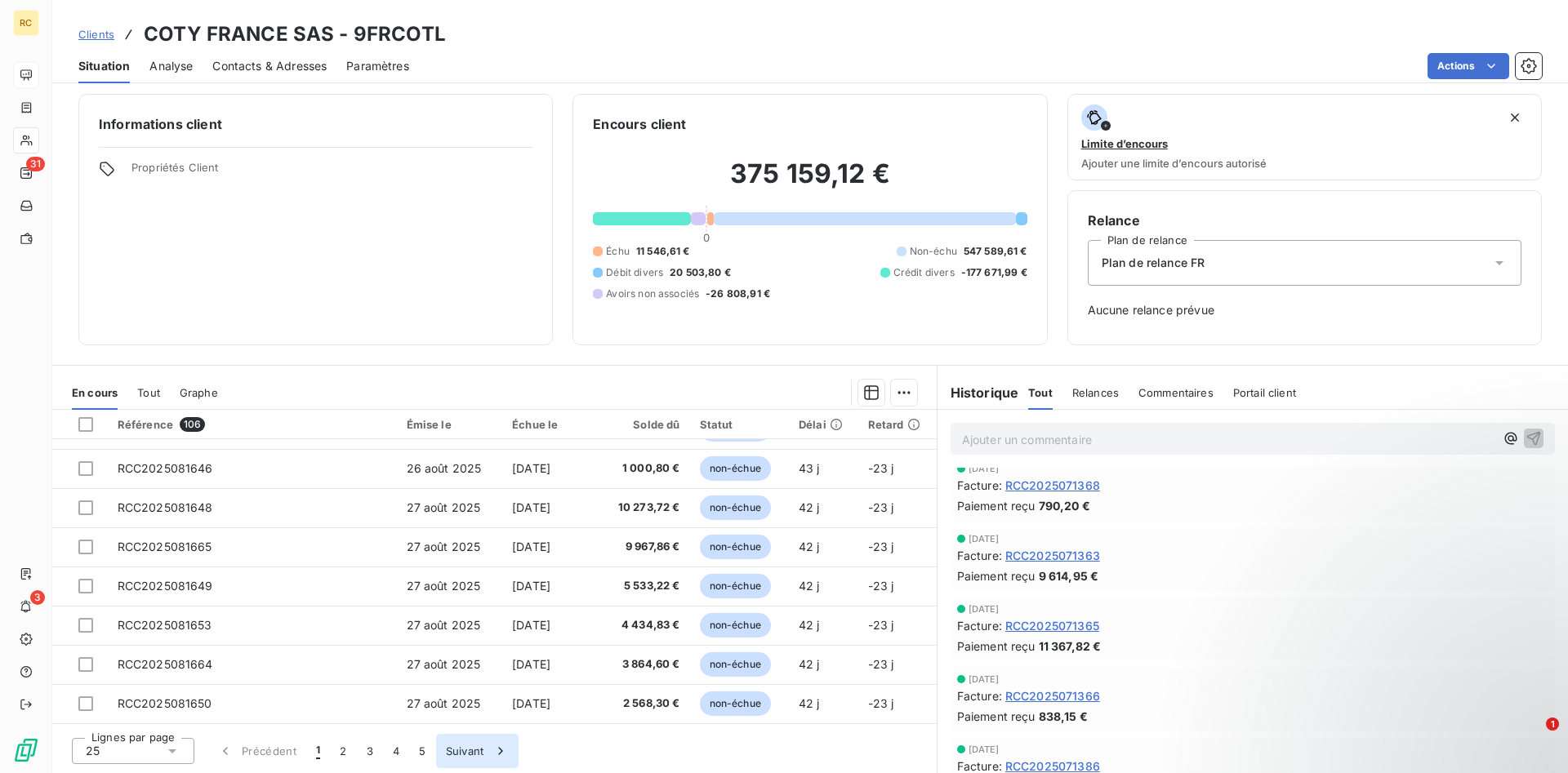
click at [481, 543] on button "Suivant" at bounding box center [477, 750] width 83 height 34
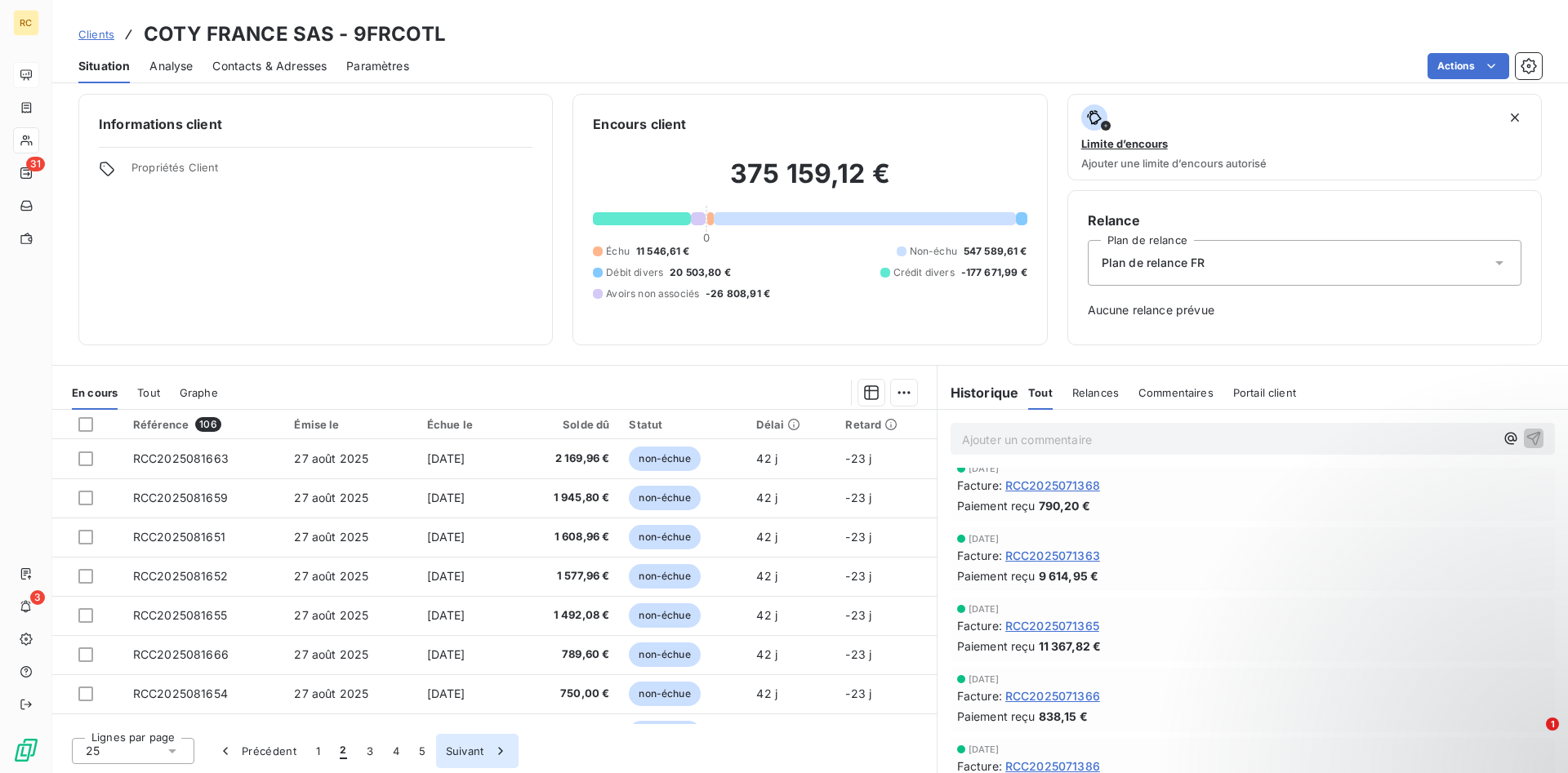
click at [480, 543] on button "Suivant" at bounding box center [477, 750] width 83 height 34
click at [478, 543] on button "Suivant" at bounding box center [477, 750] width 83 height 34
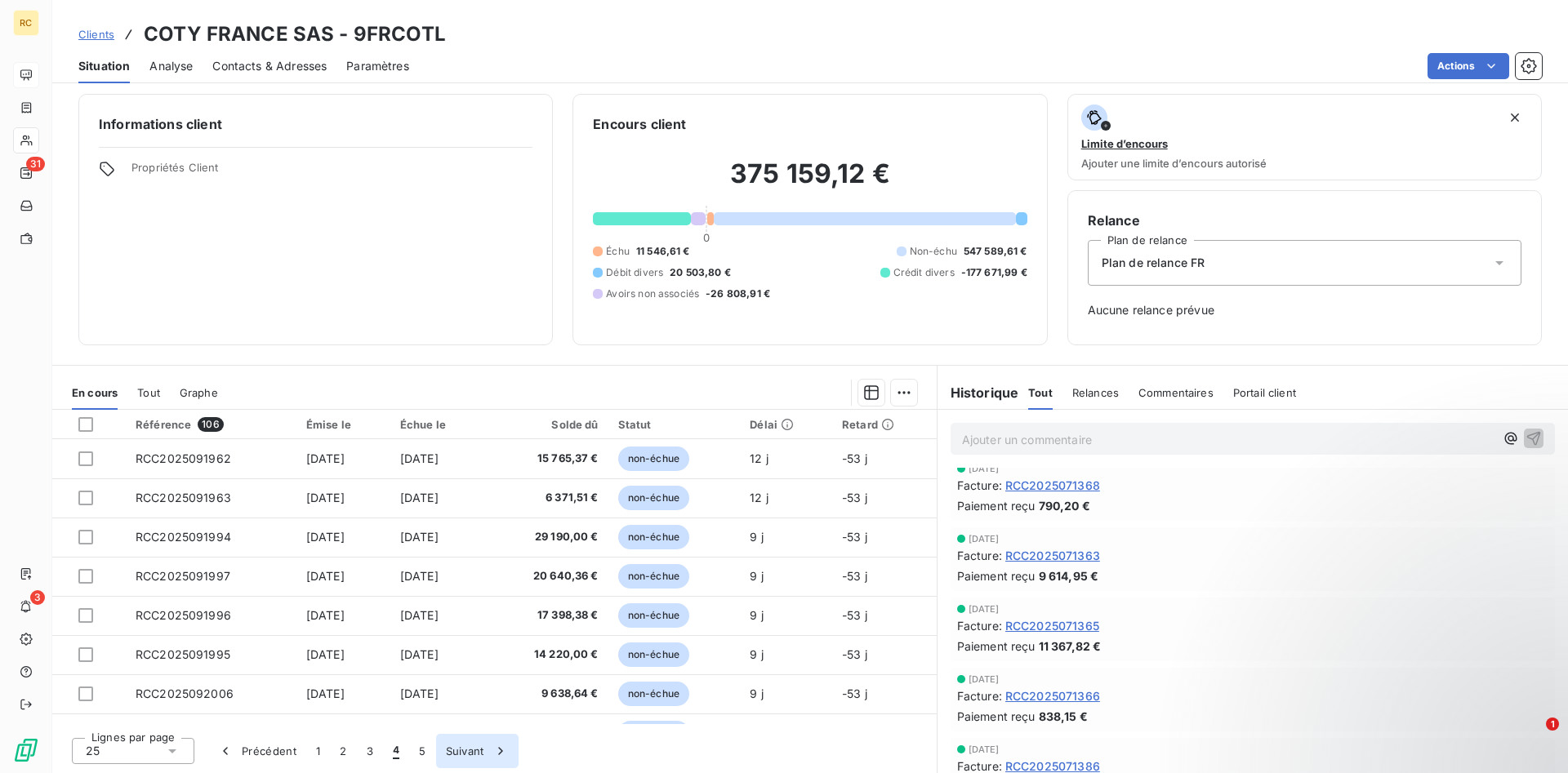
click at [478, 543] on button "Suivant" at bounding box center [477, 750] width 83 height 34
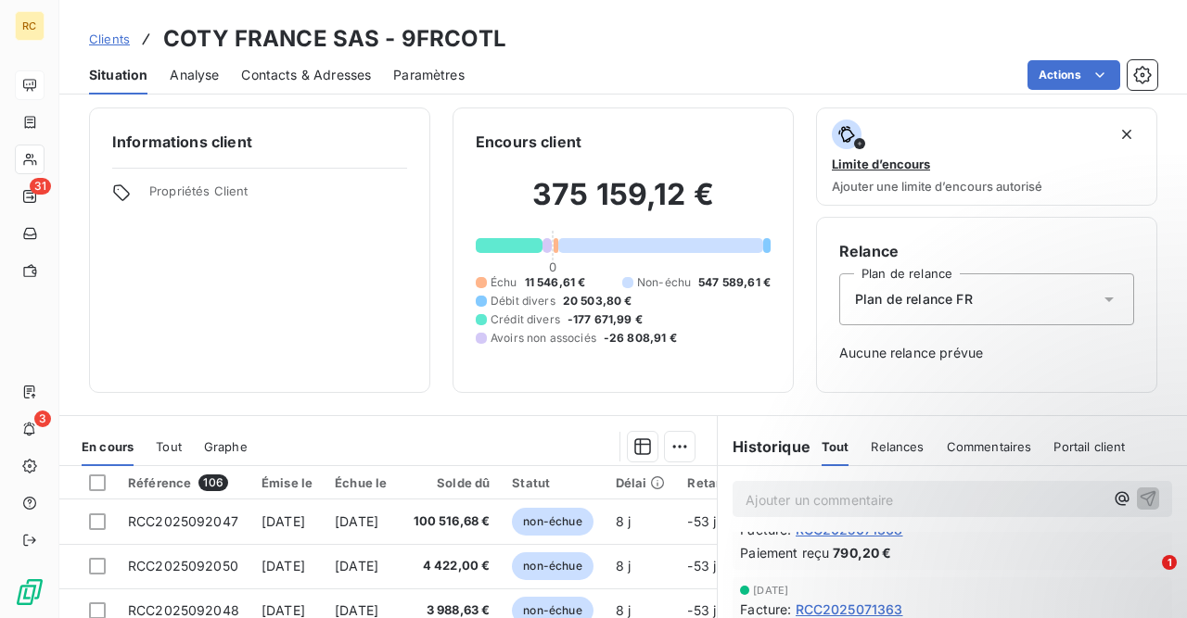
scroll to position [264, 0]
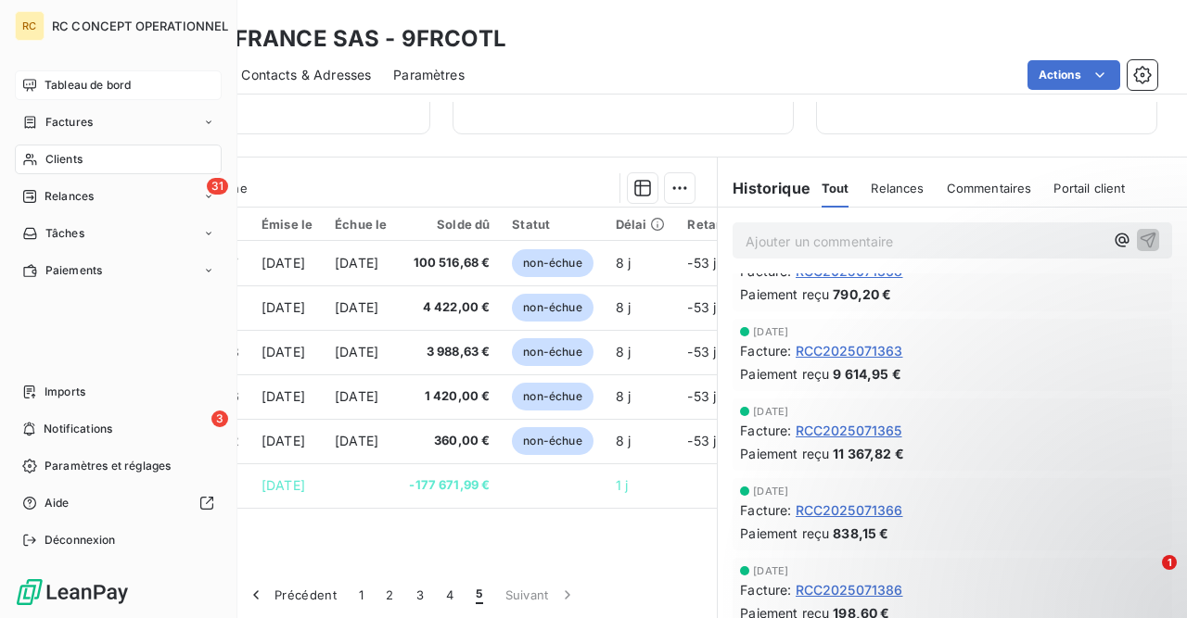
click at [92, 81] on span "Tableau de bord" at bounding box center [87, 85] width 86 height 17
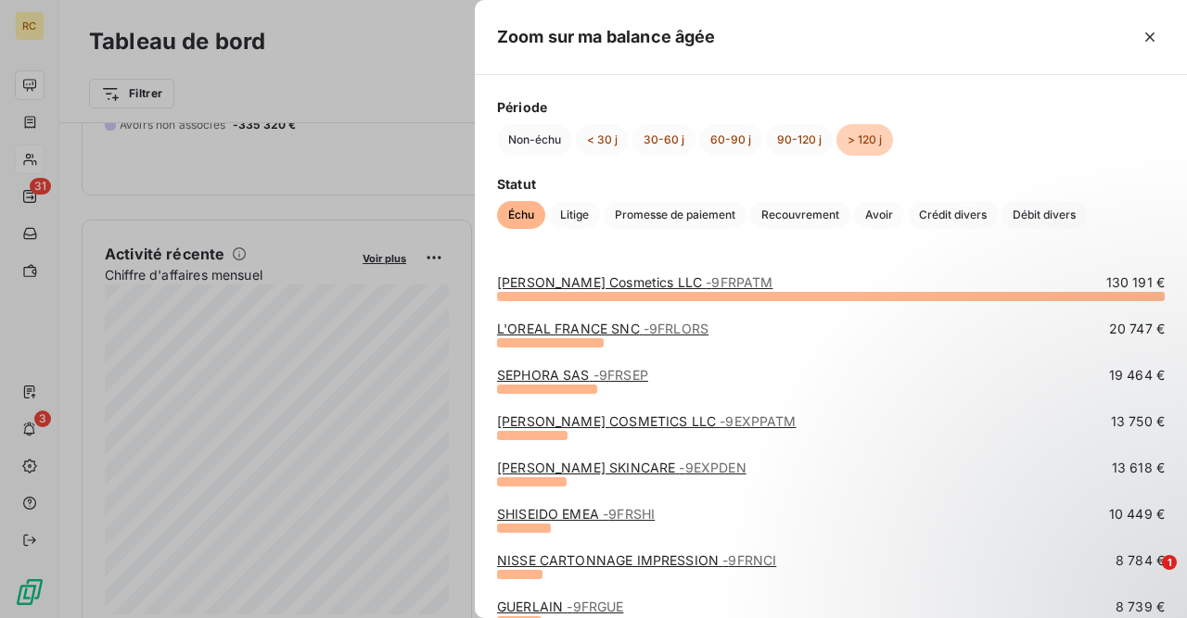
click at [292, 162] on div at bounding box center [593, 309] width 1187 height 618
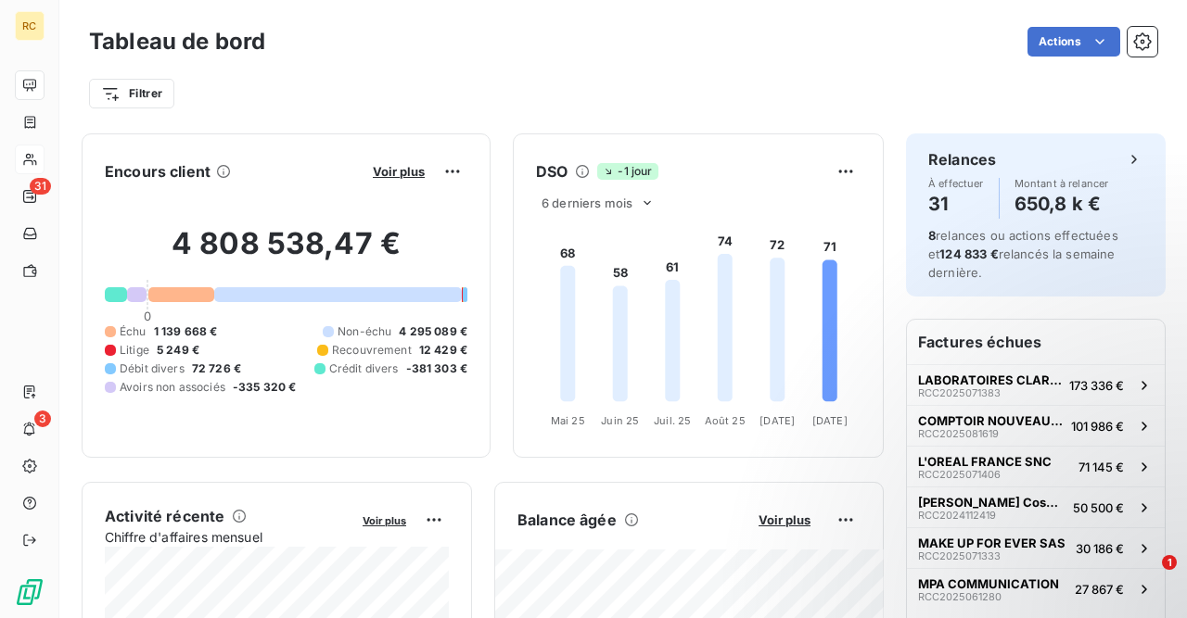
click at [176, 296] on div at bounding box center [181, 294] width 66 height 15
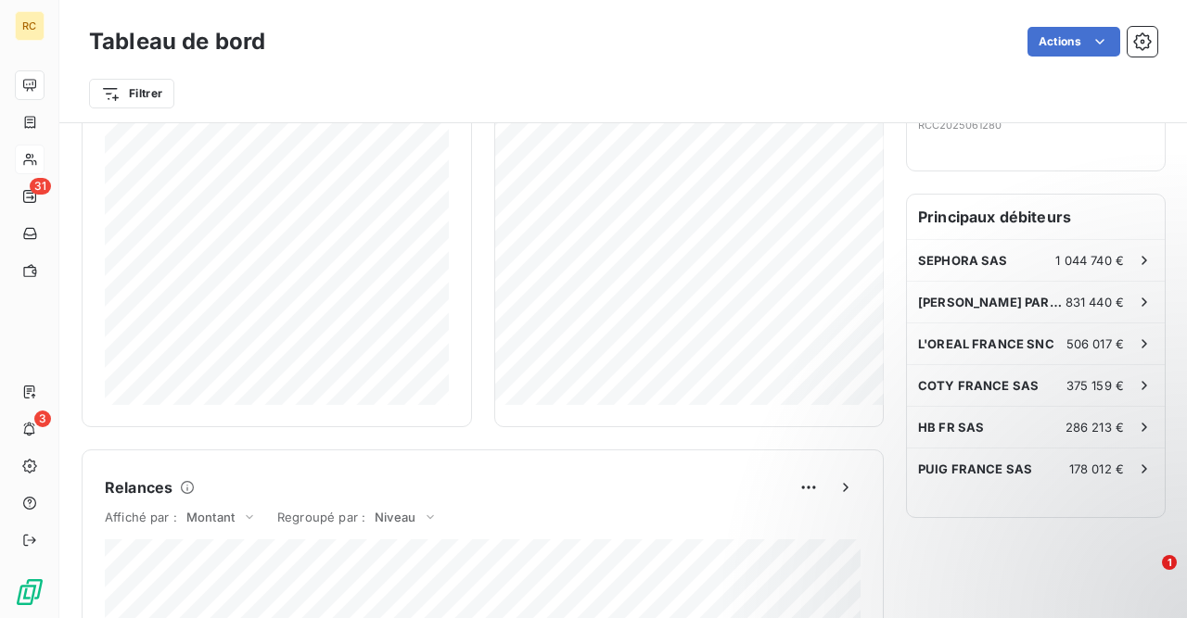
scroll to position [473, 0]
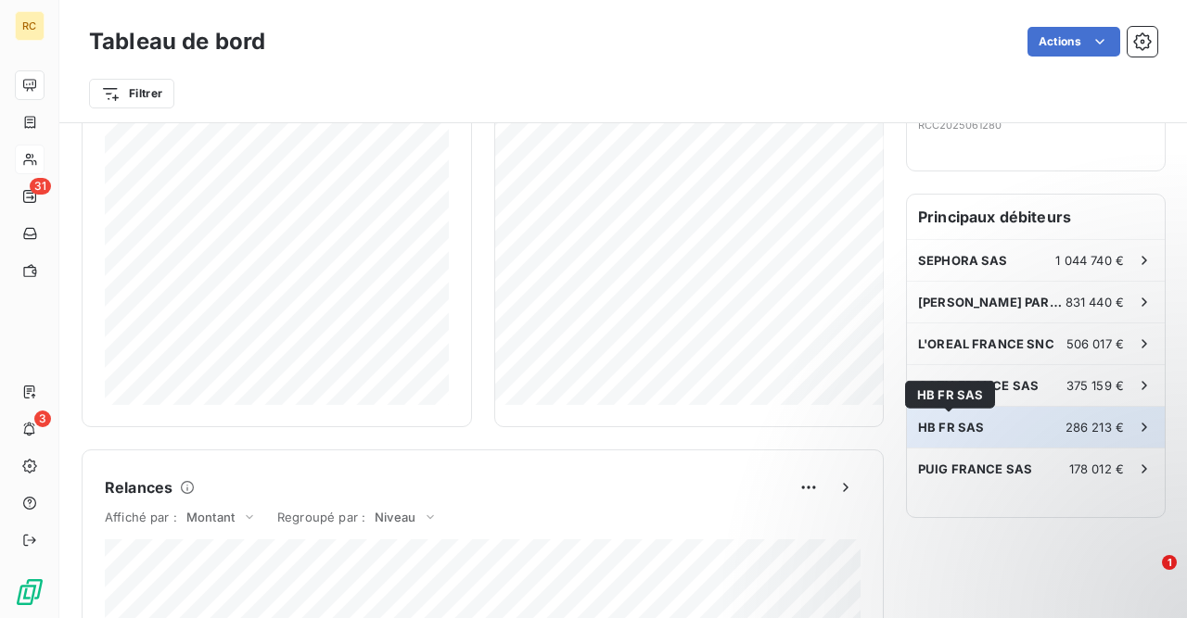
click at [962, 426] on span "HB FR SAS" at bounding box center [951, 427] width 66 height 15
